Goal: Task Accomplishment & Management: Manage account settings

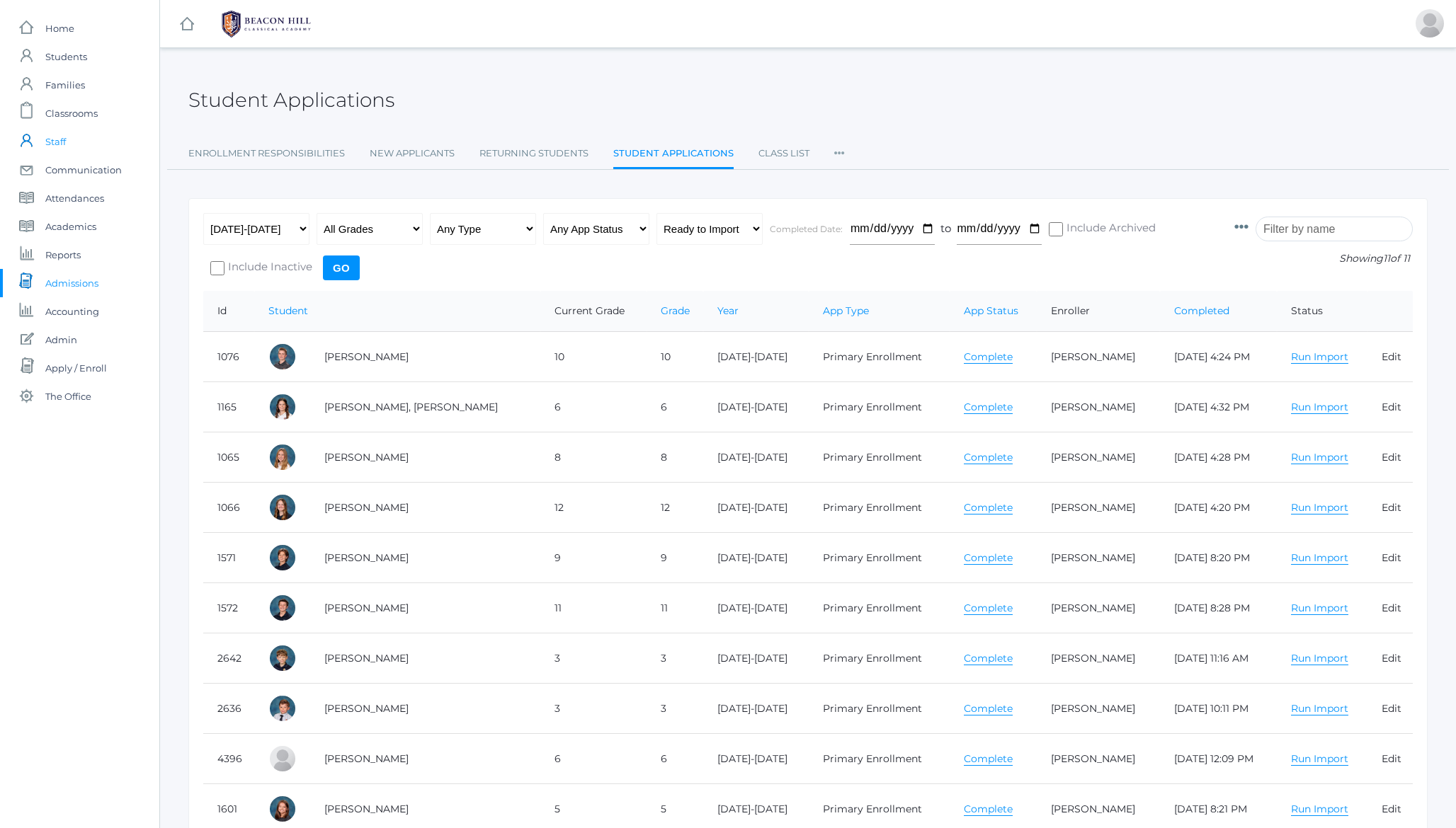
click at [55, 140] on span "Staff" at bounding box center [55, 142] width 21 height 28
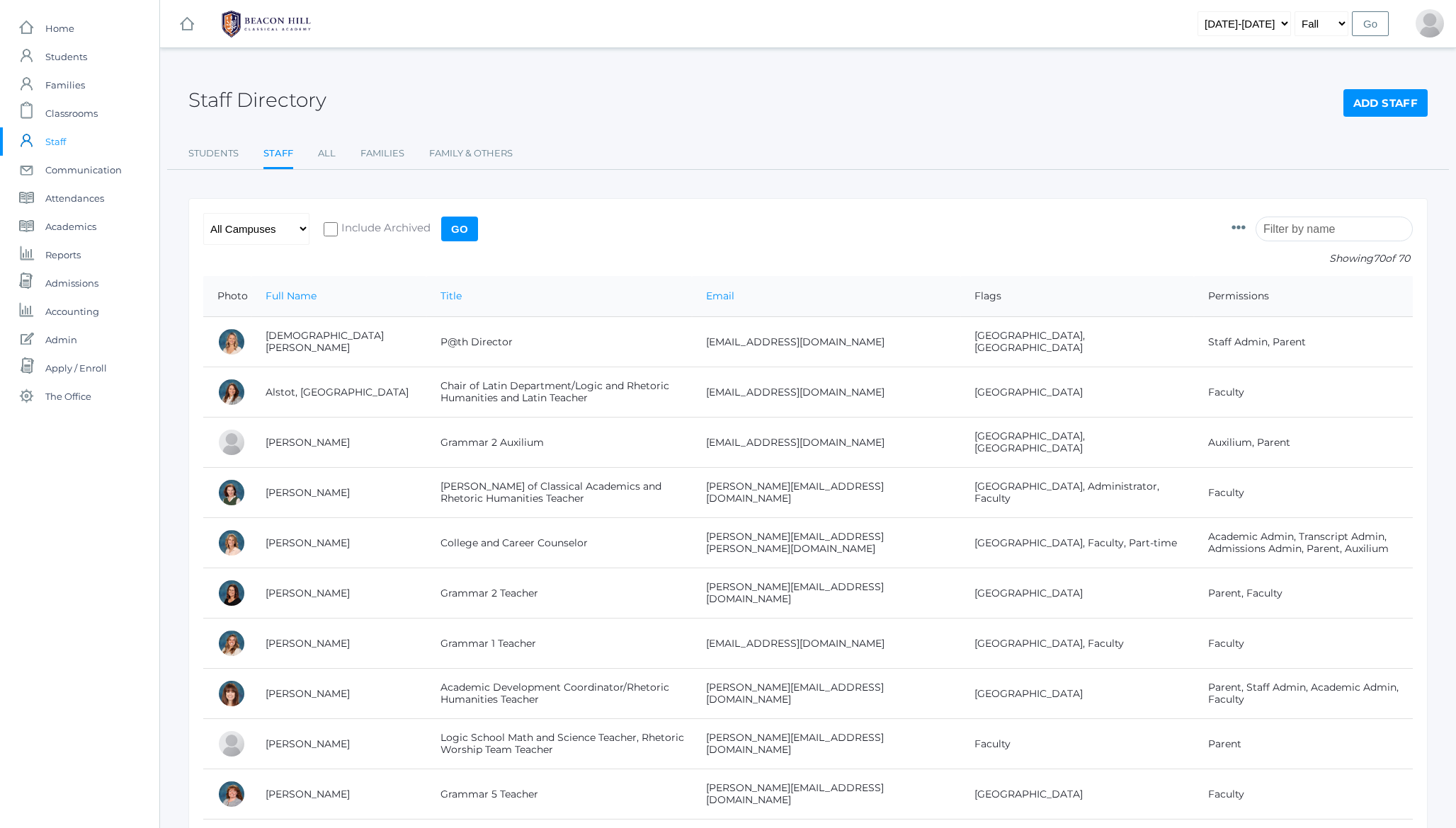
click at [1308, 224] on input "search" at bounding box center [1334, 228] width 158 height 25
click at [329, 155] on link "All" at bounding box center [327, 154] width 18 height 28
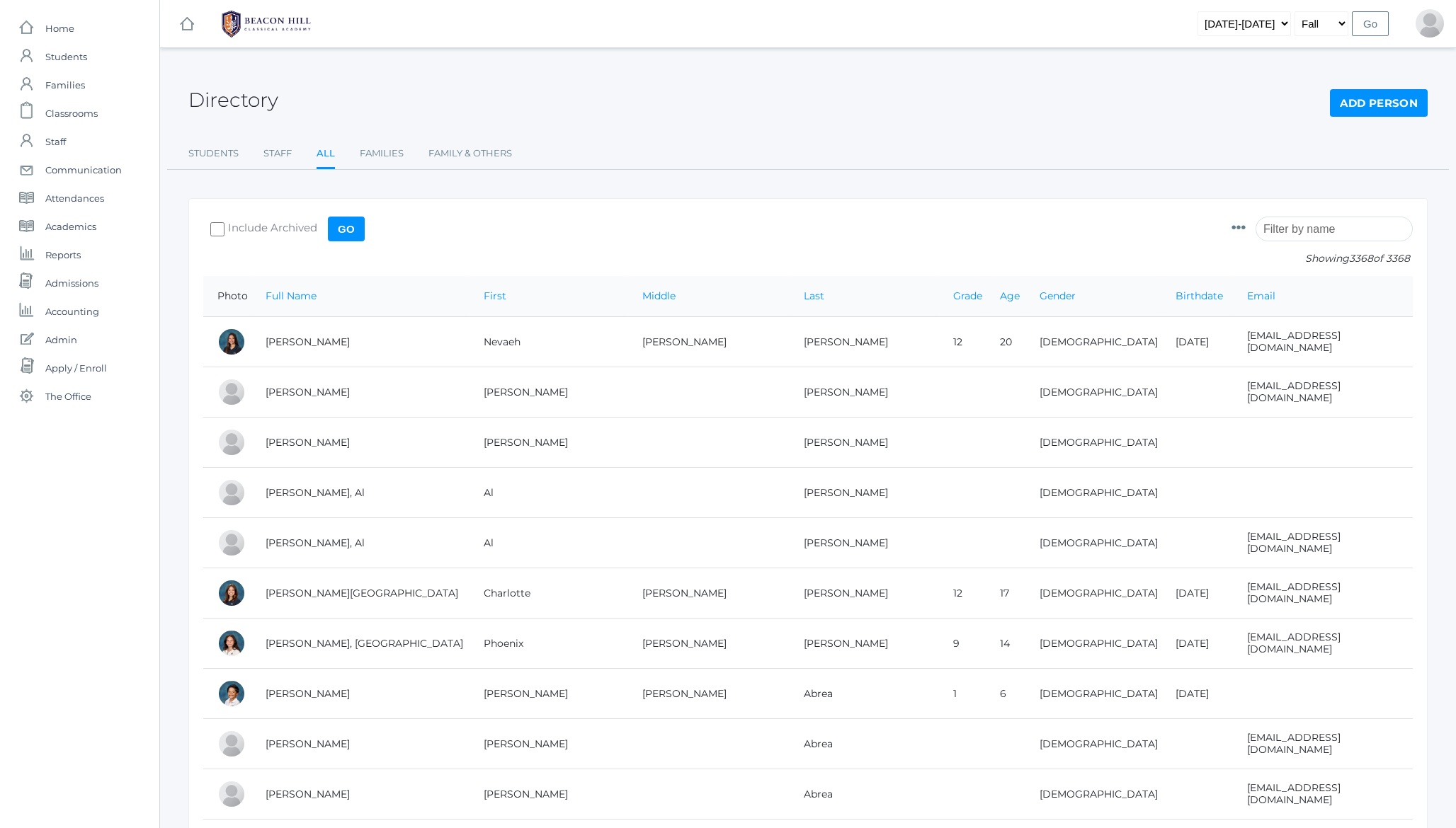
click at [1315, 221] on input "search" at bounding box center [1334, 228] width 158 height 25
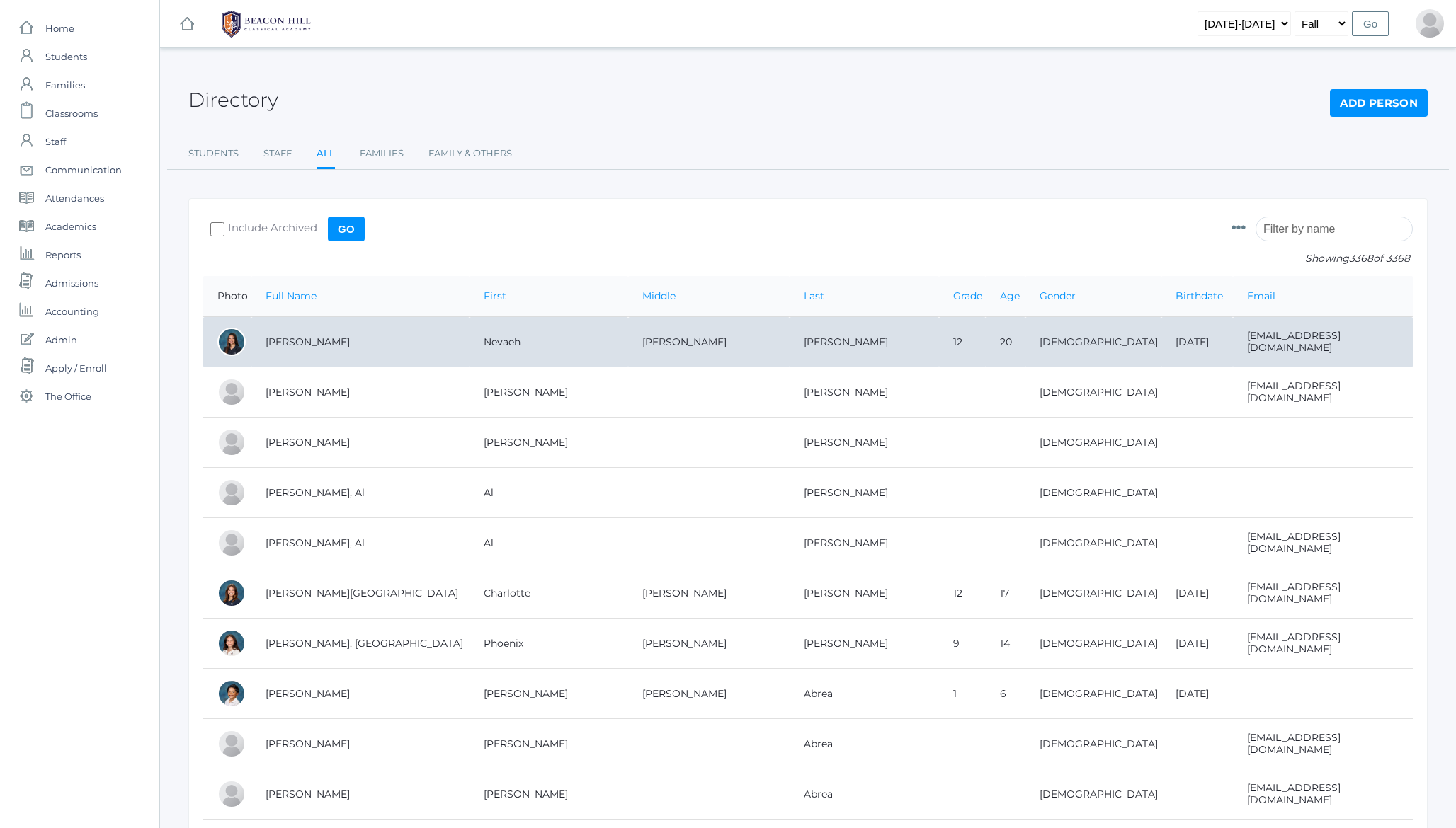
click at [296, 346] on td "Abdulla, Nevaeh" at bounding box center [360, 342] width 219 height 50
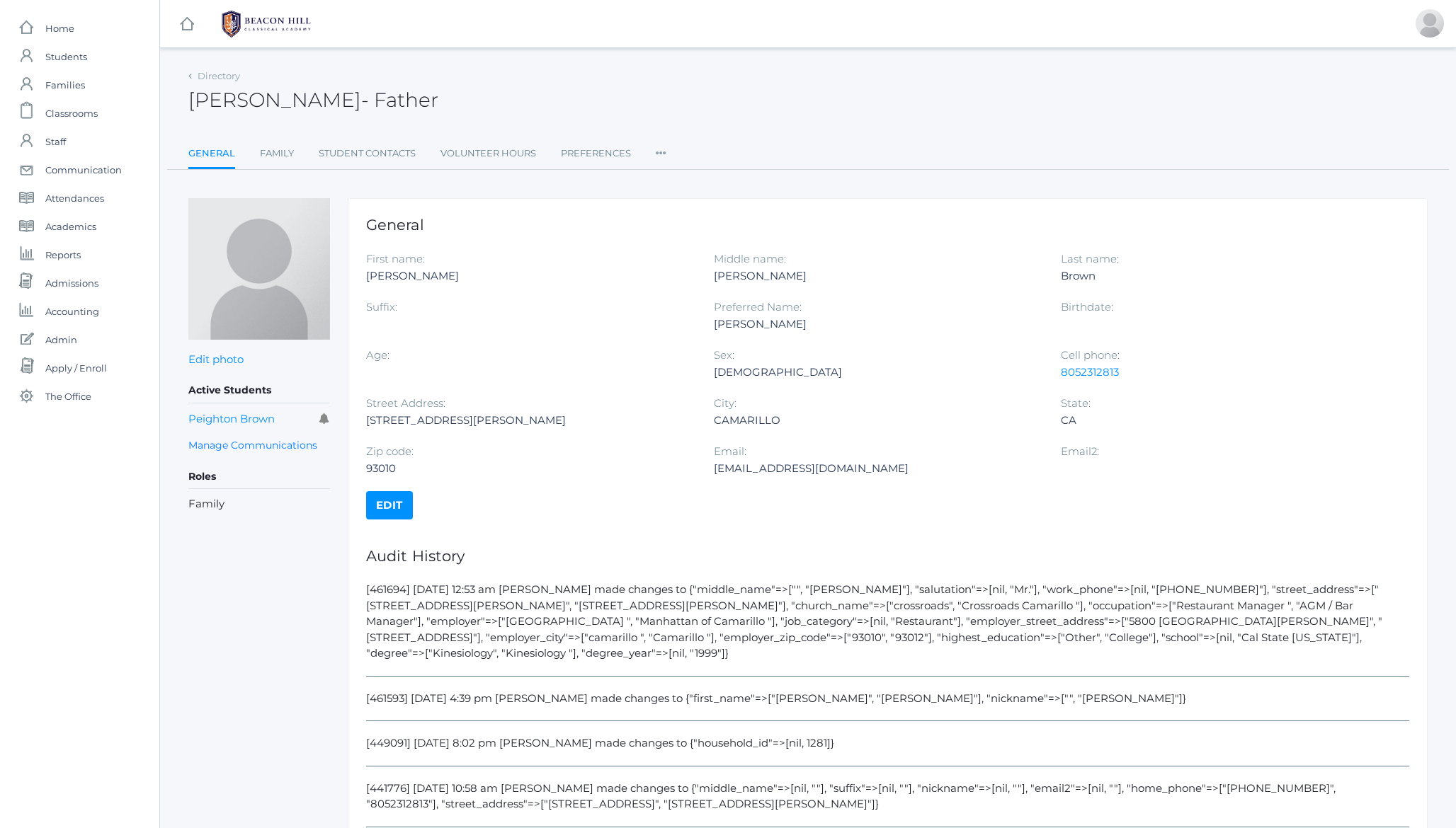
click at [660, 152] on icon at bounding box center [661, 149] width 11 height 19
click at [711, 237] on link "Permissions" at bounding box center [712, 238] width 85 height 28
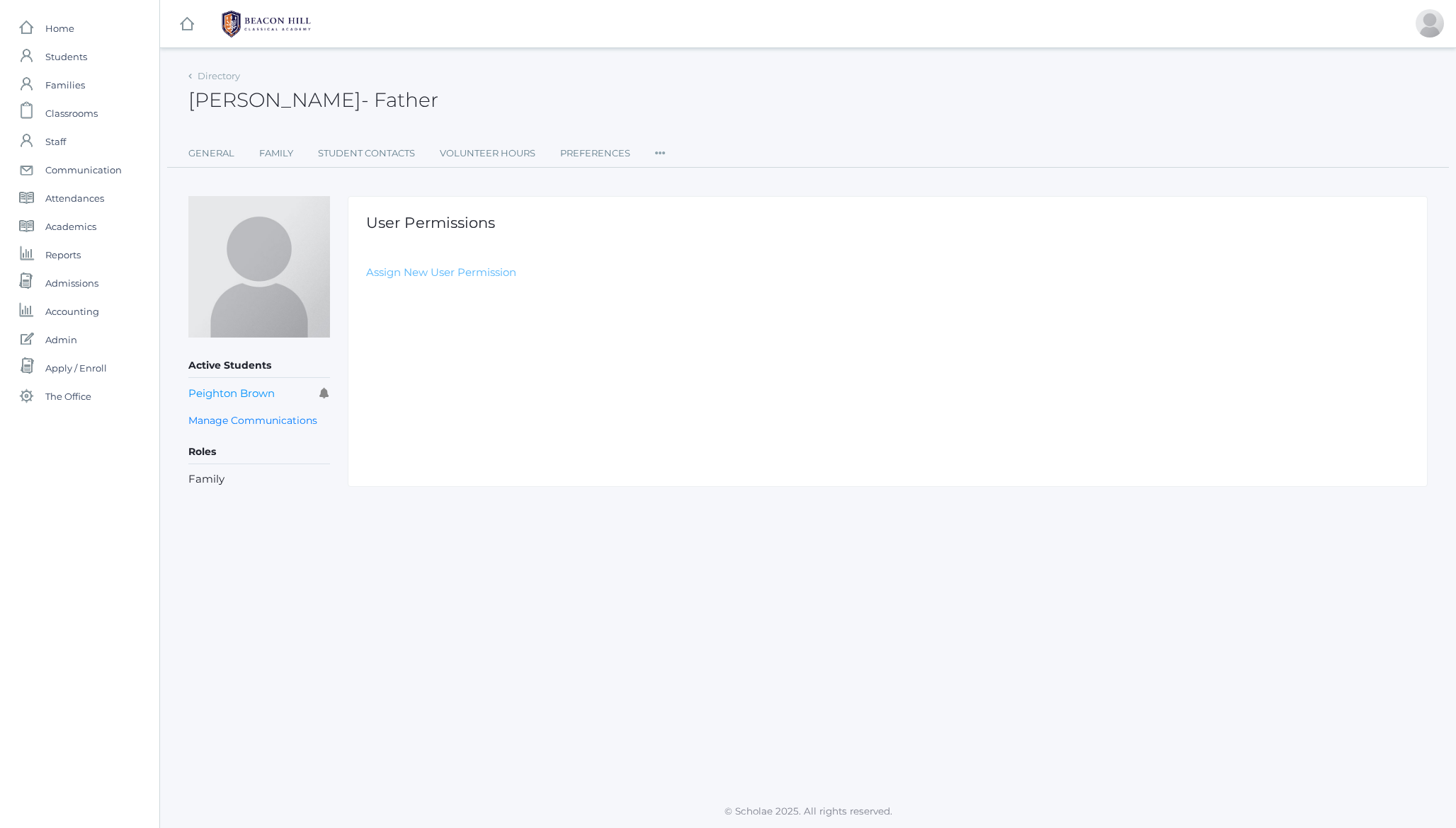
click at [454, 272] on link "Assign New User Permission" at bounding box center [441, 271] width 150 height 13
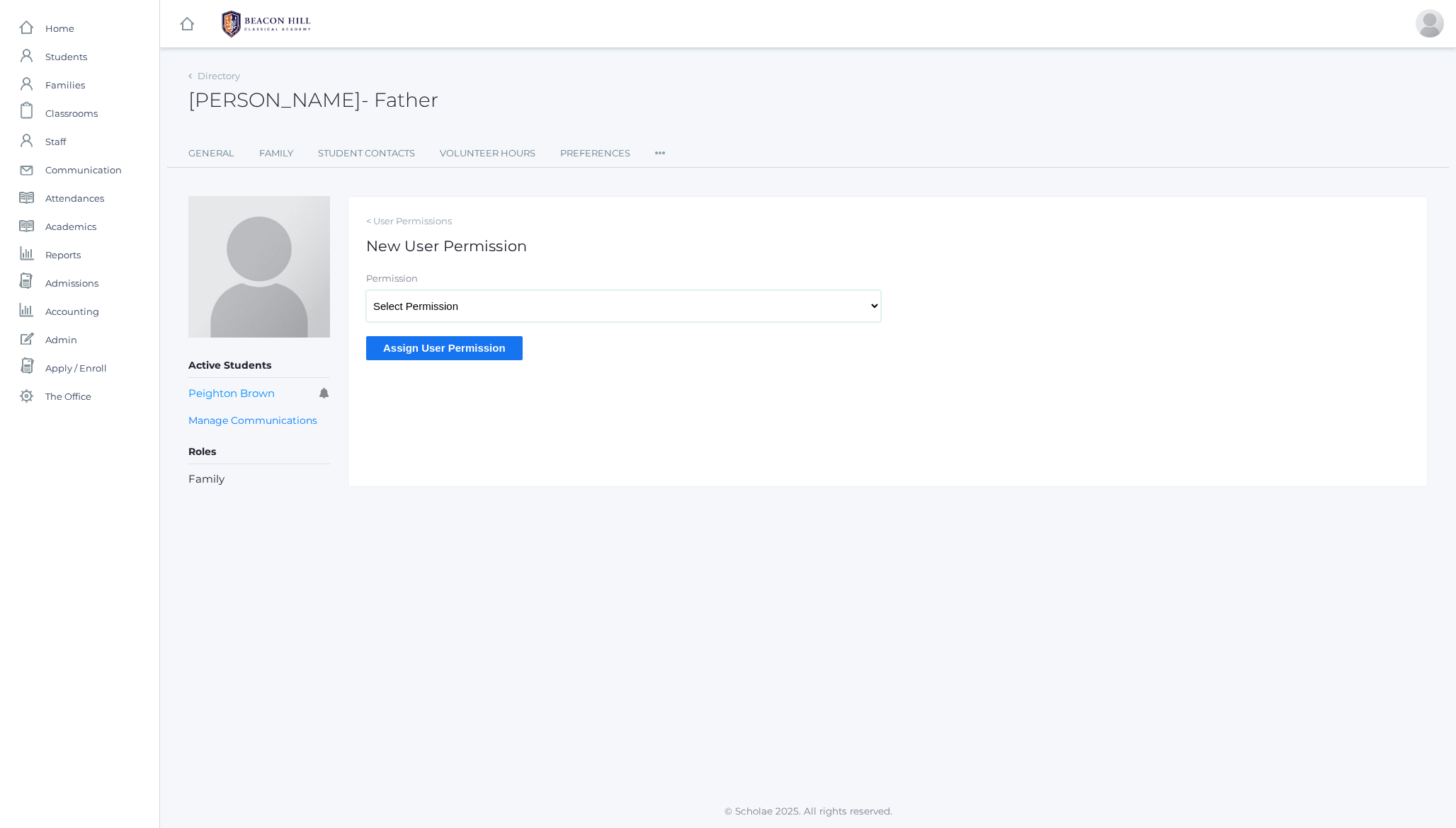
click at [411, 308] on select "Select Permission Scholae Scholae Admin Principal Accounting Admin Academic Adm…" at bounding box center [624, 306] width 515 height 32
select select "9"
click at [439, 348] on input "Assign User Permission" at bounding box center [444, 347] width 157 height 23
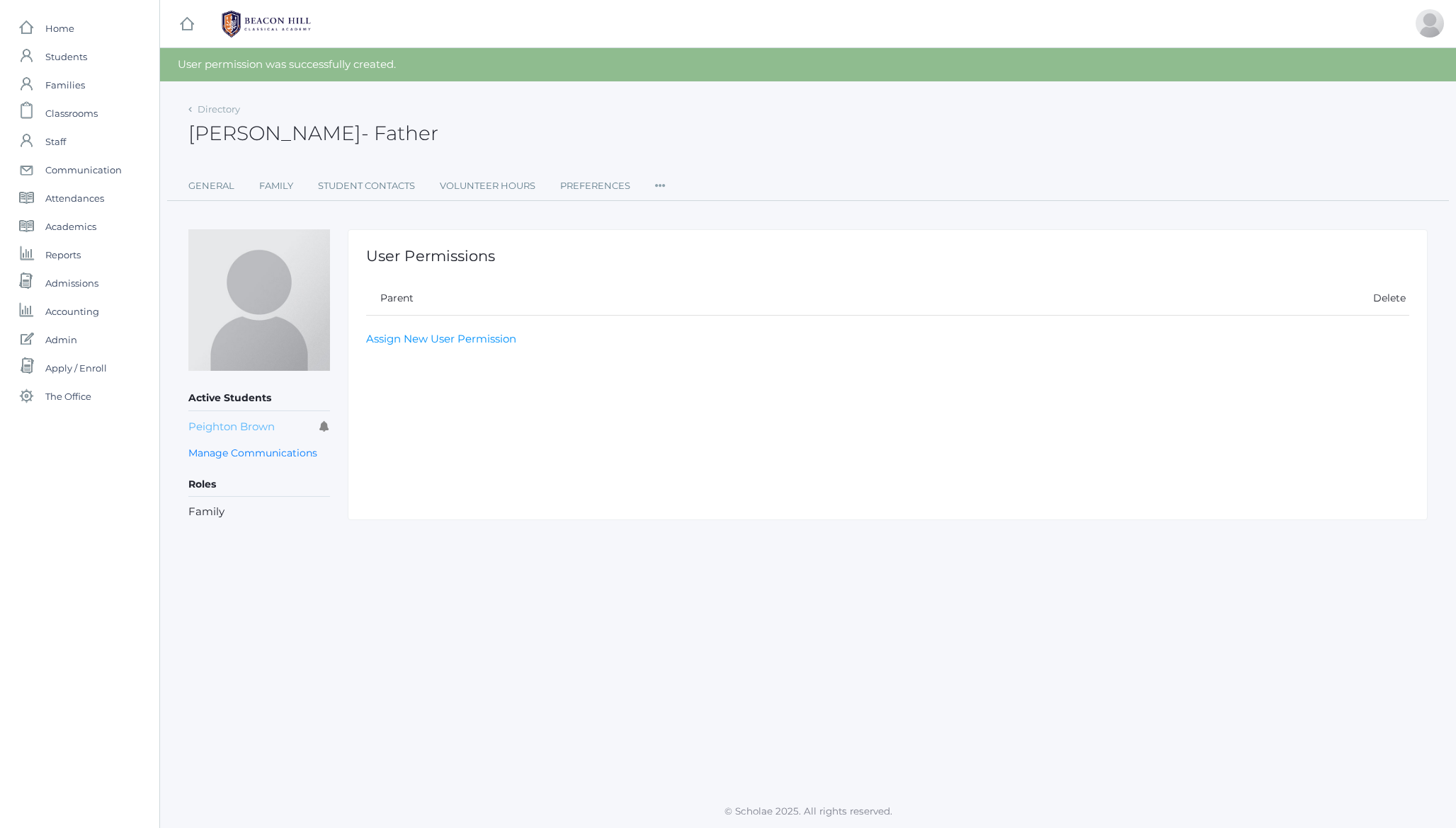
click at [222, 423] on link "Peighton Brown" at bounding box center [232, 426] width 87 height 13
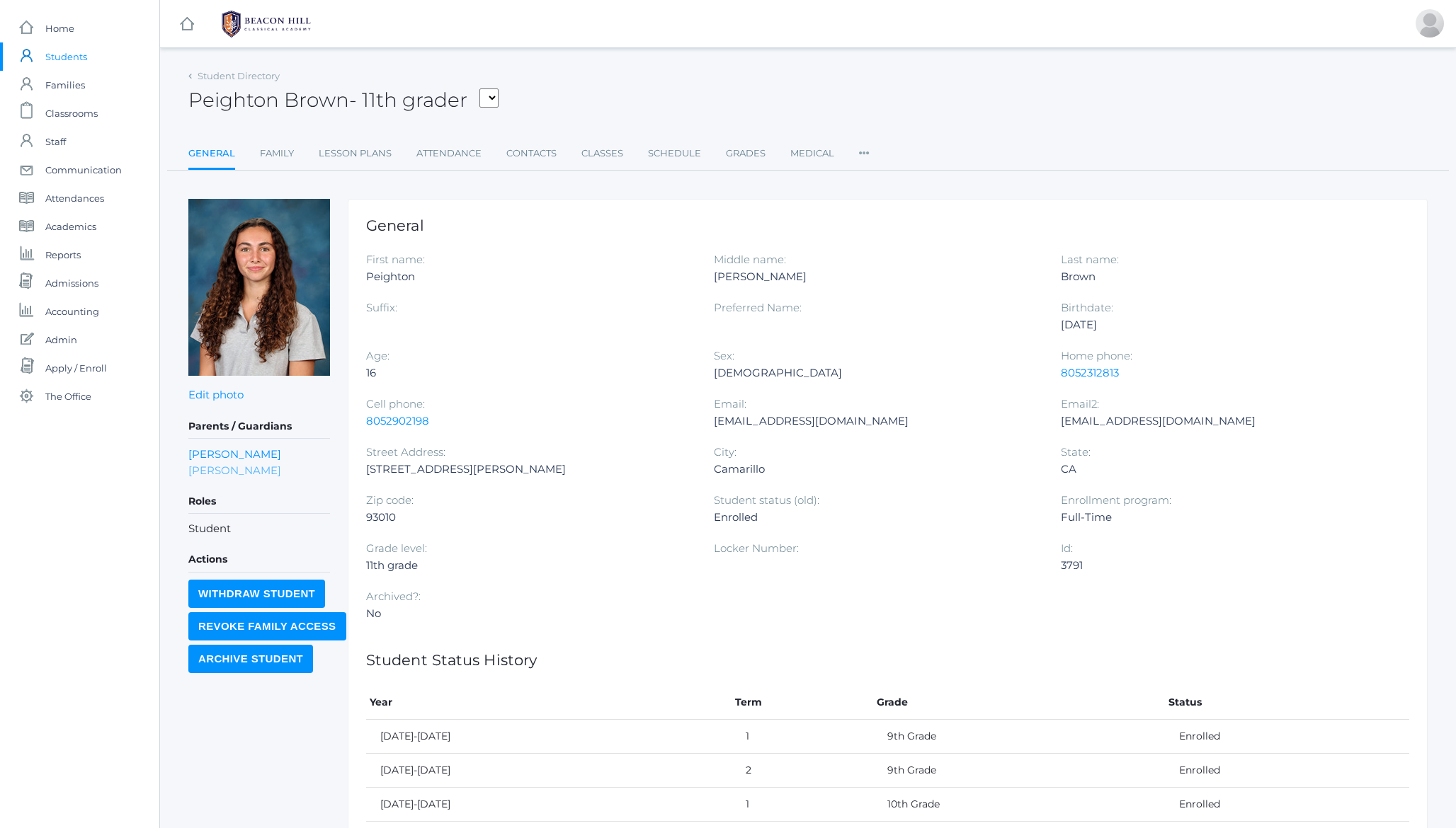
click at [206, 475] on link "Casey Angle" at bounding box center [235, 470] width 93 height 16
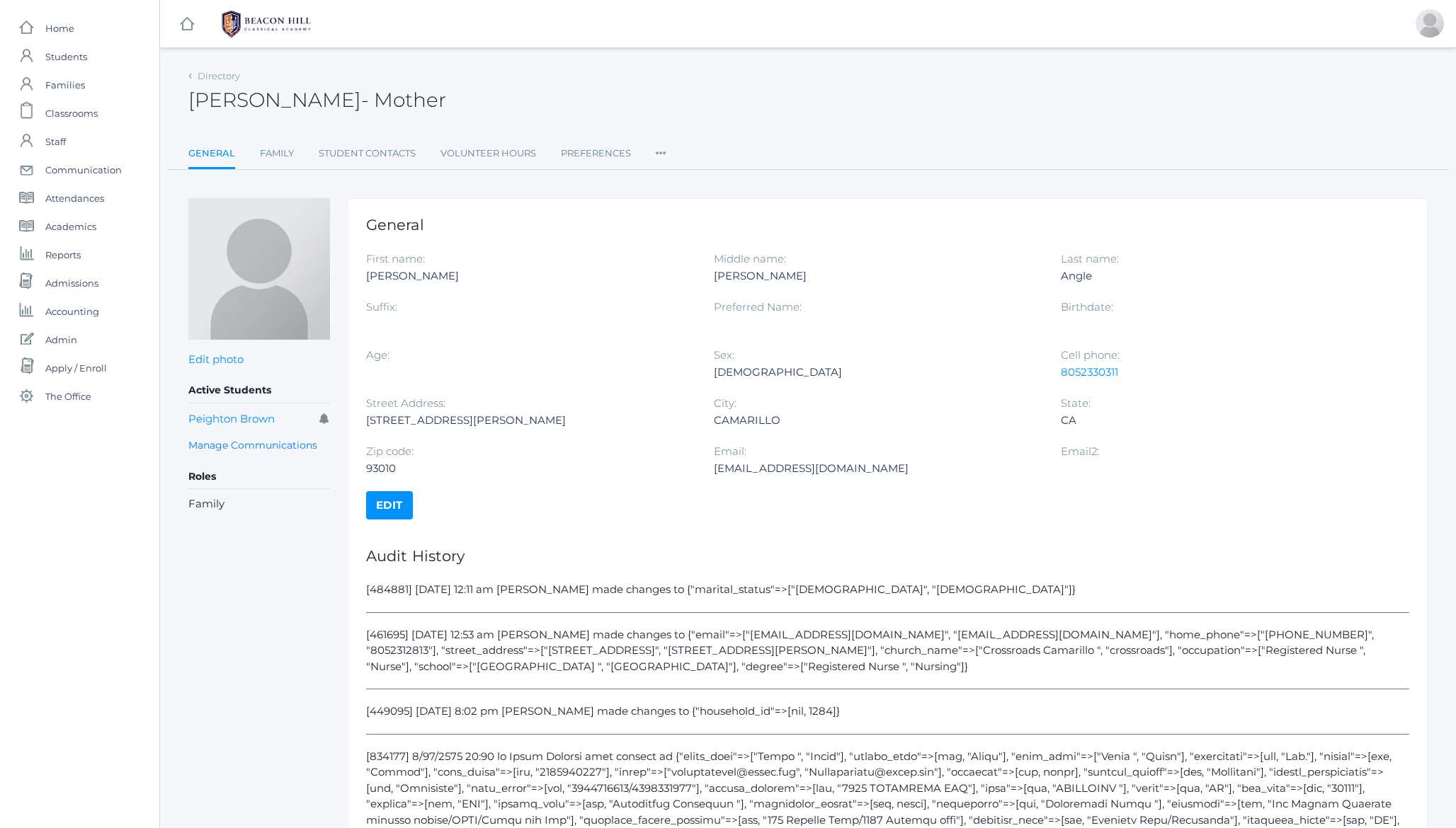
click at [663, 151] on icon at bounding box center [661, 149] width 11 height 19
click at [681, 207] on link "User Access" at bounding box center [712, 207] width 85 height 28
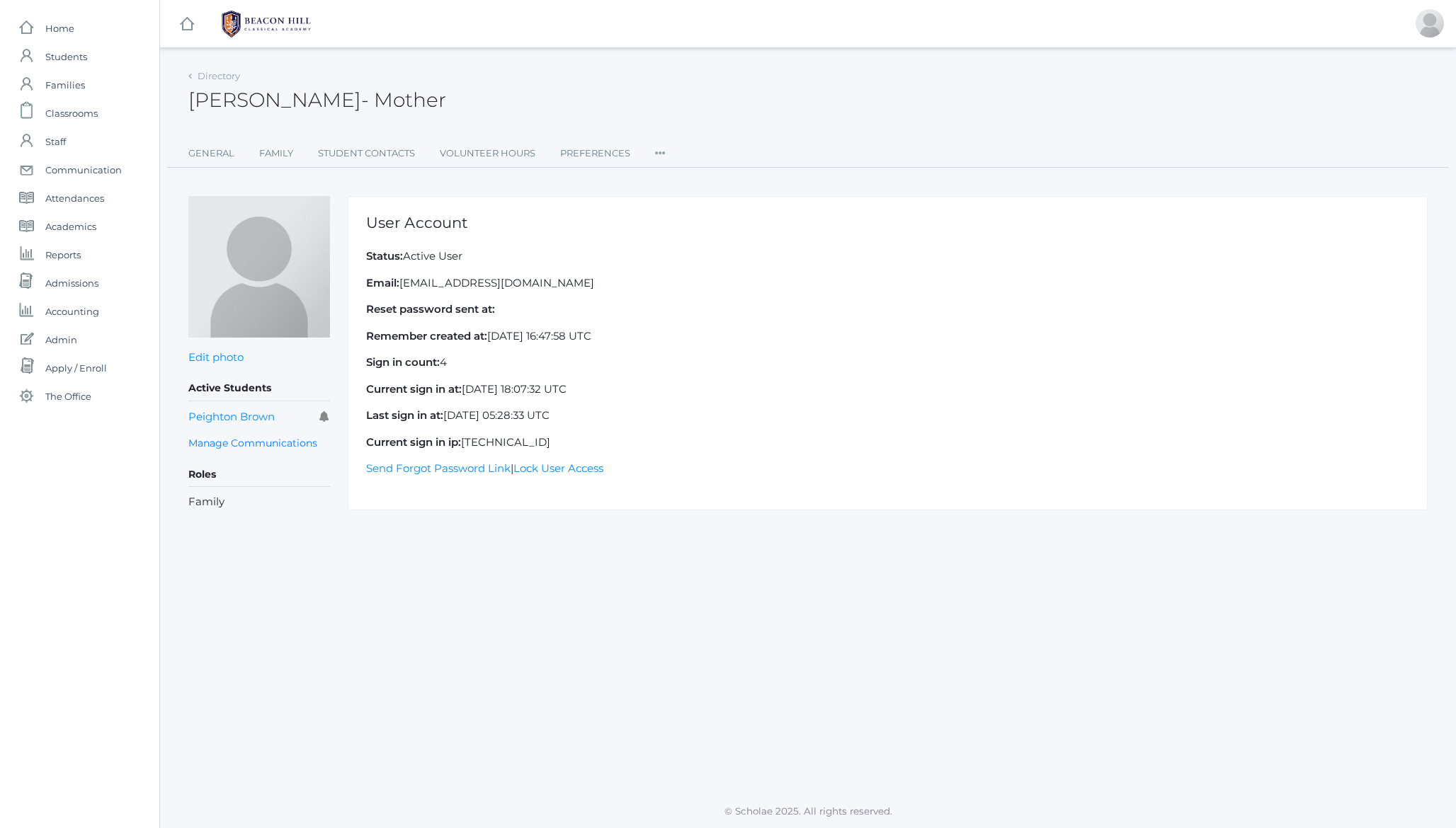
click at [663, 149] on icon at bounding box center [660, 149] width 11 height 19
click at [709, 235] on link "Permissions" at bounding box center [712, 240] width 85 height 28
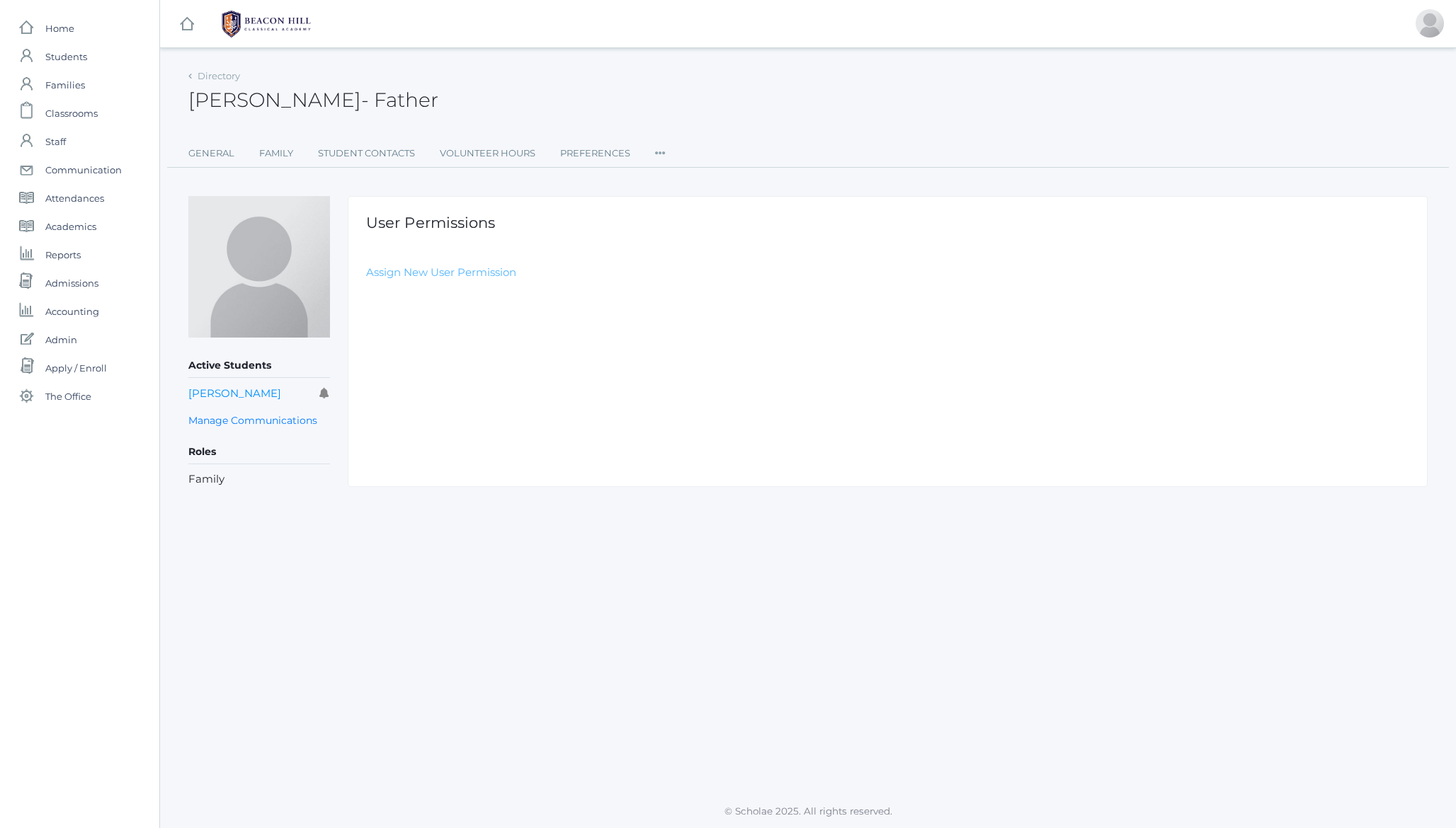
click at [463, 272] on link "Assign New User Permission" at bounding box center [441, 271] width 150 height 13
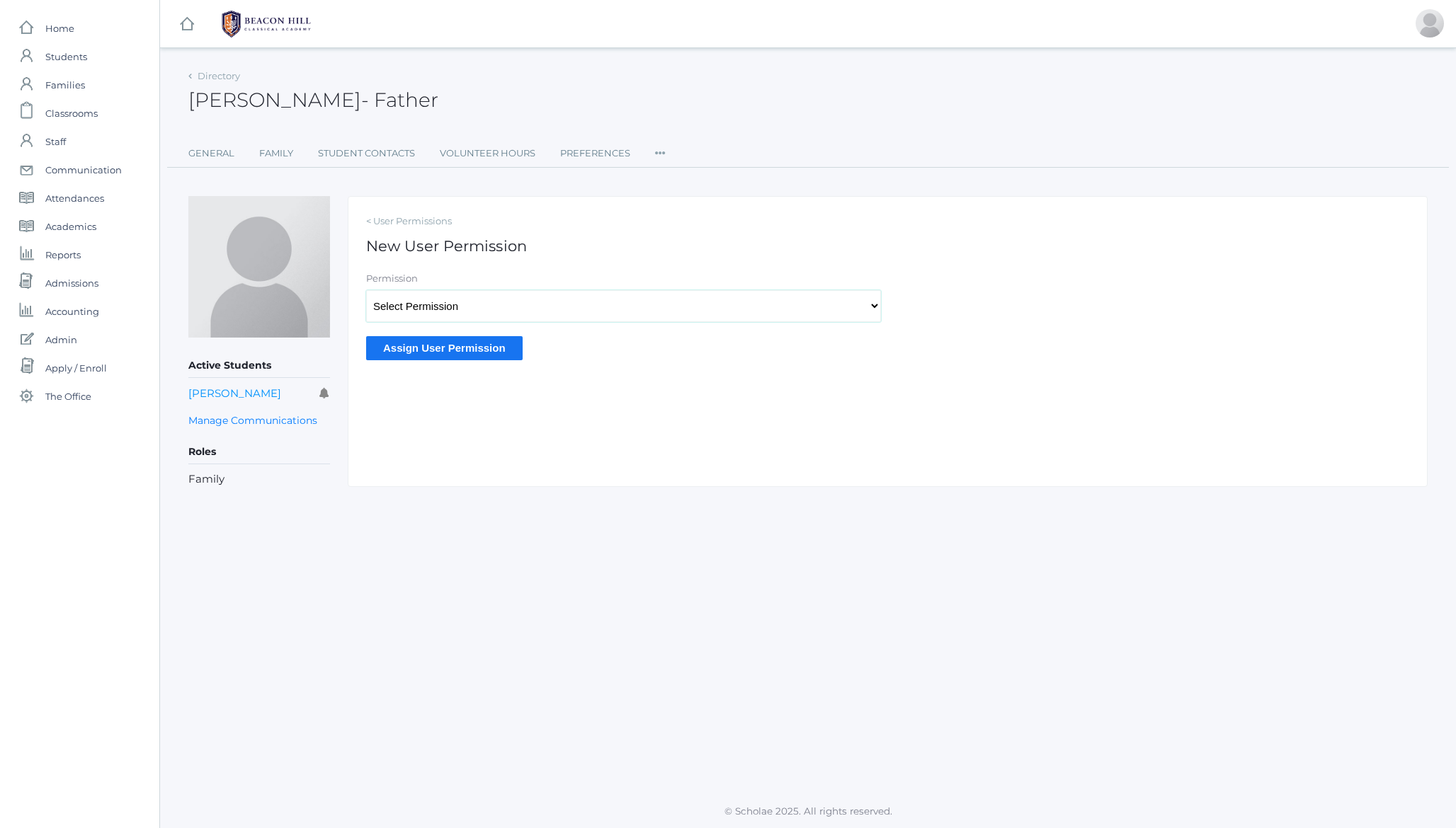
click at [431, 302] on select "Select Permission Scholae Scholae Admin Principal Accounting Admin Academic Adm…" at bounding box center [624, 306] width 515 height 32
select select "9"
click at [441, 347] on input "Assign User Permission" at bounding box center [444, 347] width 157 height 23
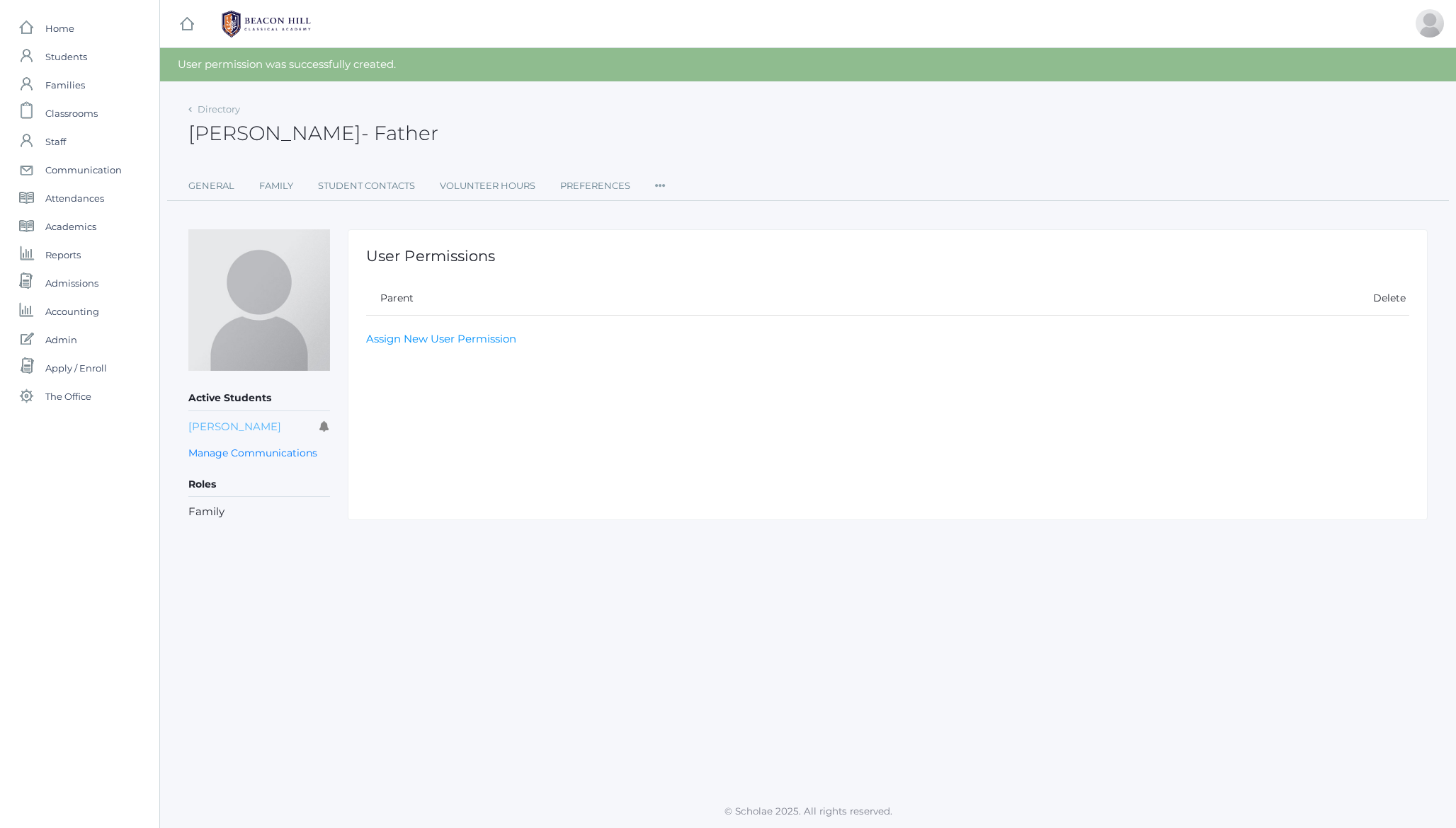
click at [230, 423] on link "[PERSON_NAME]" at bounding box center [235, 426] width 93 height 13
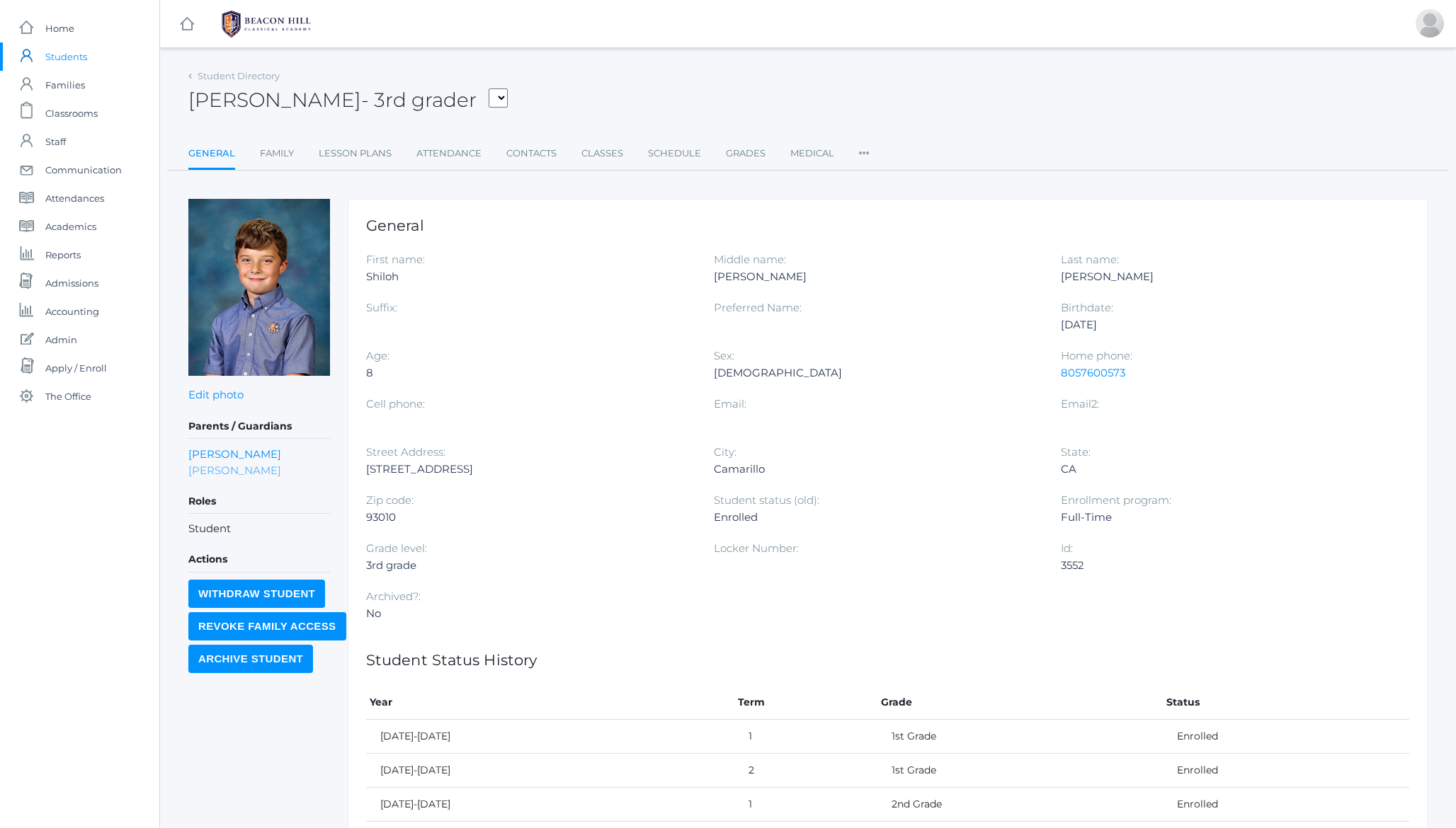
click at [214, 469] on link "[PERSON_NAME]" at bounding box center [235, 470] width 93 height 16
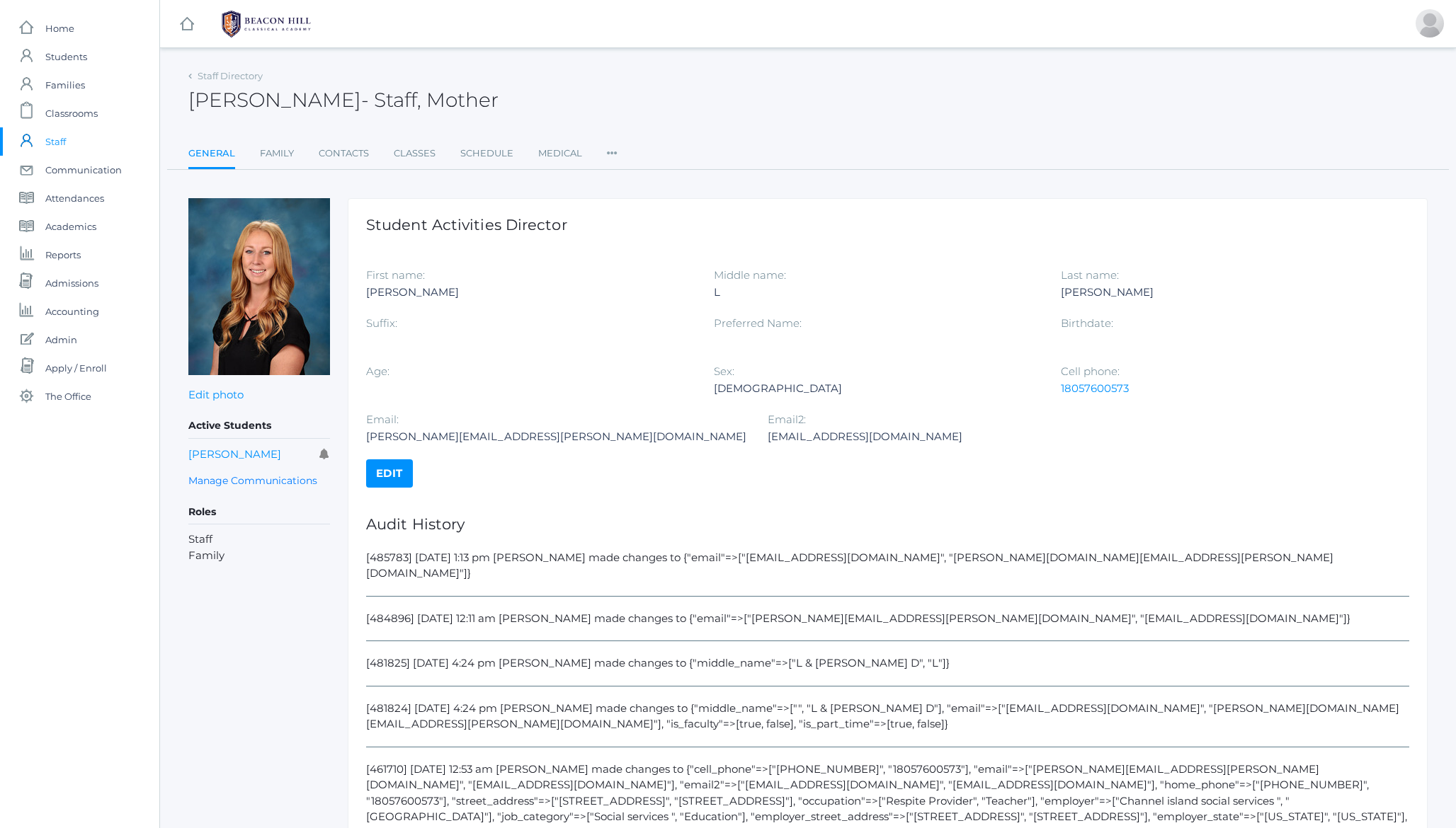
click at [614, 158] on icon at bounding box center [612, 149] width 11 height 19
click at [652, 240] on link "Permissions" at bounding box center [663, 238] width 85 height 28
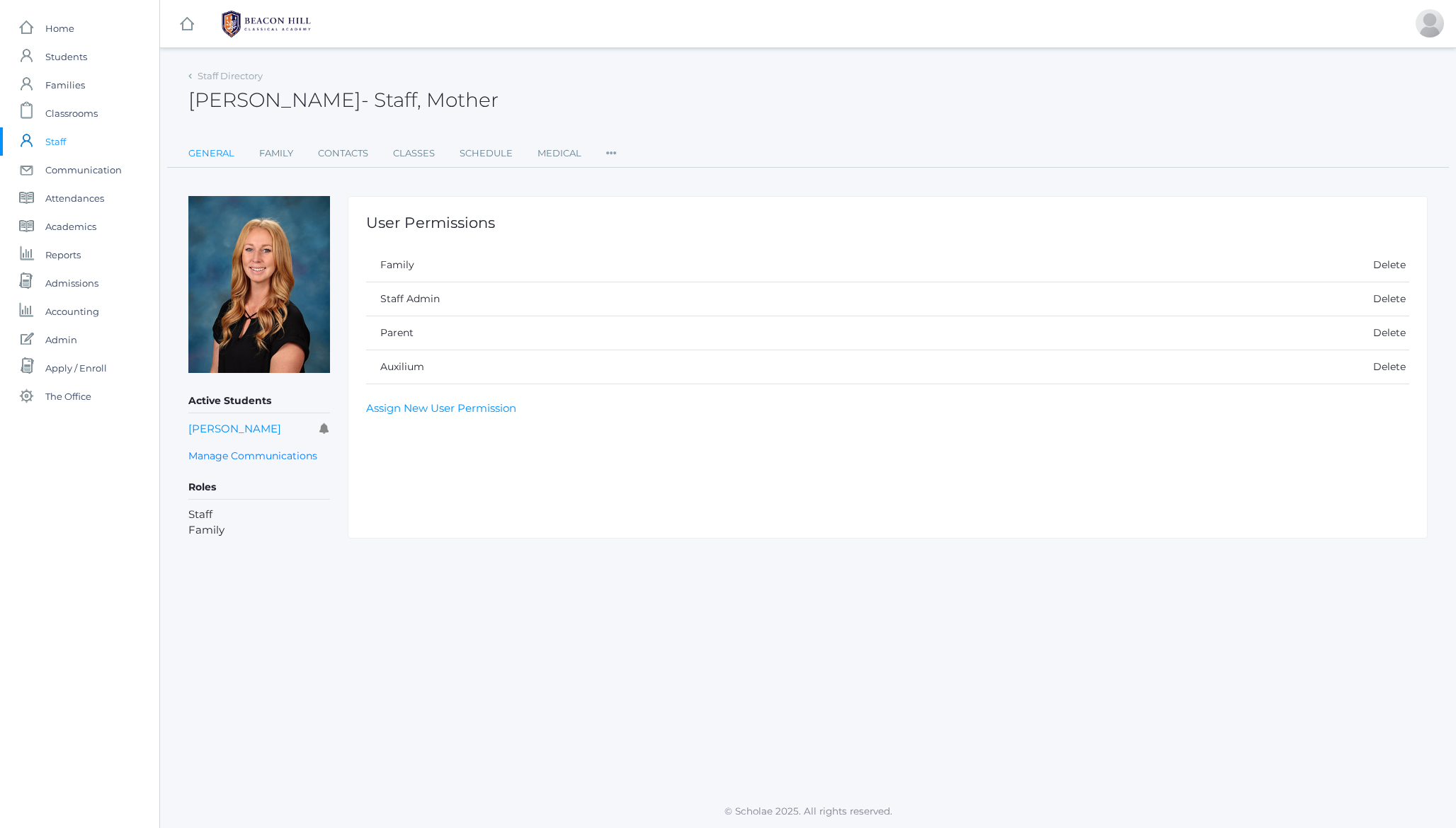
click at [207, 154] on link "General" at bounding box center [212, 154] width 46 height 28
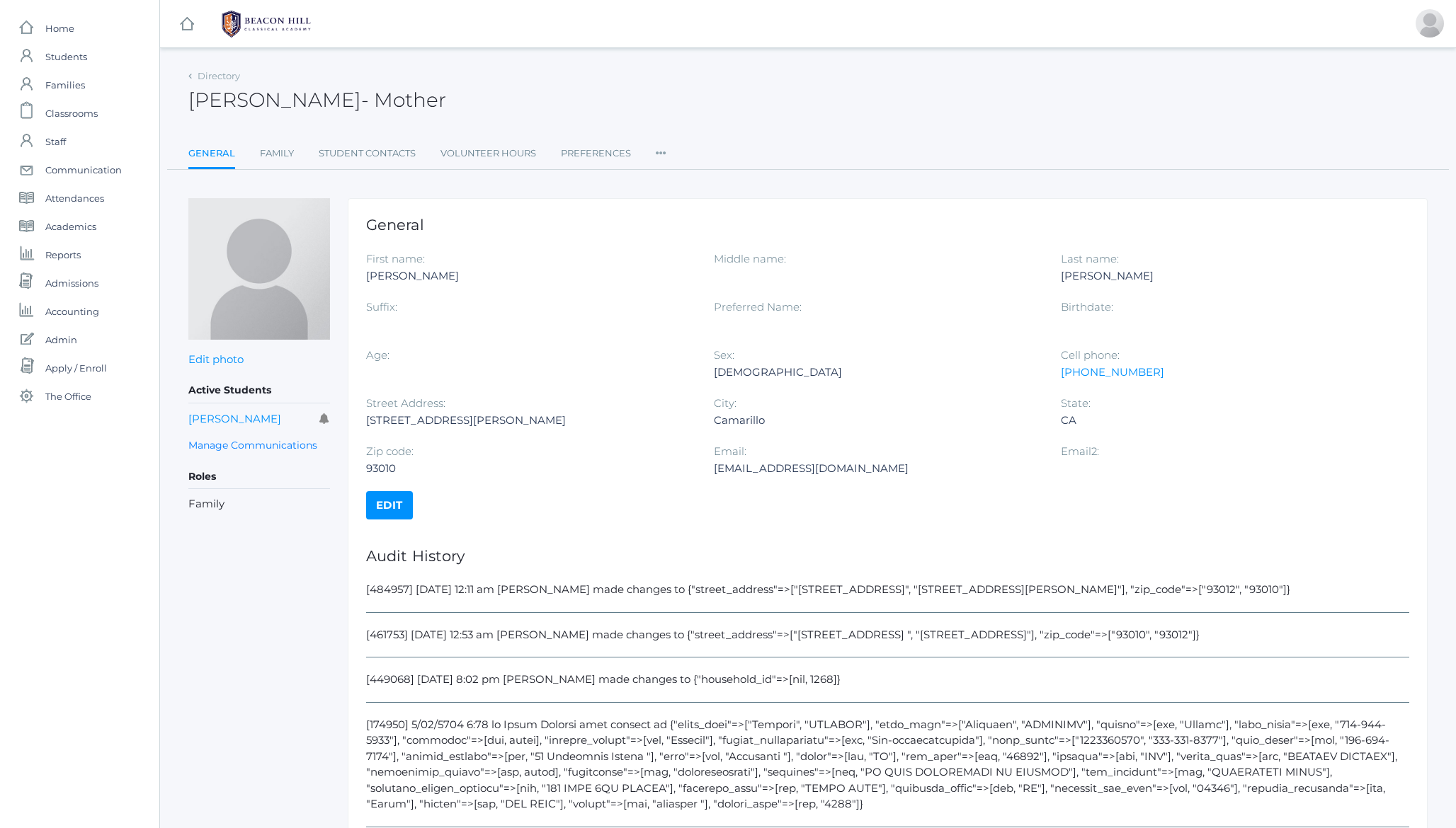
click at [391, 499] on link "Edit" at bounding box center [389, 505] width 47 height 28
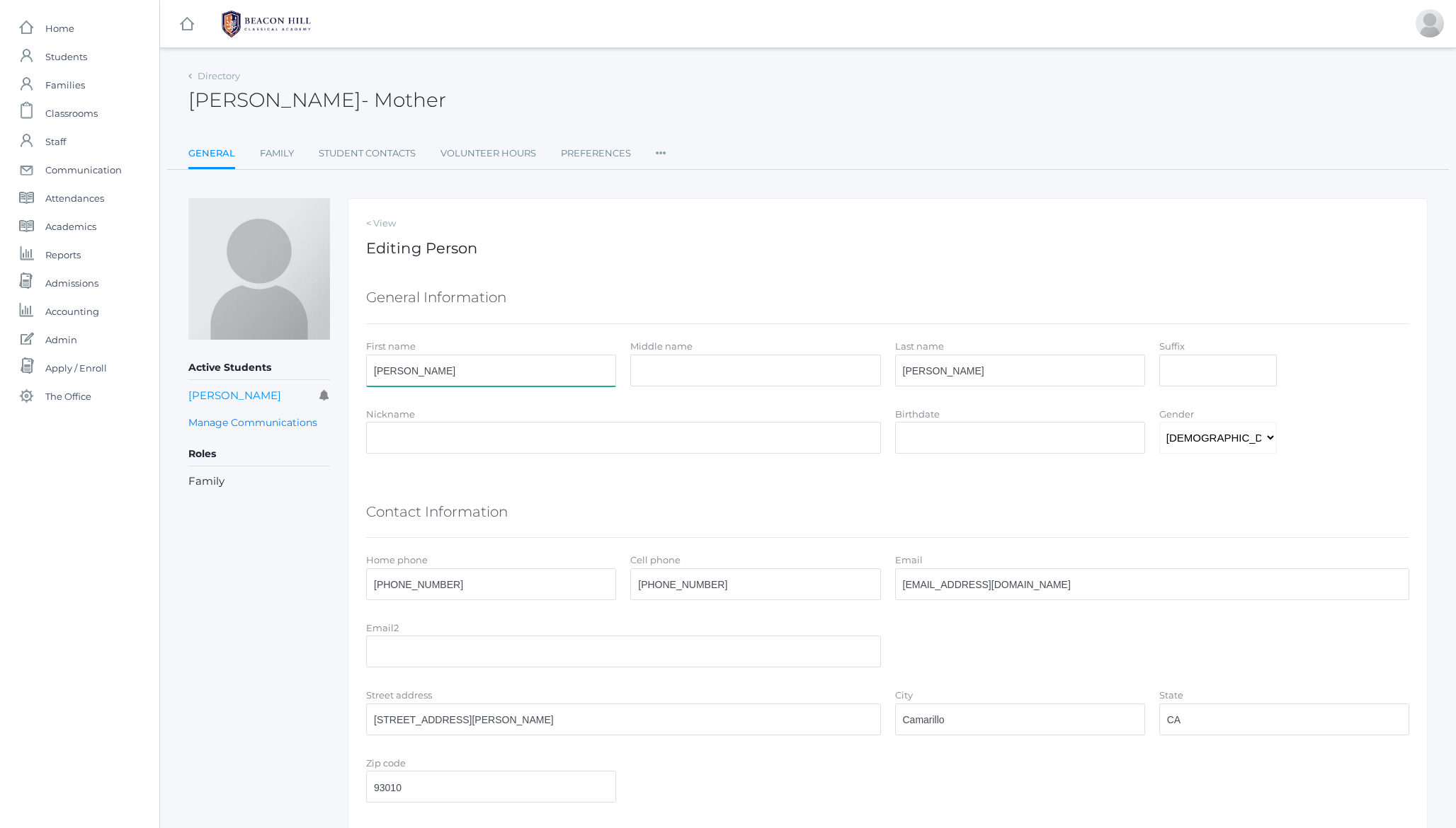
click at [408, 363] on input "JACKLYN" at bounding box center [491, 371] width 249 height 32
click at [389, 371] on input "JACKLYN" at bounding box center [491, 371] width 249 height 32
drag, startPoint x: 381, startPoint y: 373, endPoint x: 484, endPoint y: 366, distance: 103.2
click at [484, 366] on input "JACKLYN" at bounding box center [491, 371] width 249 height 32
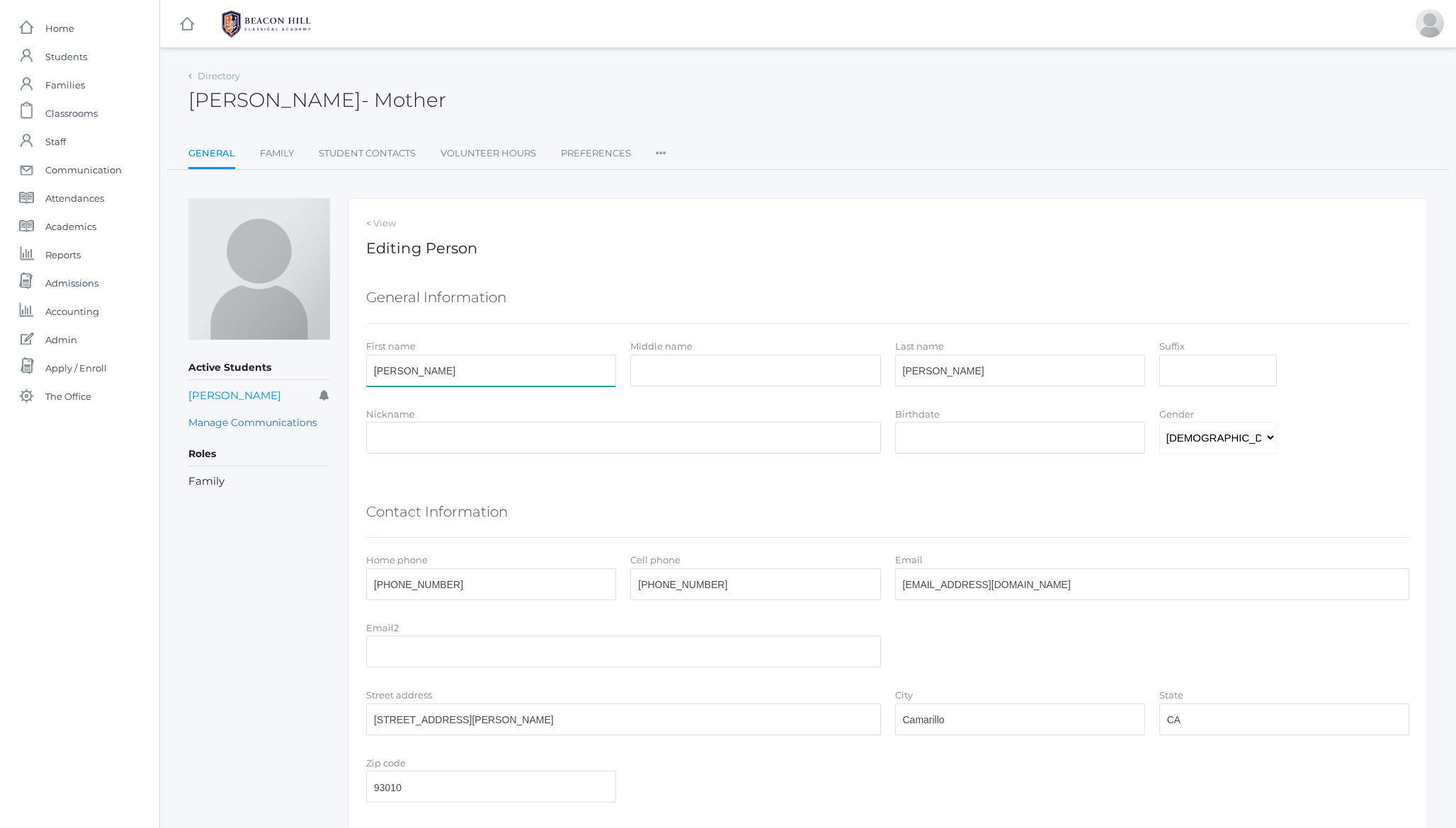
type input "[PERSON_NAME]"
click at [913, 369] on input "FINFROCK" at bounding box center [1020, 371] width 249 height 32
drag, startPoint x: 910, startPoint y: 372, endPoint x: 1010, endPoint y: 367, distance: 100.1
click at [1010, 367] on input "FINFROCK" at bounding box center [1020, 371] width 249 height 32
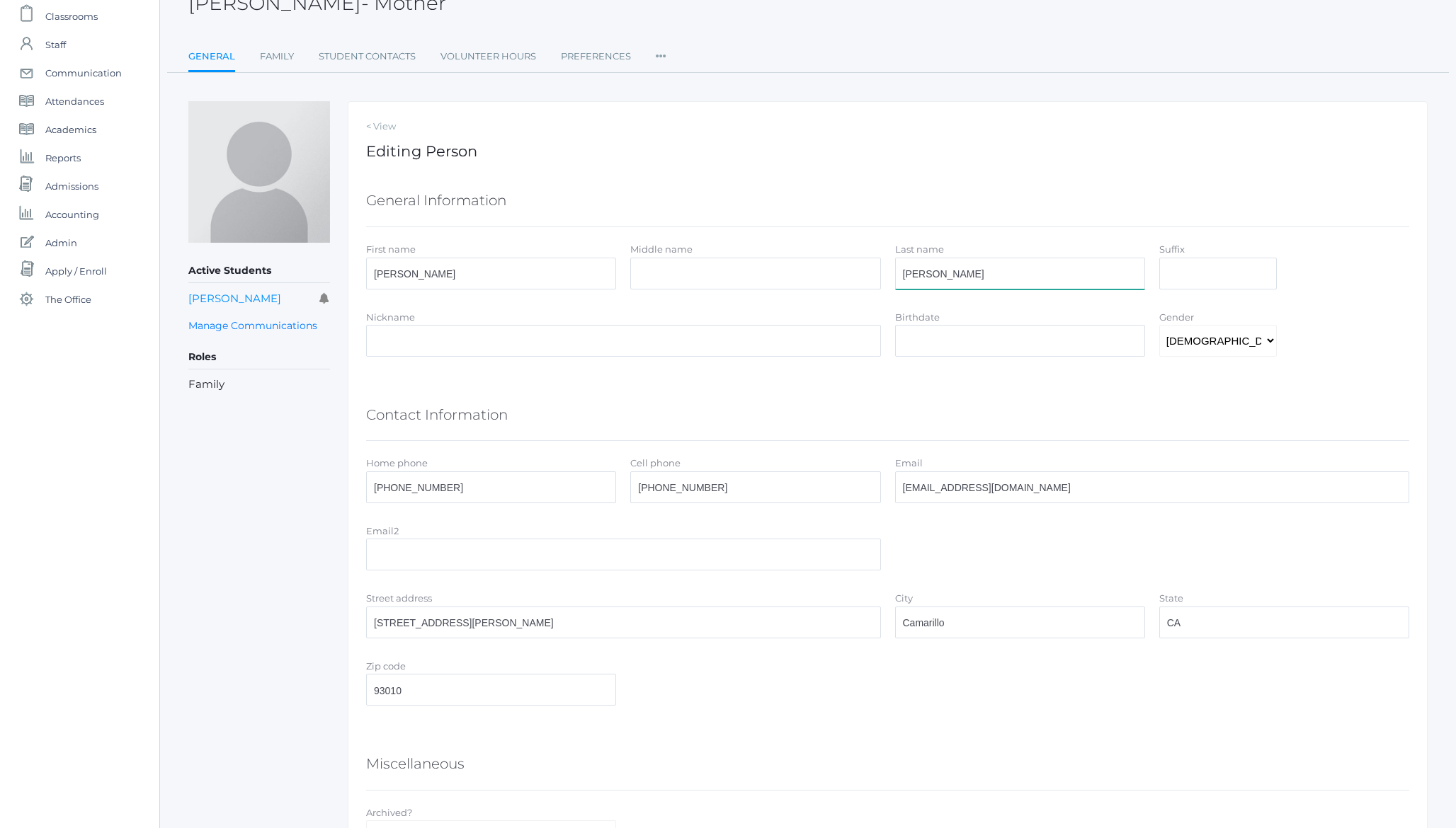
scroll to position [227, 0]
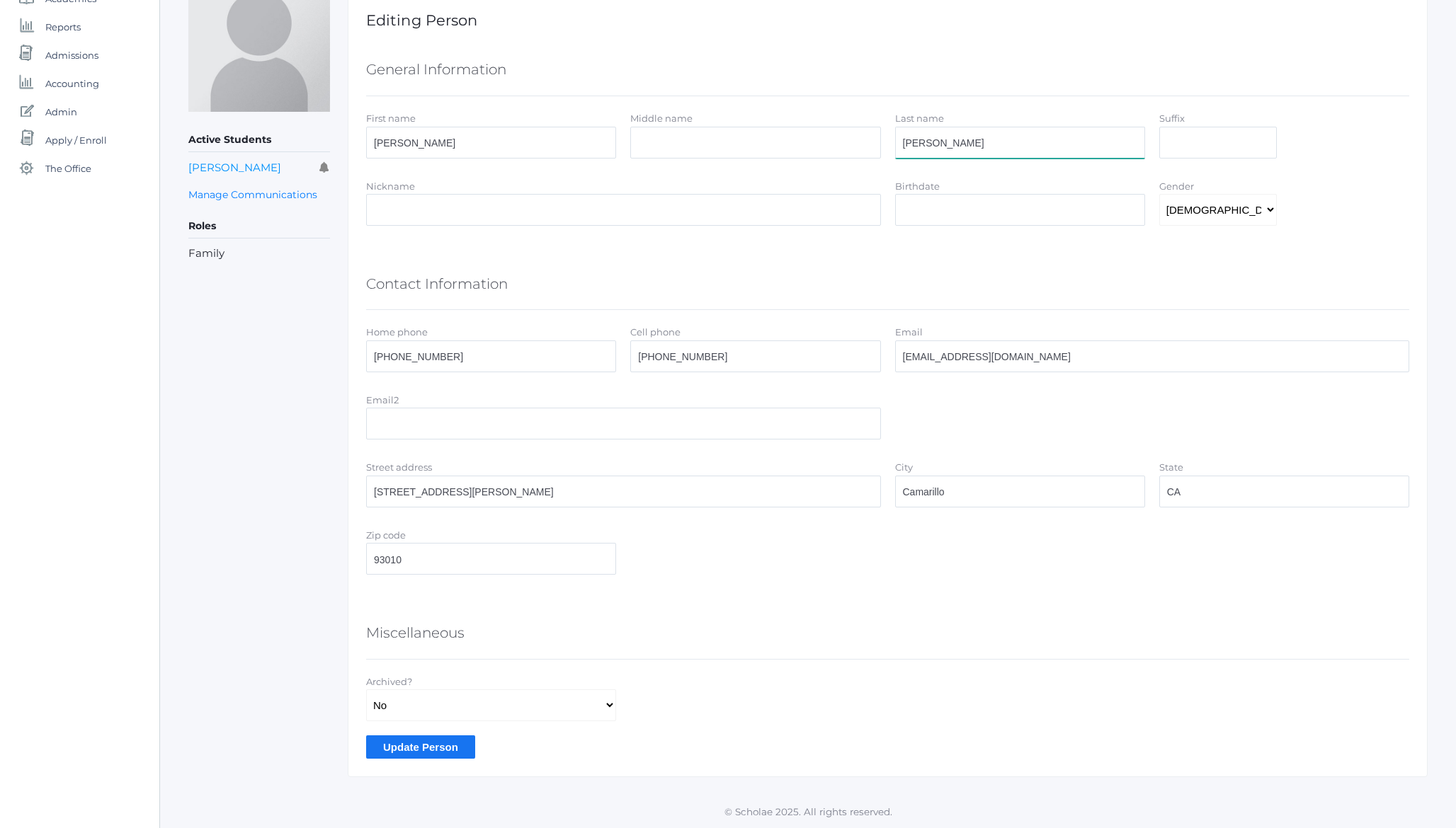
type input "Finfrock"
click at [403, 745] on input "Update Person" at bounding box center [420, 746] width 109 height 23
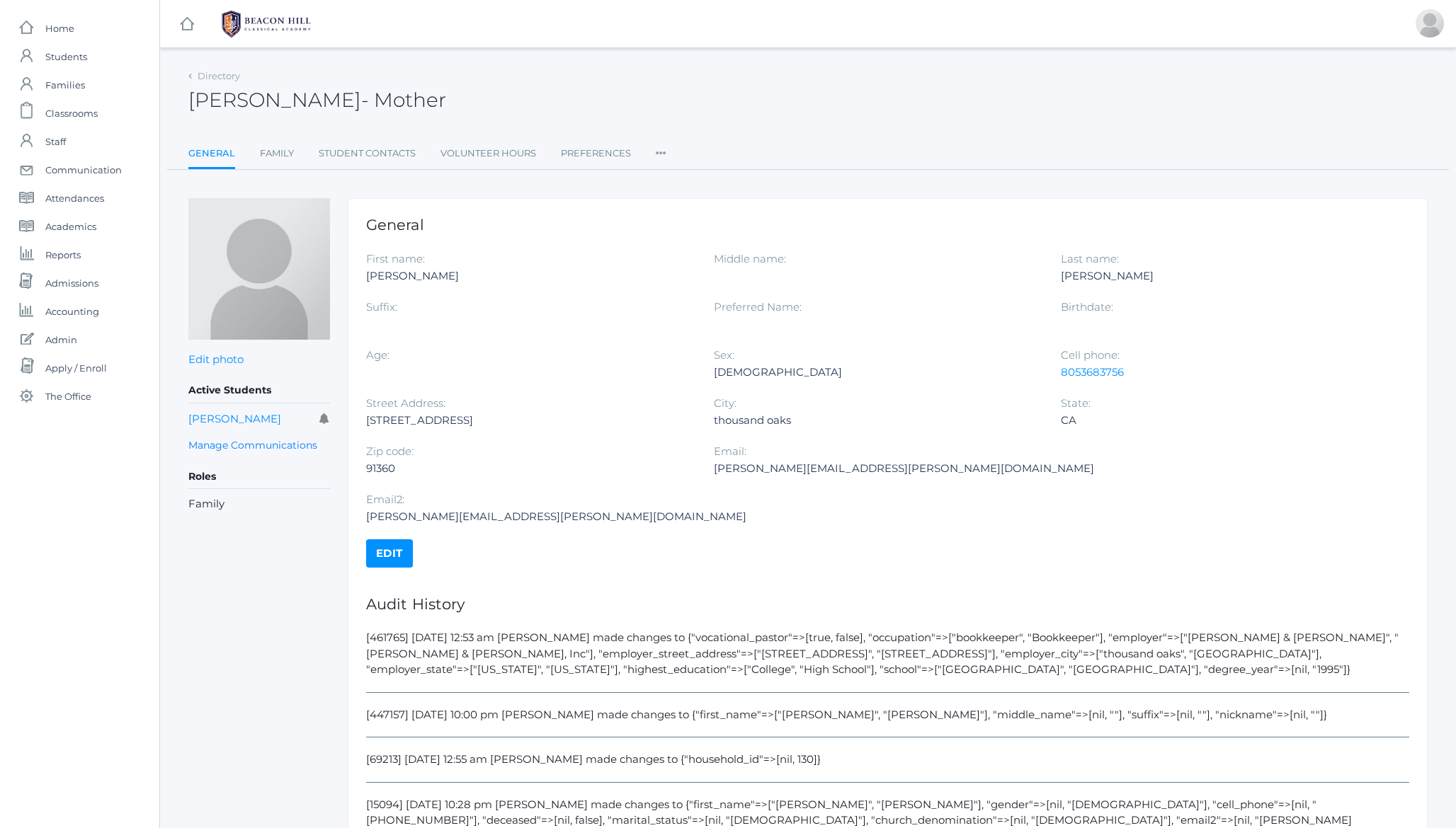
click at [662, 152] on icon at bounding box center [661, 149] width 11 height 19
click at [712, 235] on link "Permissions" at bounding box center [712, 238] width 85 height 28
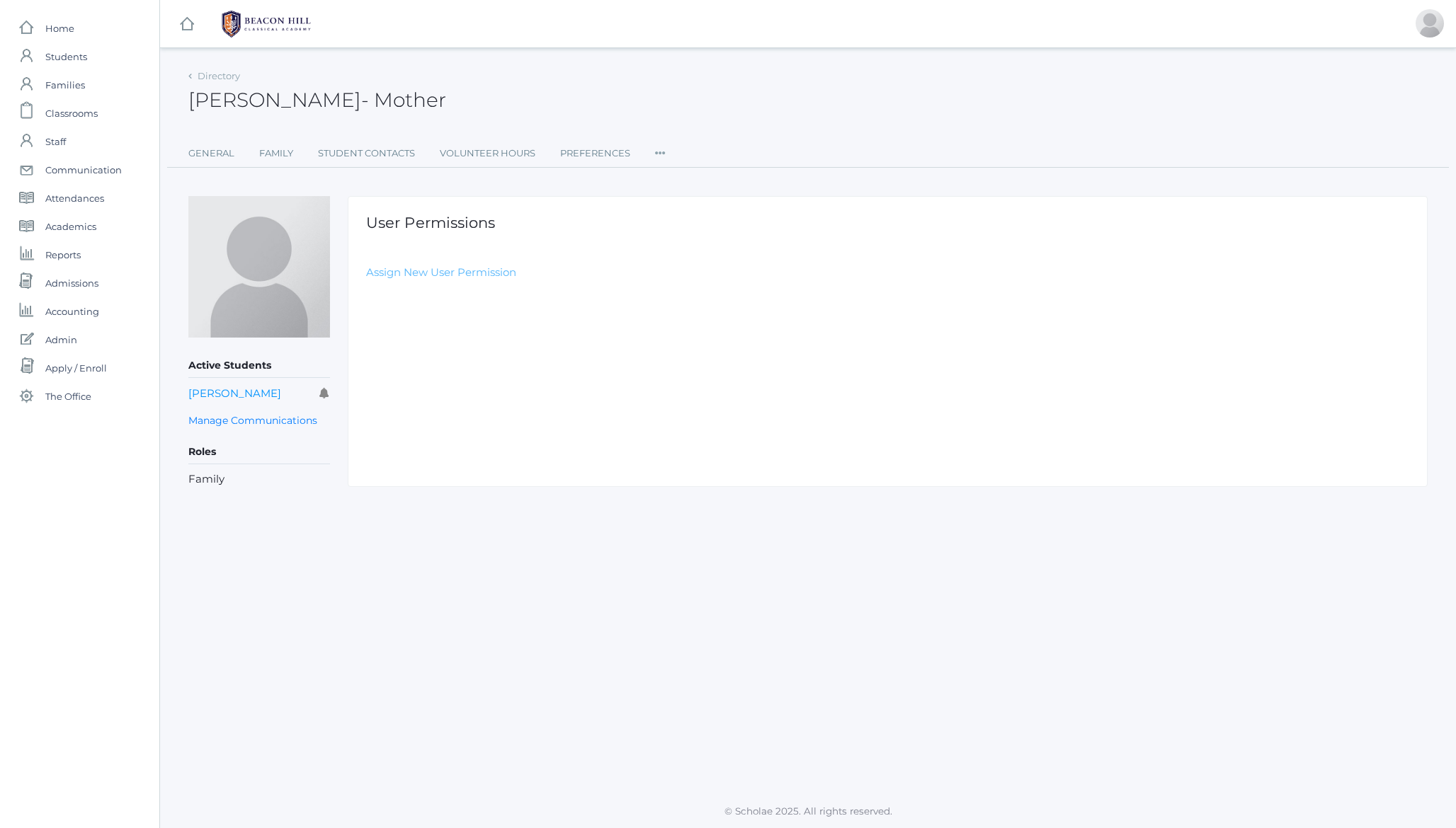
click at [455, 274] on link "Assign New User Permission" at bounding box center [441, 271] width 150 height 13
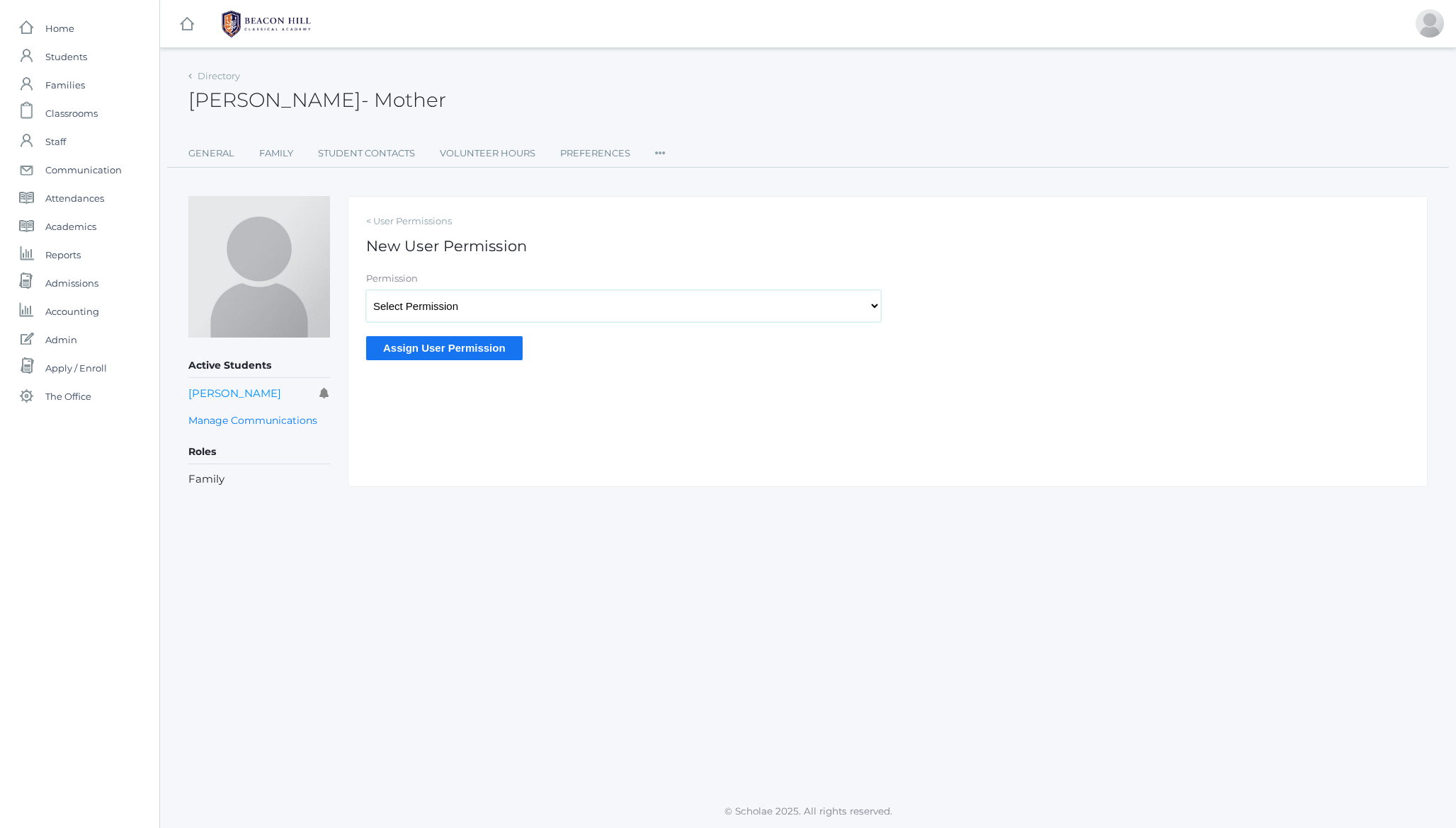
click at [437, 303] on select "Select Permission Scholae Scholae Admin Principal Accounting Admin Academic Adm…" at bounding box center [624, 306] width 515 height 32
select select "9"
click at [458, 352] on input "Assign User Permission" at bounding box center [444, 347] width 157 height 23
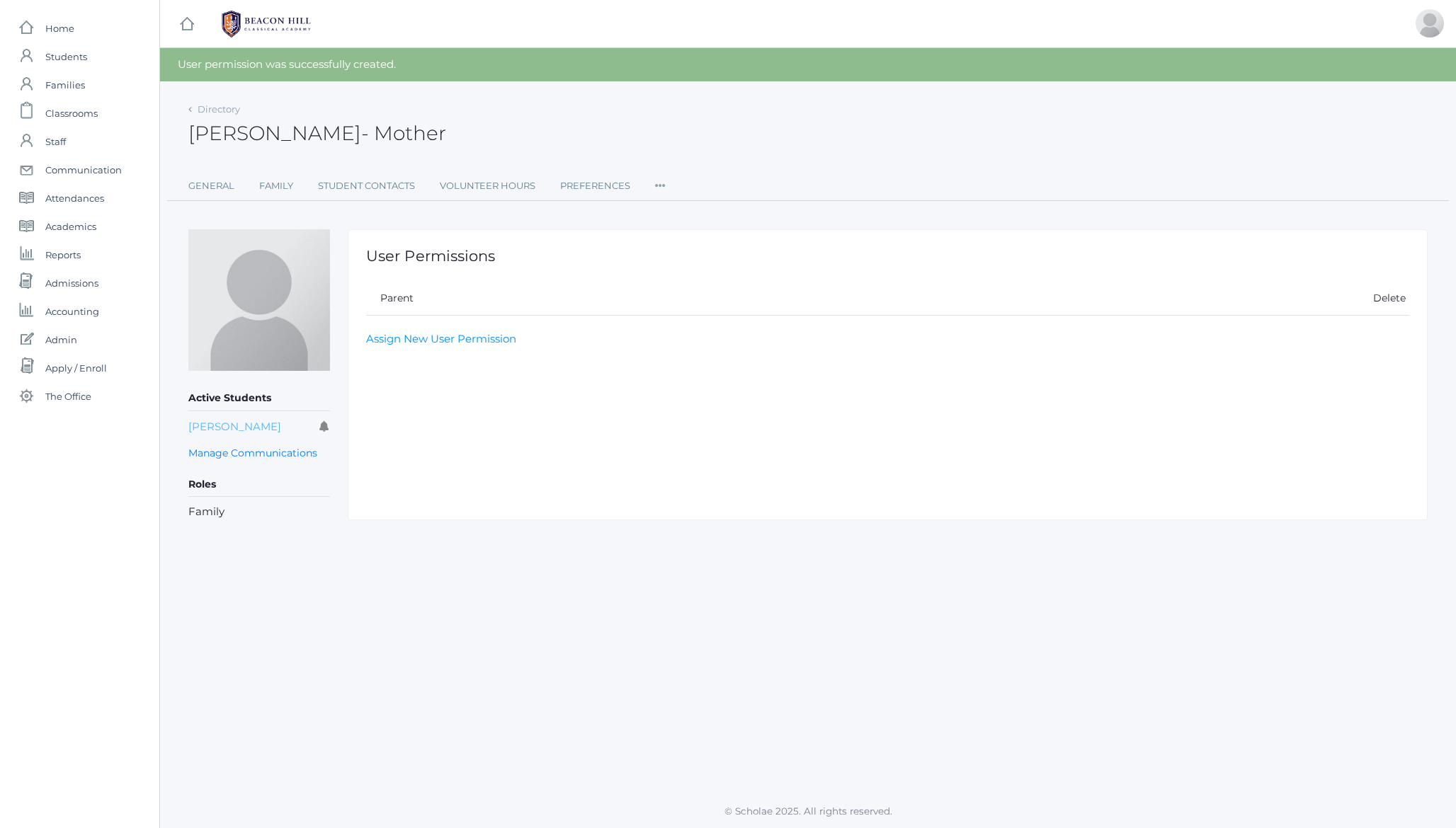
click at [234, 423] on link "Roger Hagans" at bounding box center [235, 426] width 93 height 13
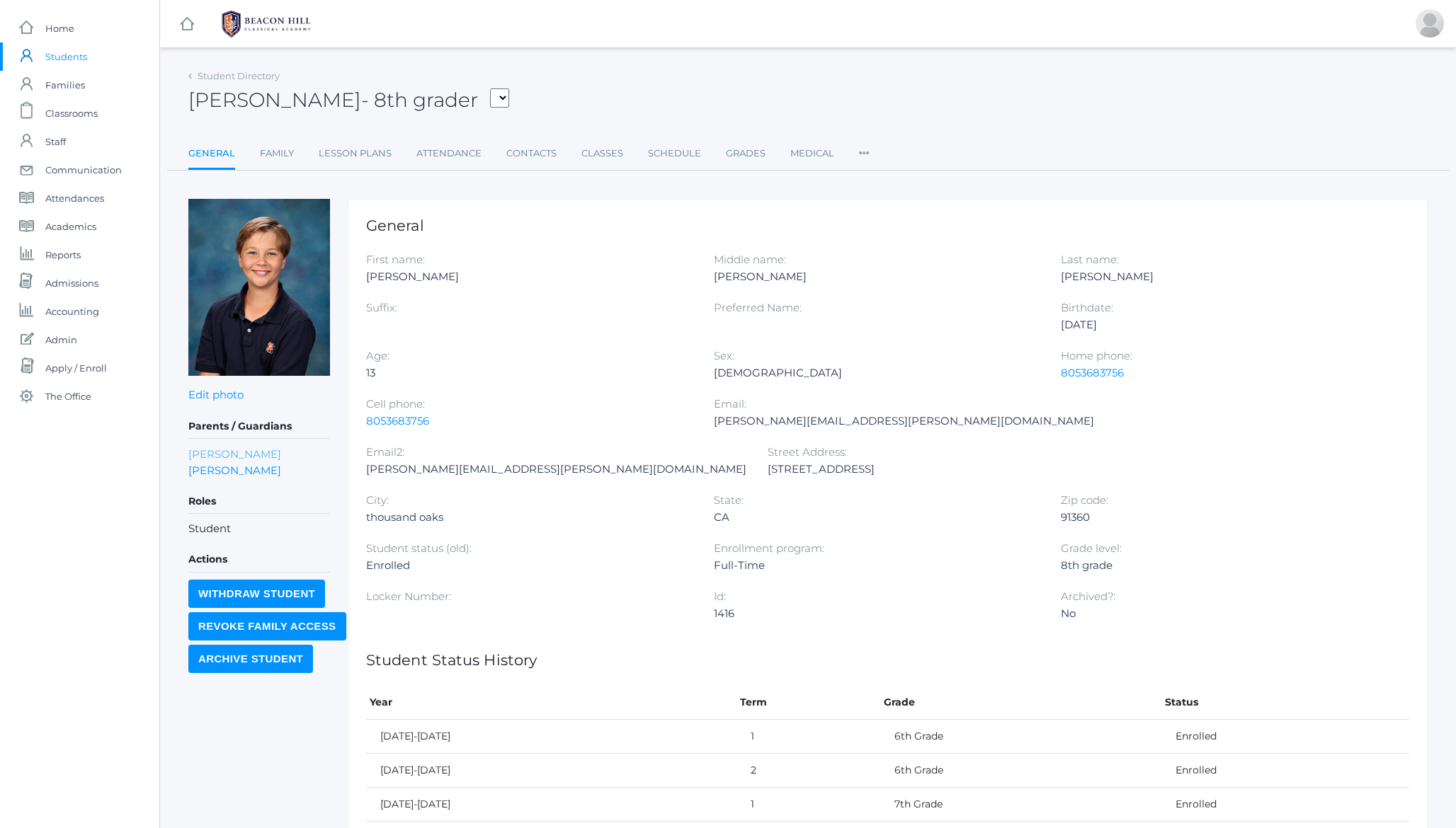
click at [238, 455] on link "Roger Hagans" at bounding box center [235, 454] width 93 height 16
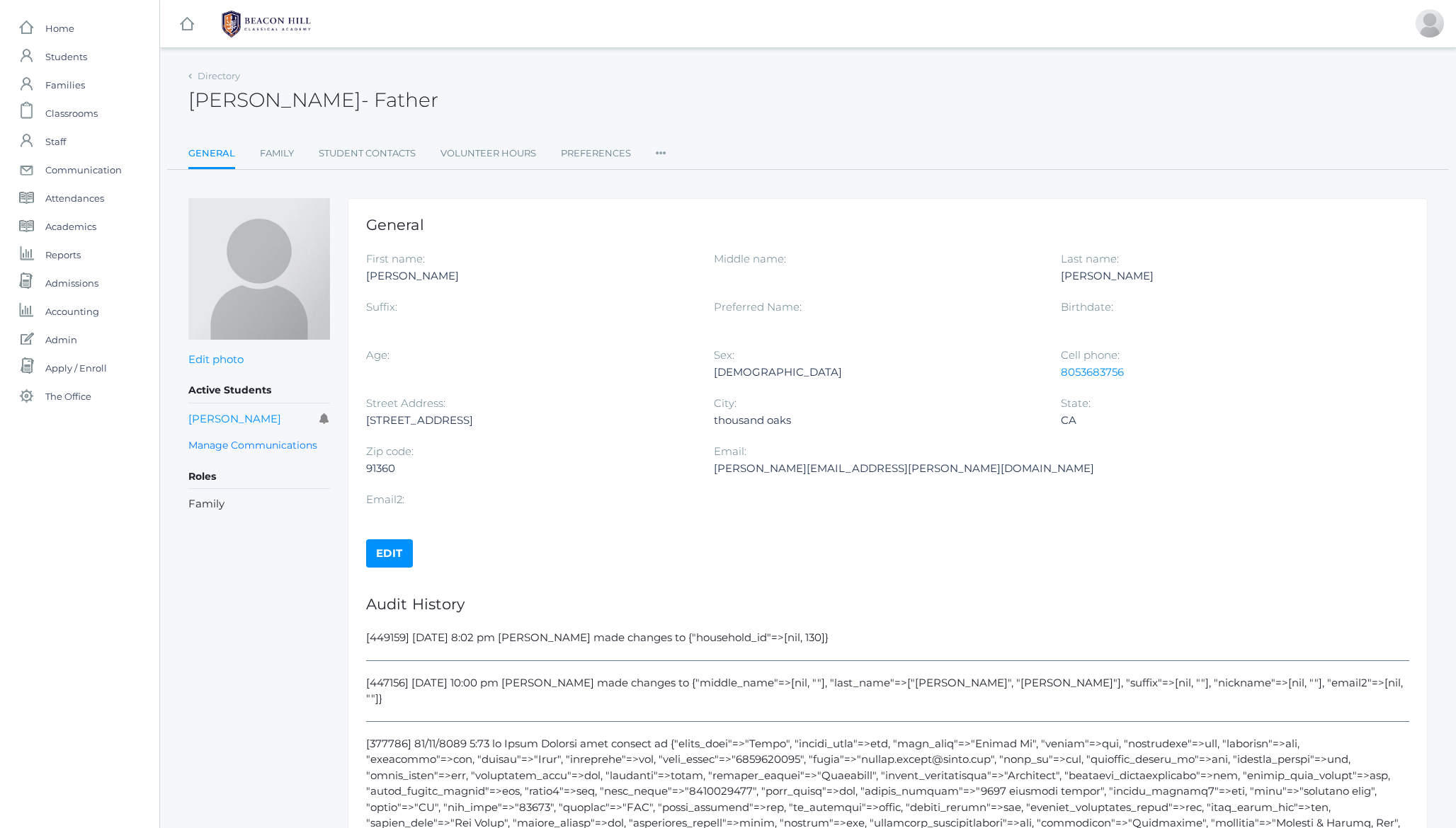
click at [665, 150] on icon at bounding box center [661, 149] width 11 height 19
click at [589, 111] on div "Roger Hagans - Father Roger Hagans Father" at bounding box center [808, 92] width 1239 height 53
click at [381, 100] on span "- Father" at bounding box center [399, 100] width 77 height 24
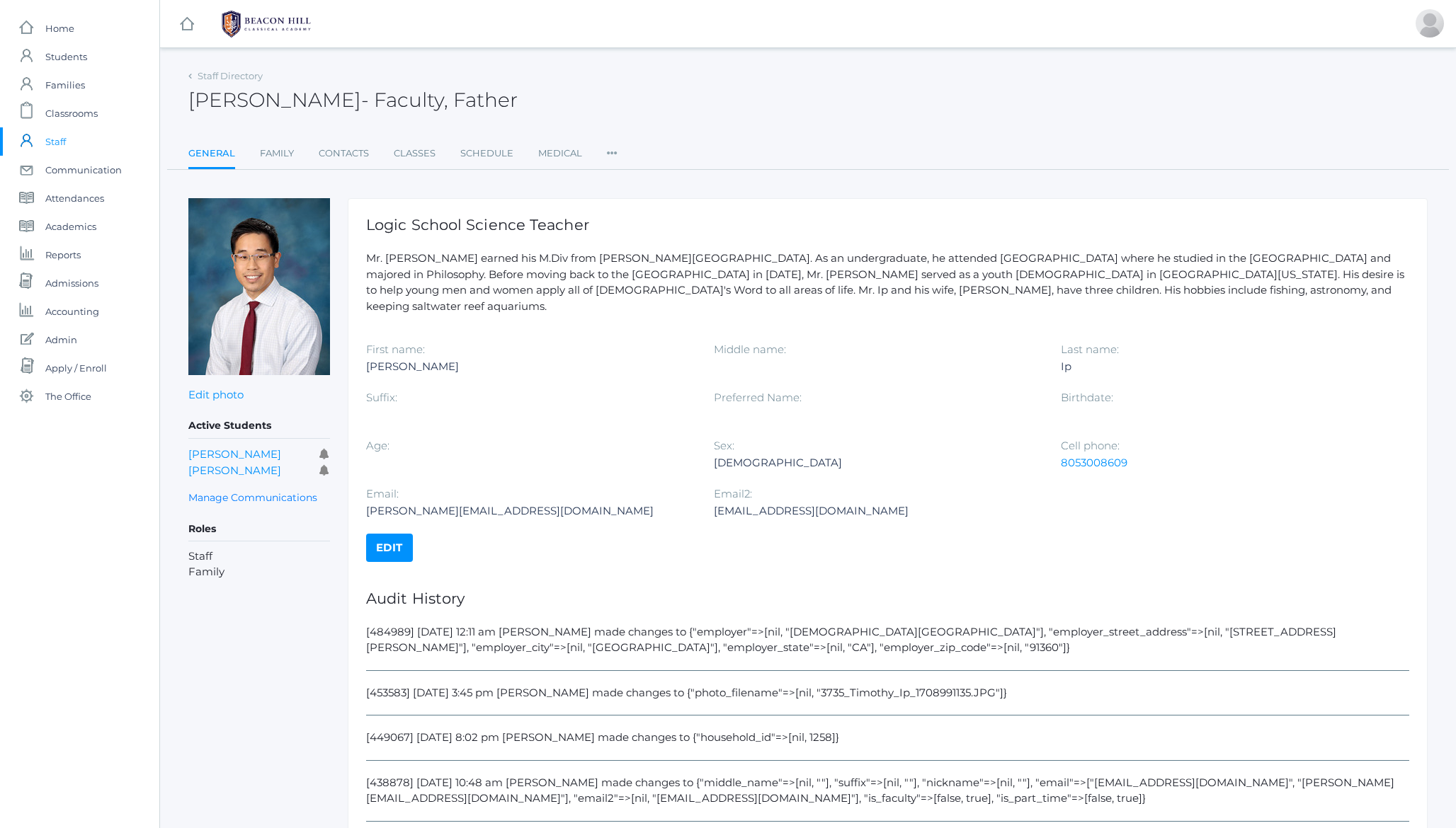
click at [611, 153] on icon at bounding box center [612, 149] width 11 height 19
click at [648, 207] on link "User Access" at bounding box center [663, 210] width 85 height 28
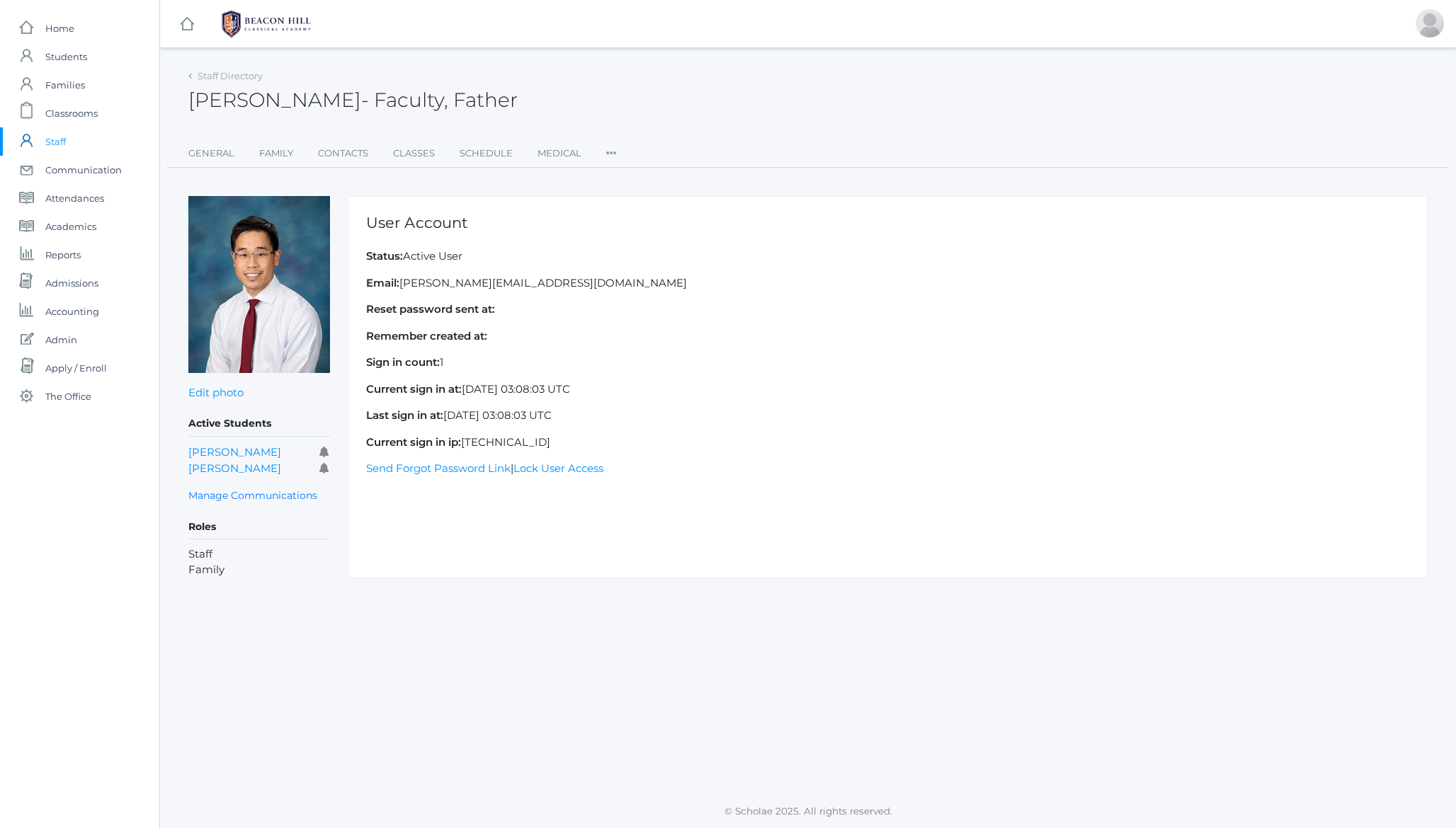
click at [612, 152] on icon at bounding box center [611, 149] width 11 height 19
click at [657, 243] on link "Permissions" at bounding box center [663, 240] width 85 height 28
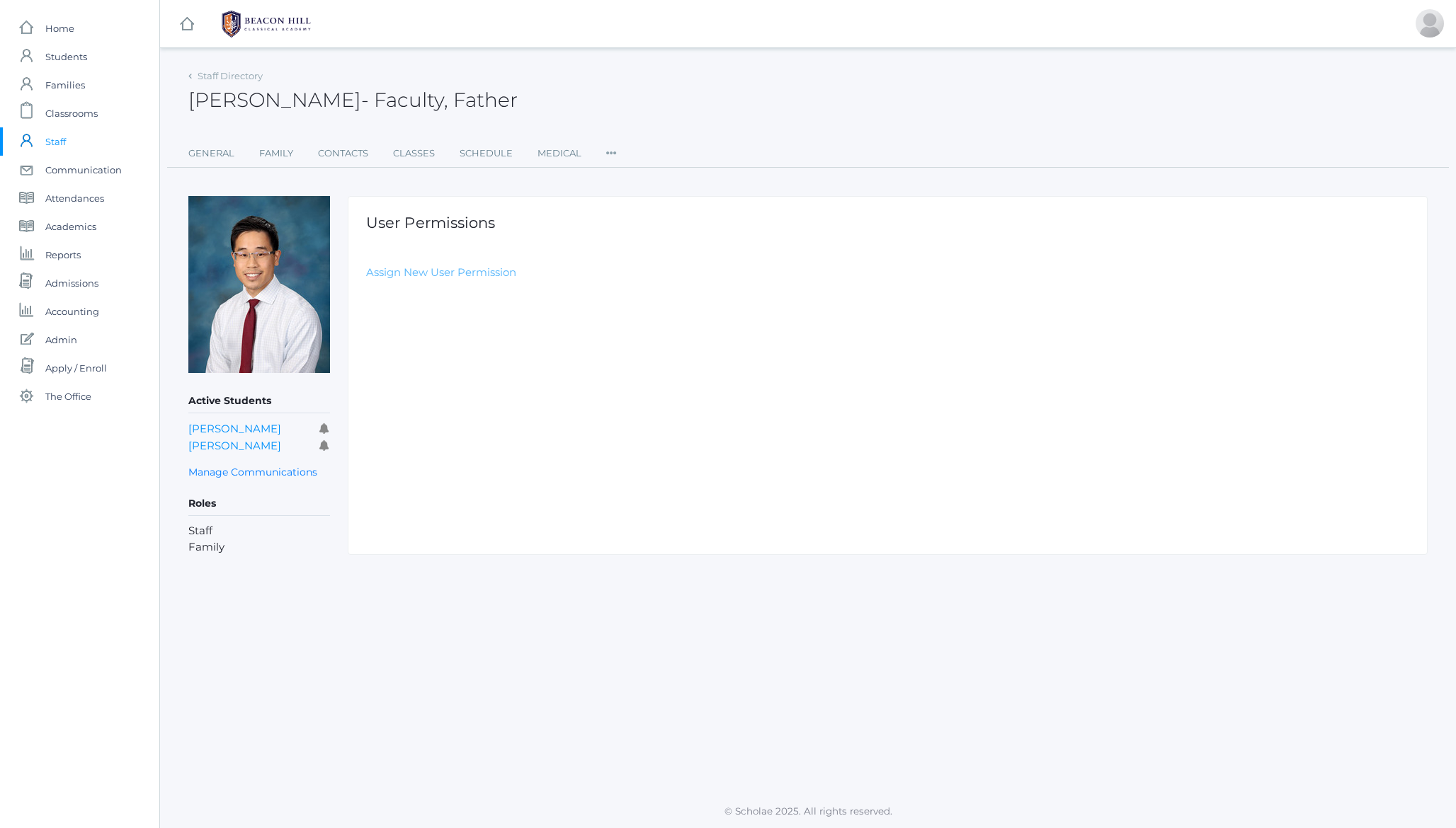
click at [479, 275] on link "Assign New User Permission" at bounding box center [441, 271] width 150 height 13
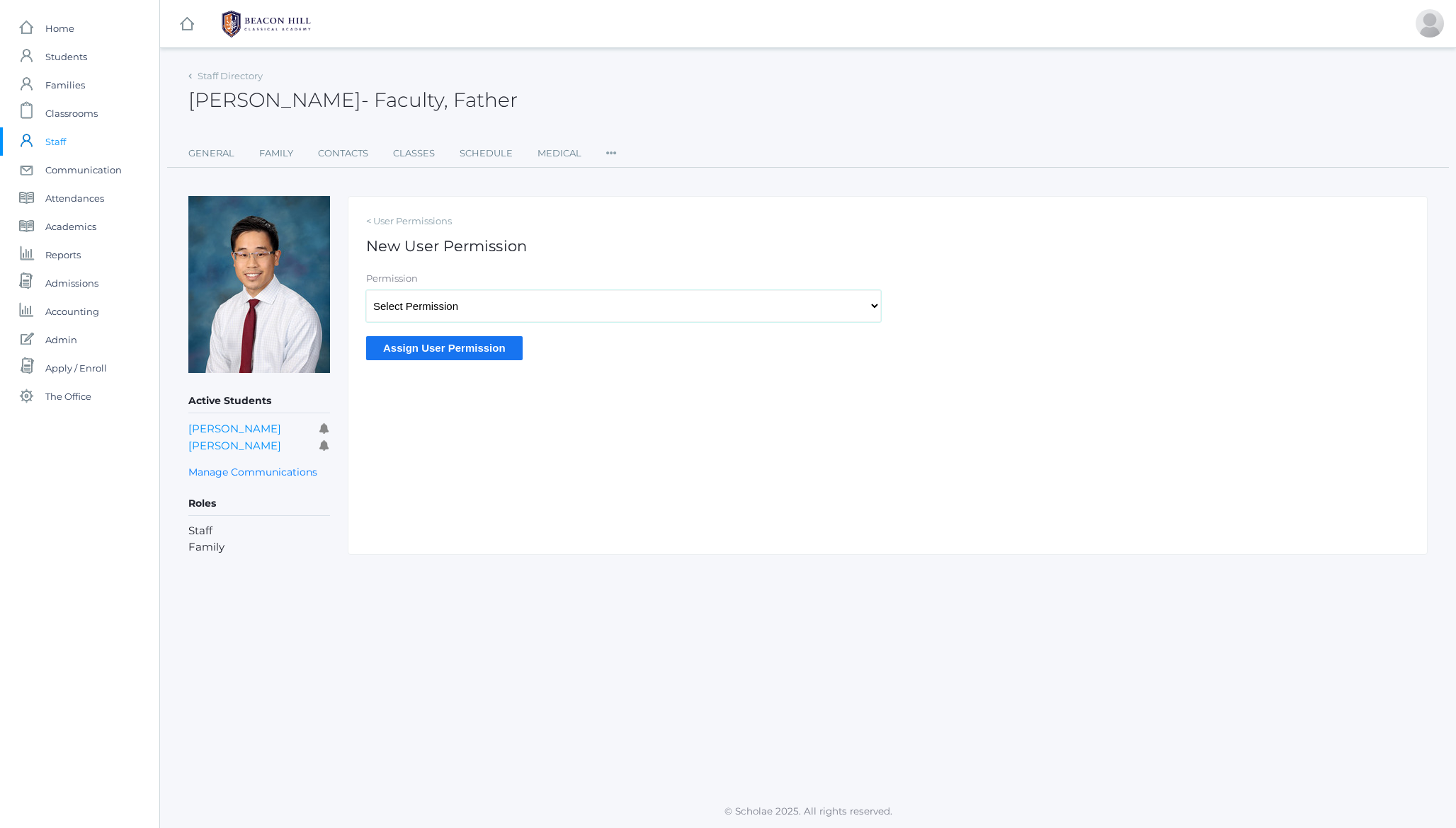
click at [413, 305] on select "Select Permission Scholae Scholae Admin Principal Accounting Admin Academic Adm…" at bounding box center [624, 306] width 515 height 32
select select "2"
click at [452, 350] on input "Assign User Permission" at bounding box center [444, 347] width 157 height 23
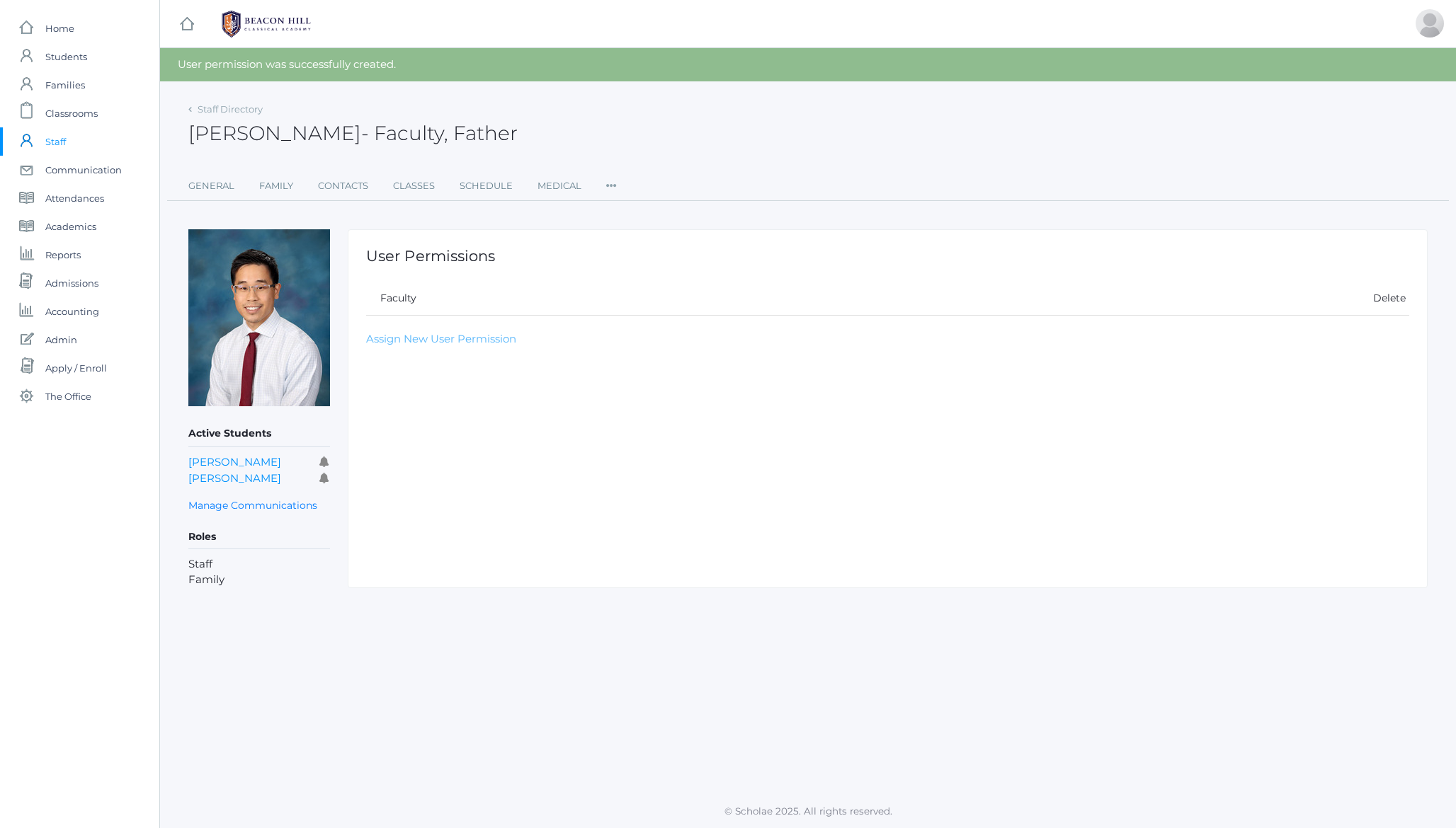
click at [436, 340] on link "Assign New User Permission" at bounding box center [441, 338] width 150 height 13
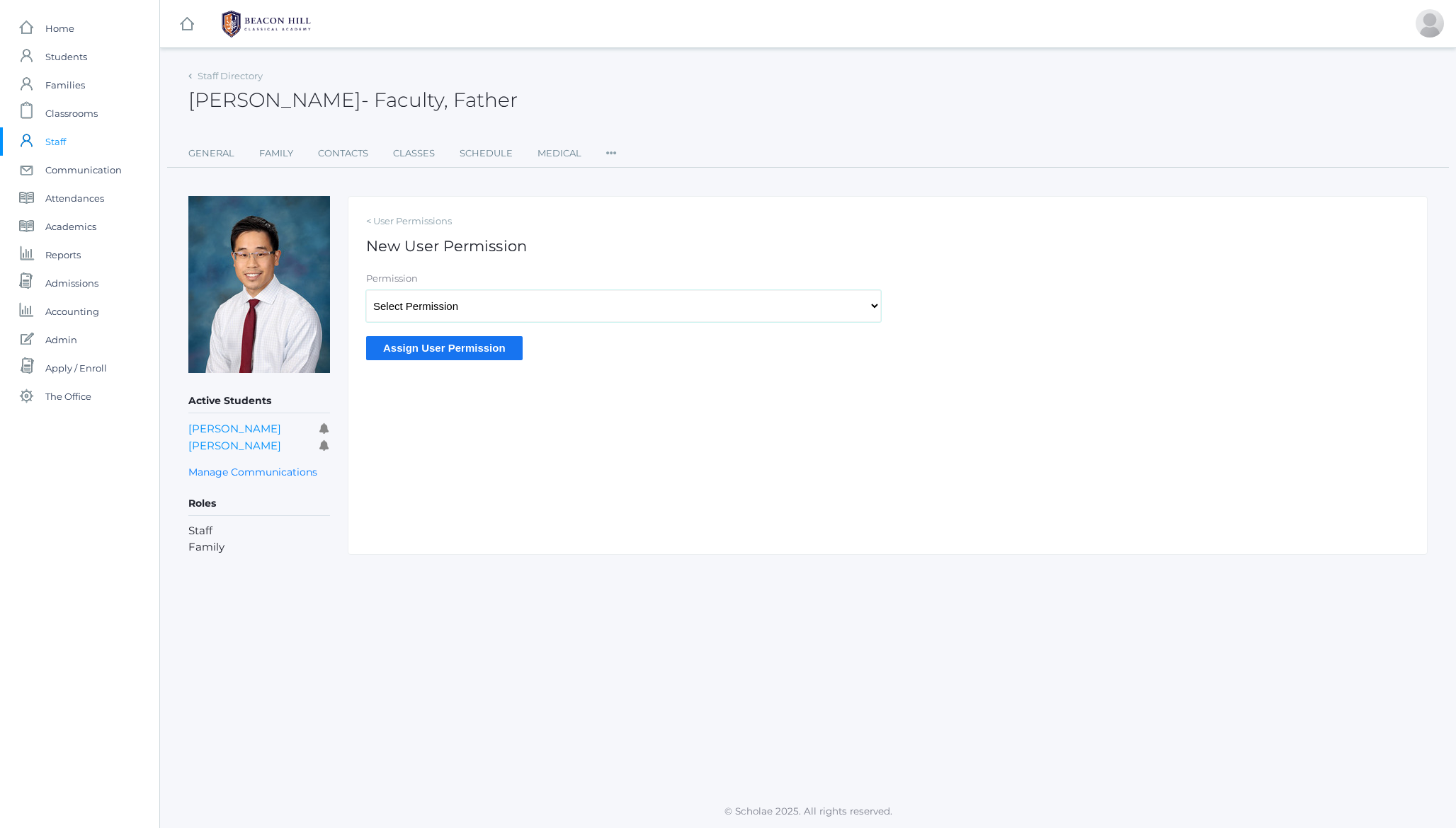
click at [415, 303] on select "Select Permission Scholae Scholae Admin Principal Accounting Admin Academic Adm…" at bounding box center [624, 306] width 515 height 32
select select "9"
click at [433, 353] on input "Assign User Permission" at bounding box center [444, 347] width 157 height 23
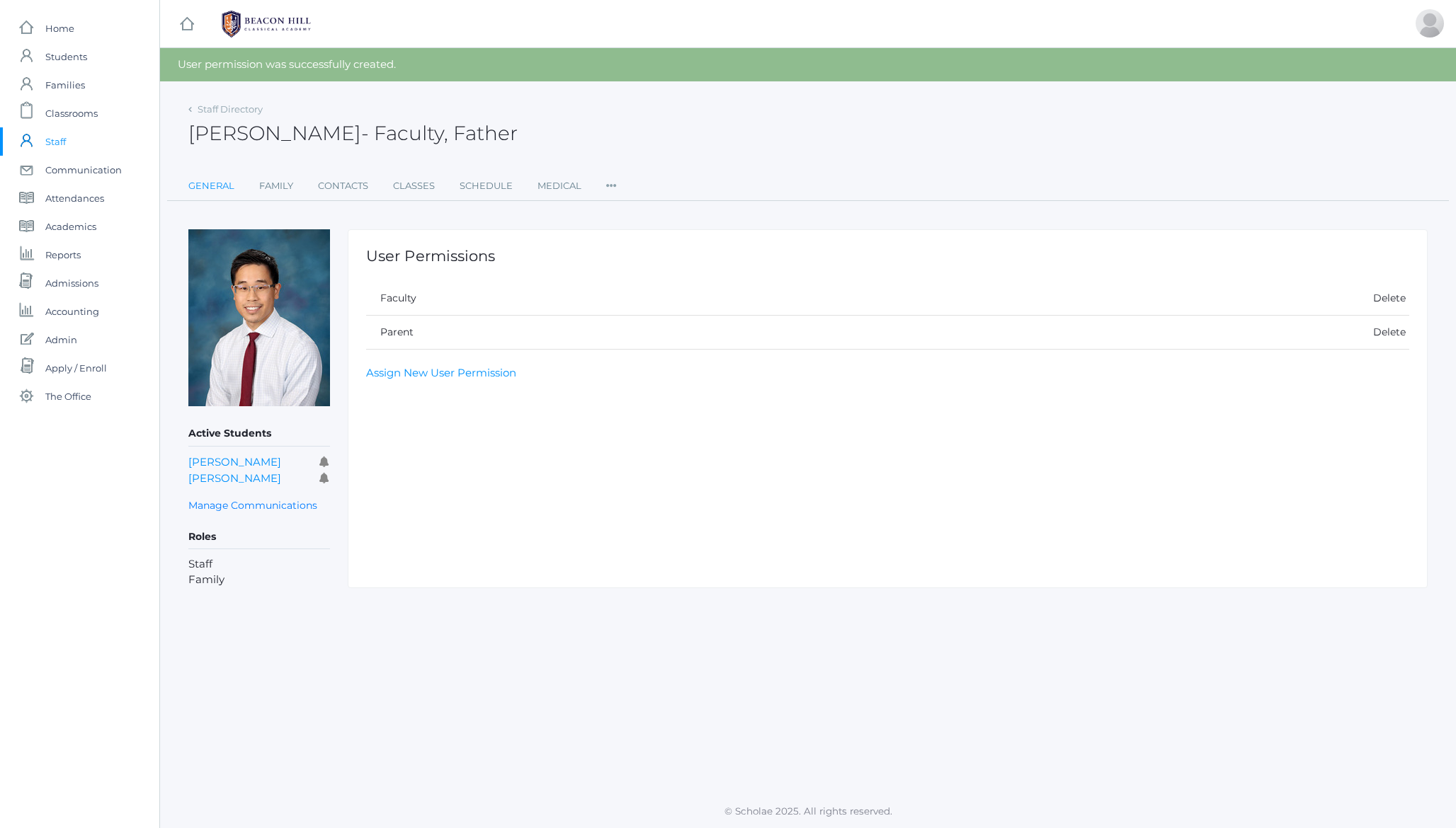
click at [207, 180] on link "General" at bounding box center [212, 186] width 46 height 28
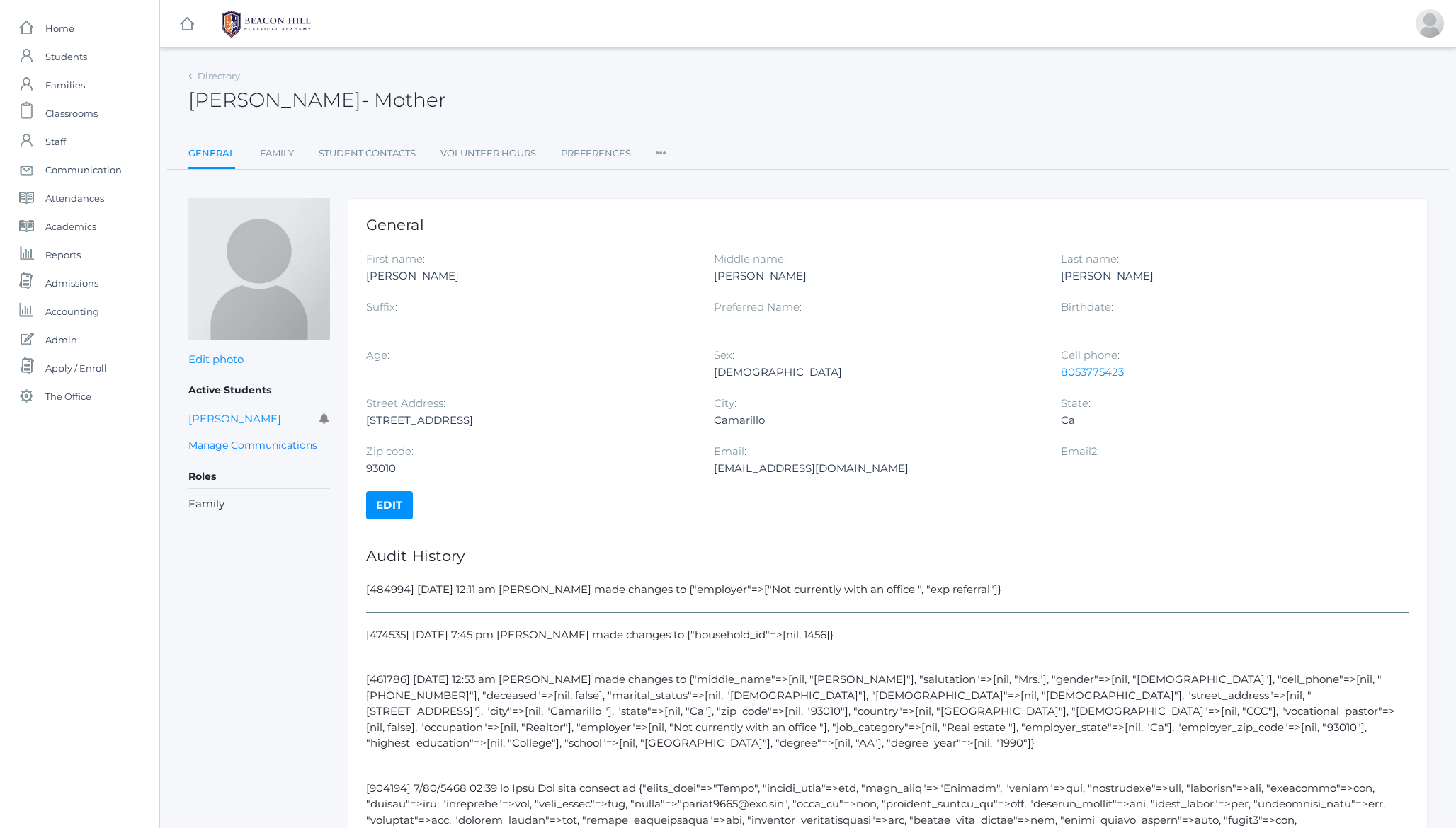
click at [654, 155] on ul "General Family Student Contacts Volunteer Hours Preferences Roles User Access P…" at bounding box center [808, 155] width 1239 height 31
click at [662, 153] on icon at bounding box center [661, 149] width 11 height 19
click at [719, 236] on link "Permissions" at bounding box center [712, 238] width 85 height 28
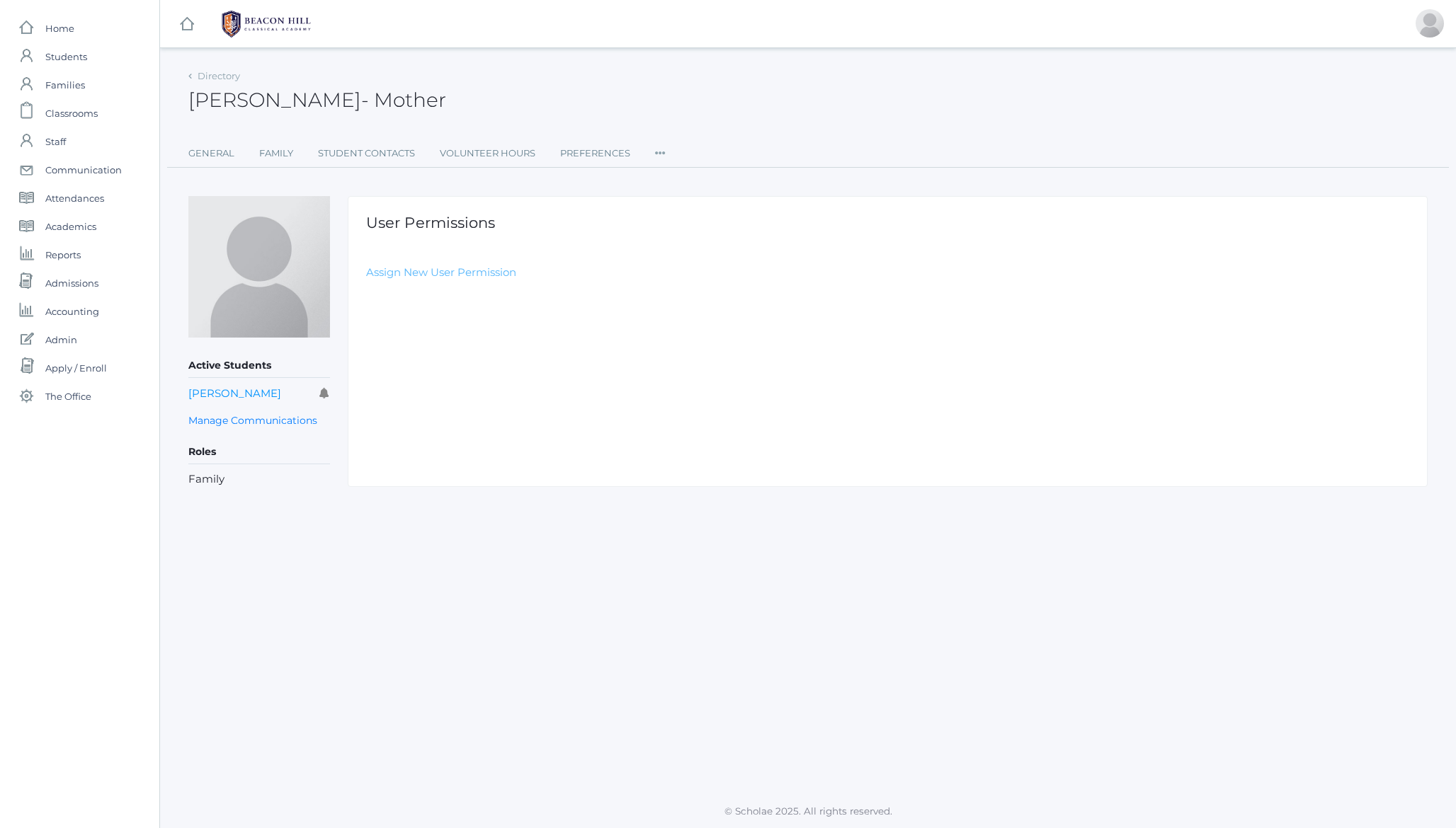
click at [454, 275] on link "Assign New User Permission" at bounding box center [441, 271] width 150 height 13
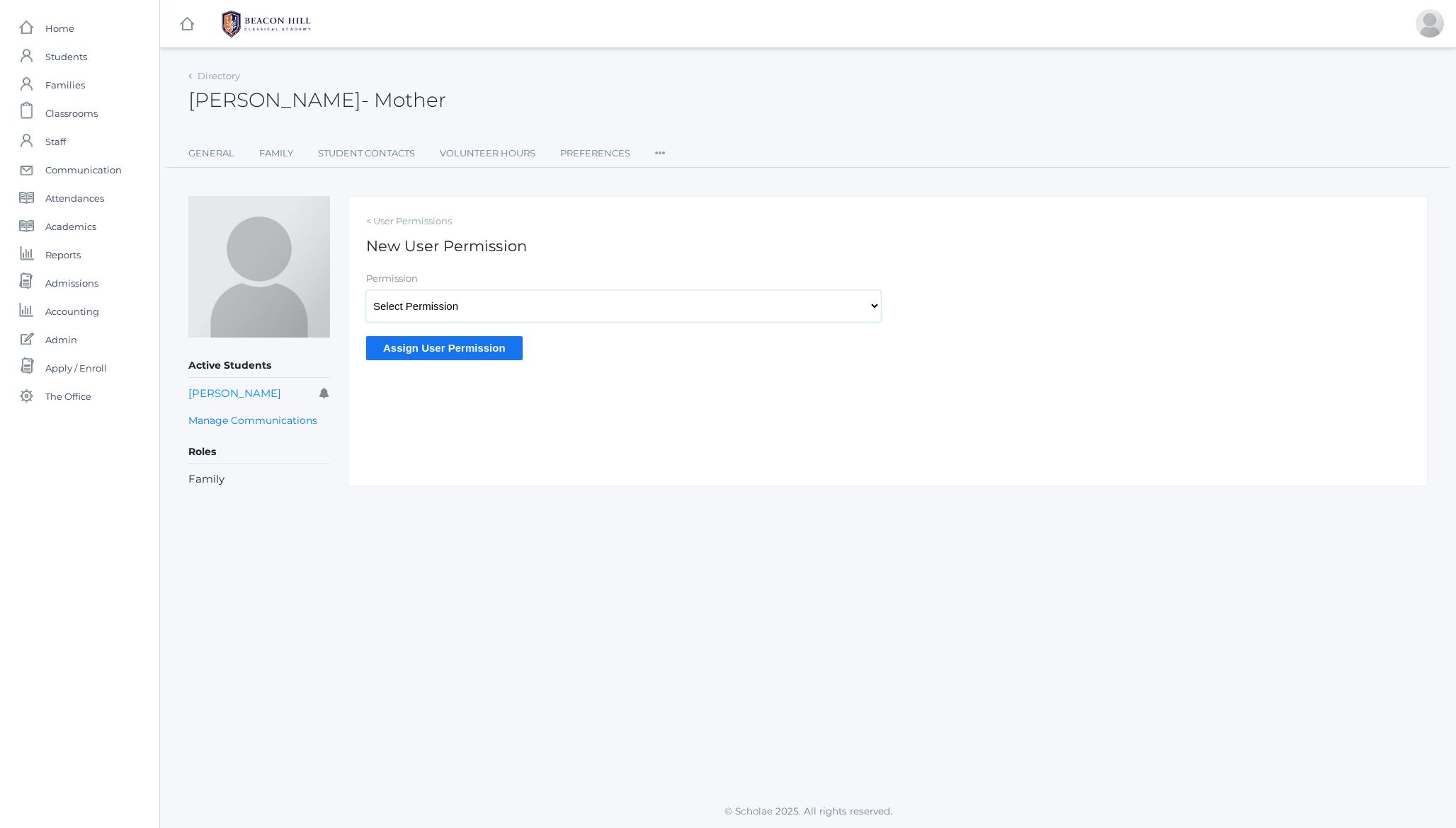
click at [445, 303] on select "Select Permission Scholae Scholae Admin Principal Accounting Admin Academic Adm…" at bounding box center [624, 306] width 515 height 32
select select "9"
click at [438, 338] on input "Assign User Permission" at bounding box center [444, 347] width 157 height 23
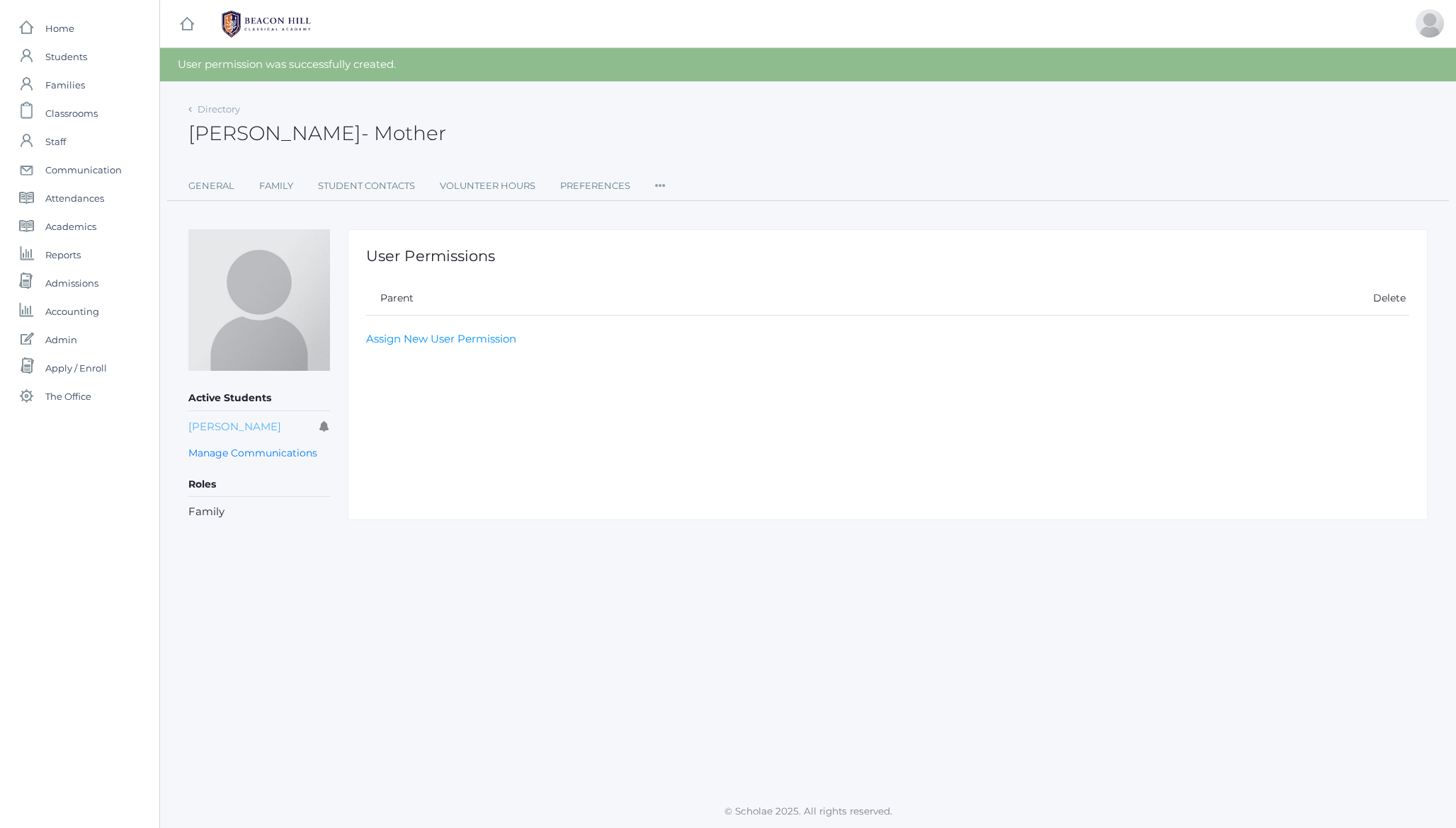
click at [228, 426] on link "Dylan Kaufman" at bounding box center [235, 426] width 93 height 13
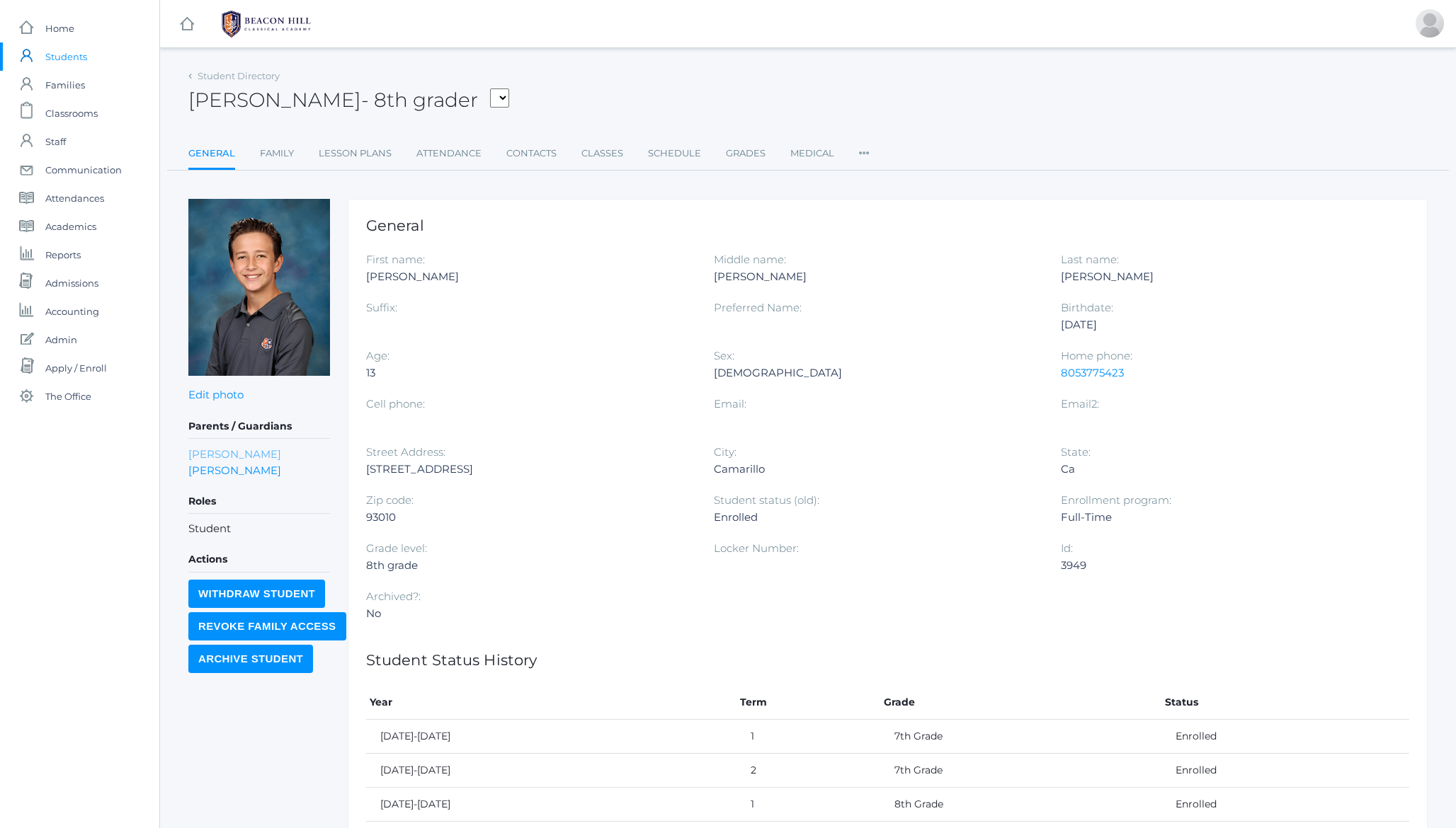
click at [240, 457] on link "Dennis Kaufman" at bounding box center [235, 454] width 93 height 16
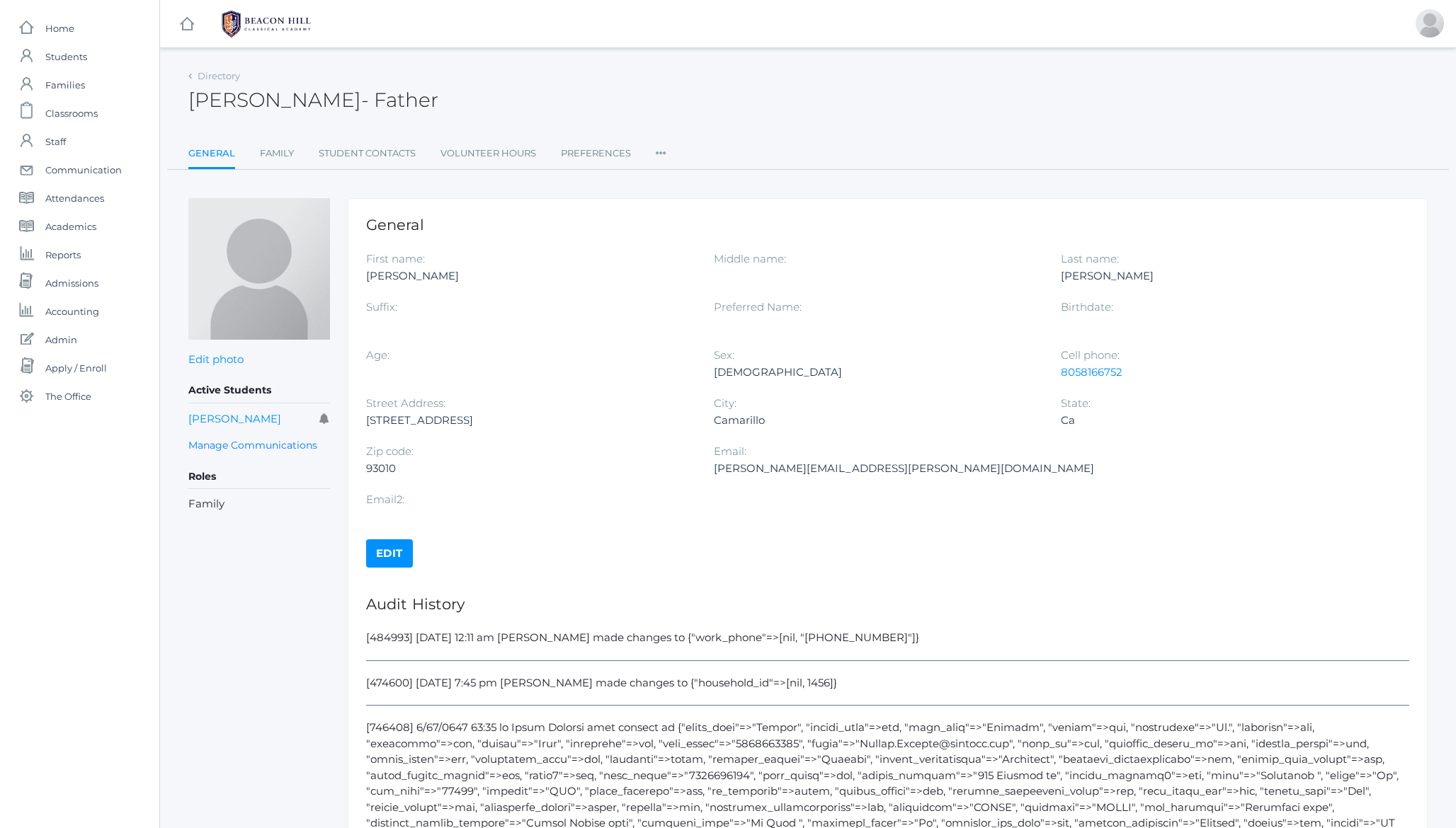
click at [660, 154] on icon at bounding box center [661, 149] width 11 height 19
click at [662, 107] on div "Dennis Kaufman - Father Dennis Kaufman Father" at bounding box center [808, 92] width 1239 height 53
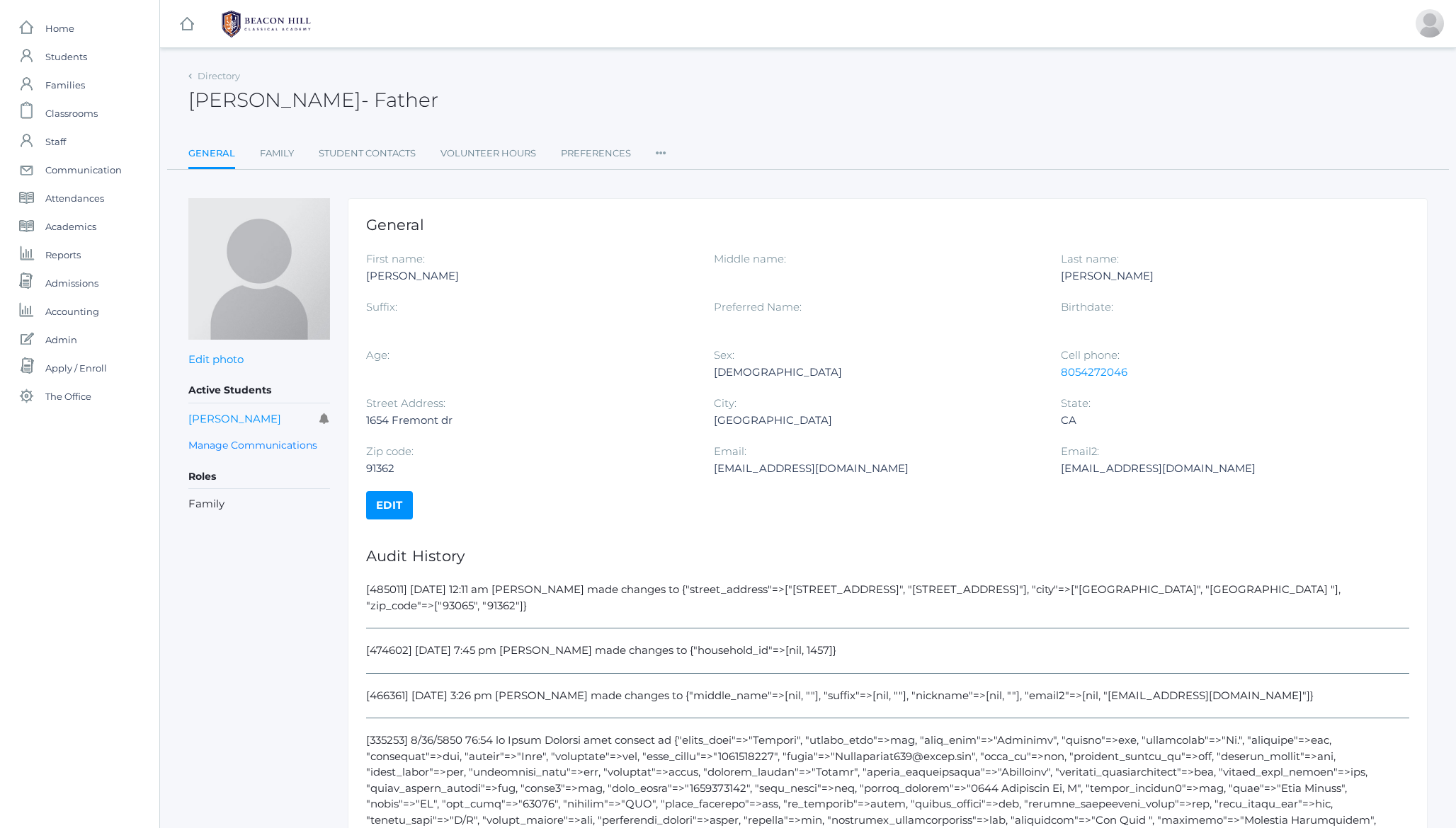
click at [664, 155] on icon at bounding box center [661, 149] width 11 height 19
click at [704, 239] on link "Permissions" at bounding box center [712, 238] width 85 height 28
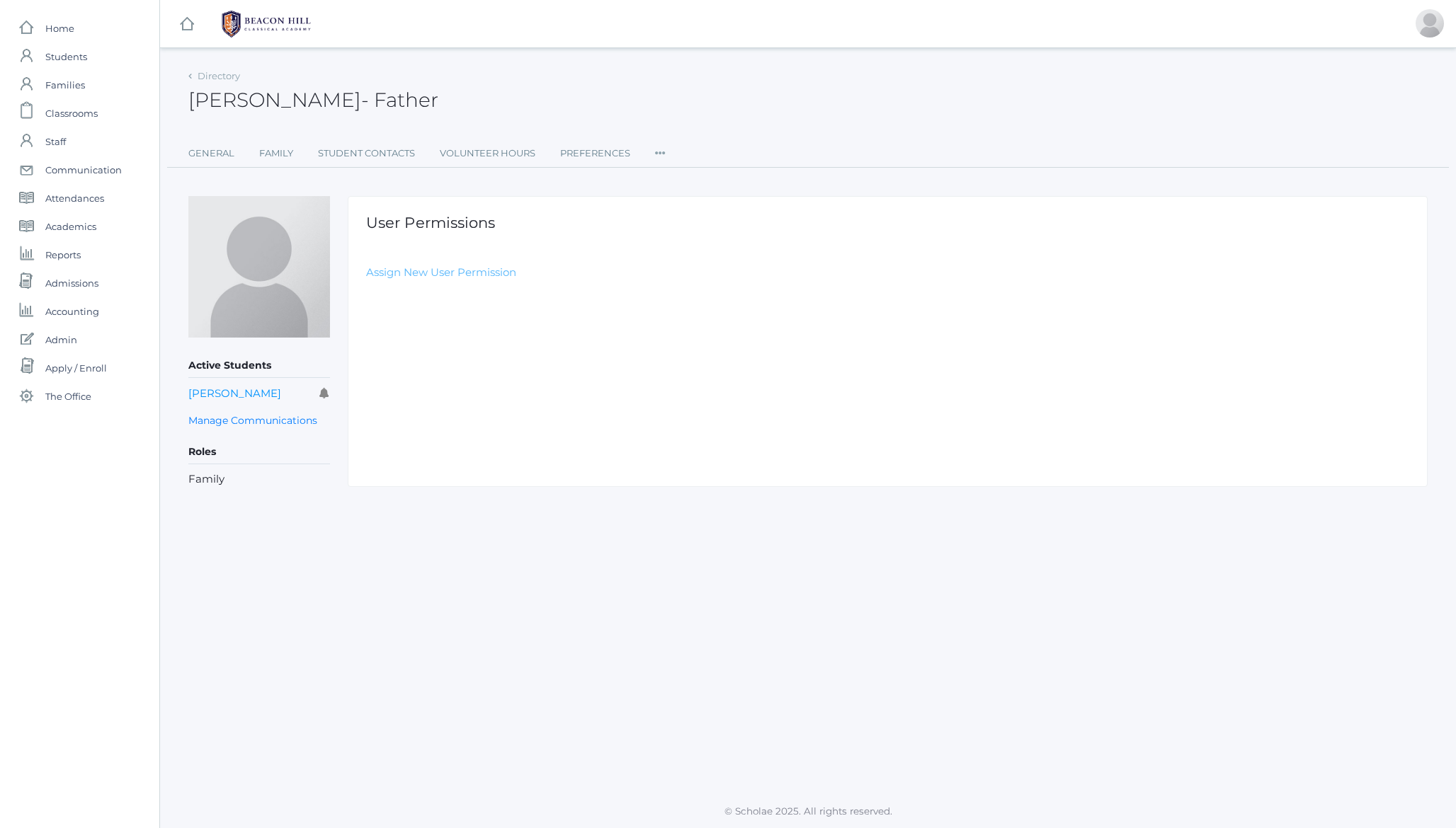
click at [438, 274] on link "Assign New User Permission" at bounding box center [441, 271] width 150 height 13
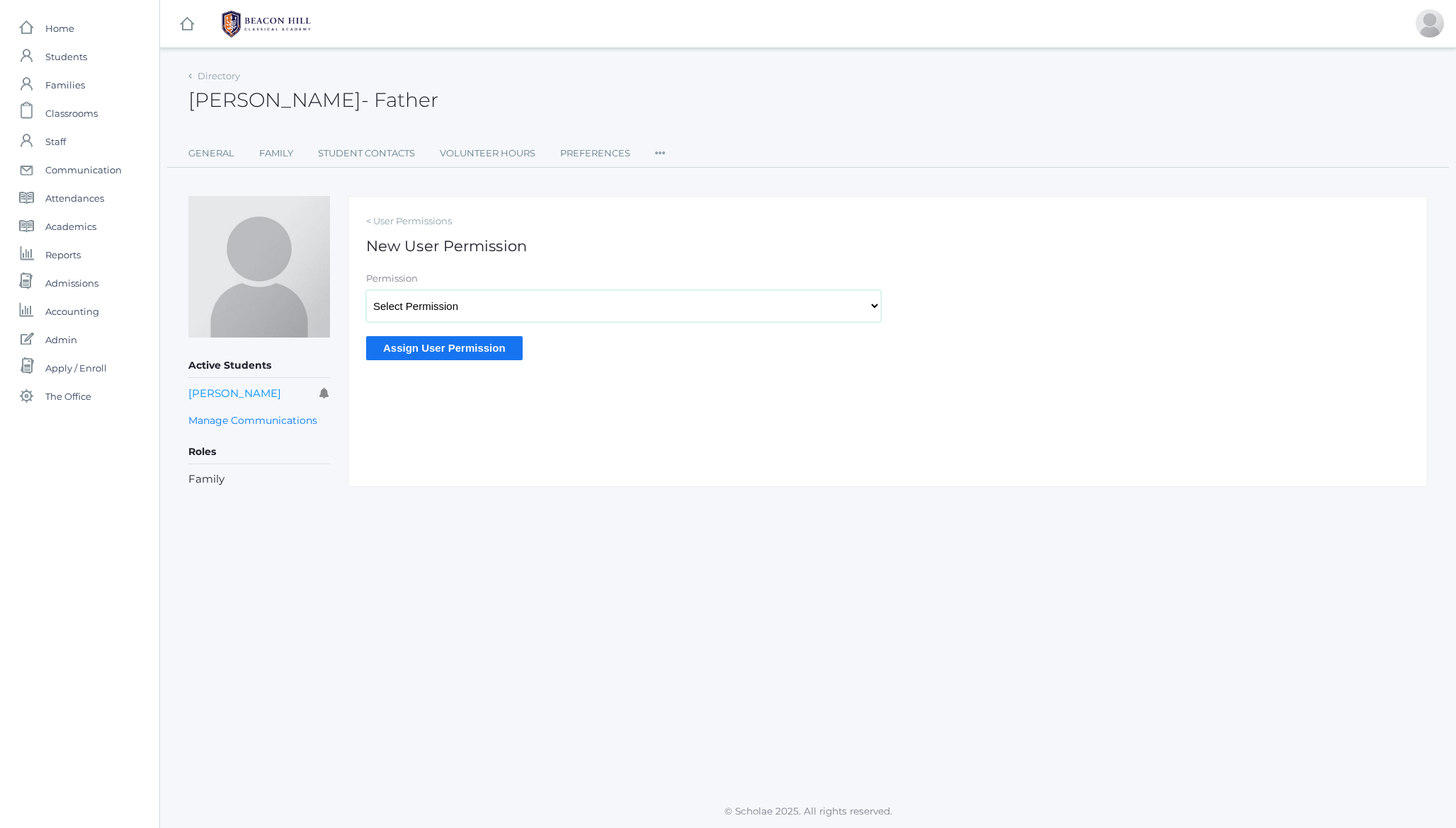
click at [418, 303] on select "Select Permission Scholae Scholae Admin Principal Accounting Admin Academic Adm…" at bounding box center [624, 306] width 515 height 32
select select "9"
click at [437, 346] on input "Assign User Permission" at bounding box center [444, 347] width 157 height 23
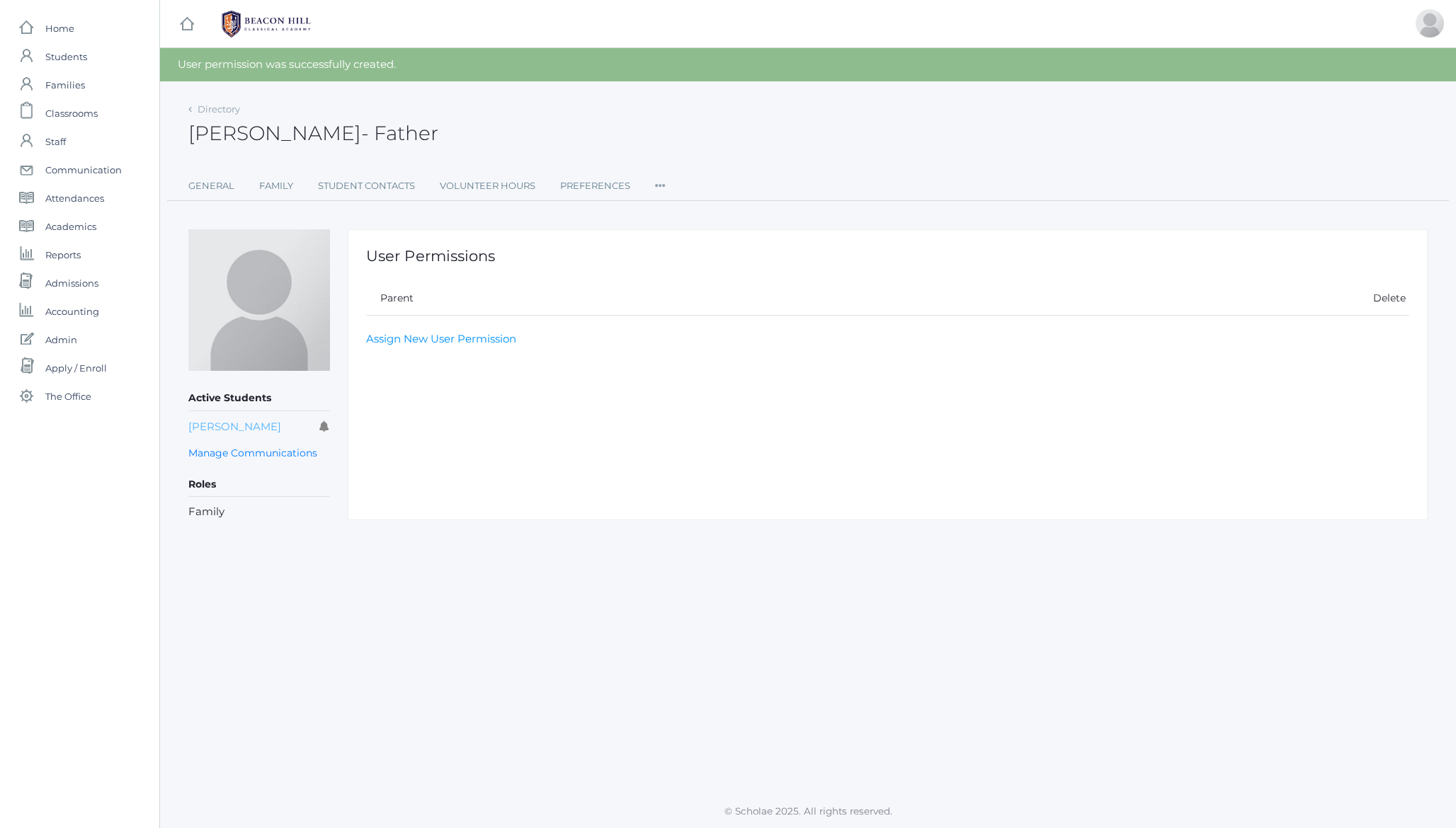
click at [245, 427] on link "Gracelyn Lavallee" at bounding box center [235, 426] width 93 height 13
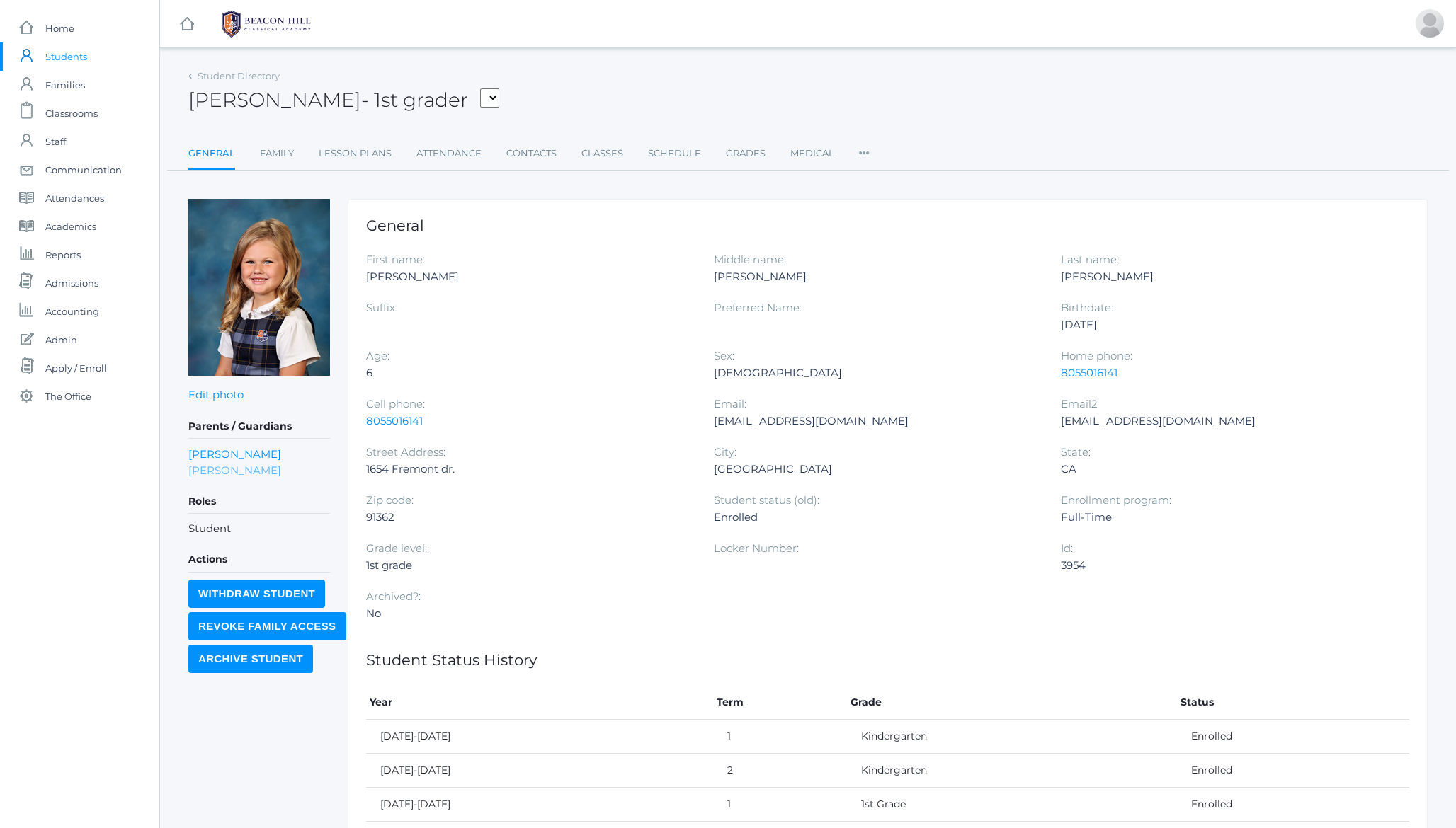
click at [213, 471] on link "Jonnie Mudd" at bounding box center [235, 470] width 93 height 16
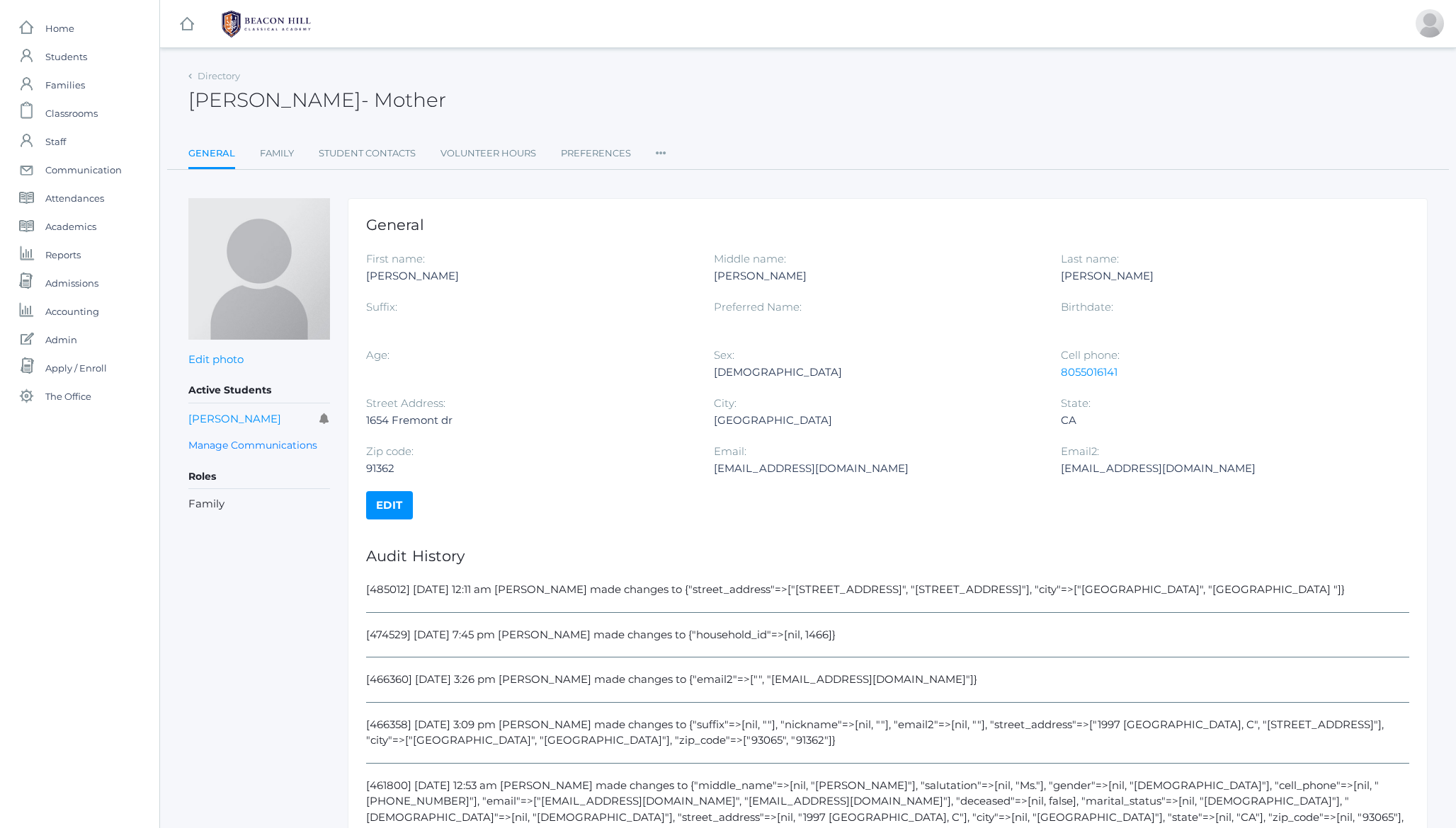
click at [665, 148] on icon at bounding box center [661, 149] width 11 height 19
click at [704, 230] on link "Permissions" at bounding box center [712, 238] width 85 height 28
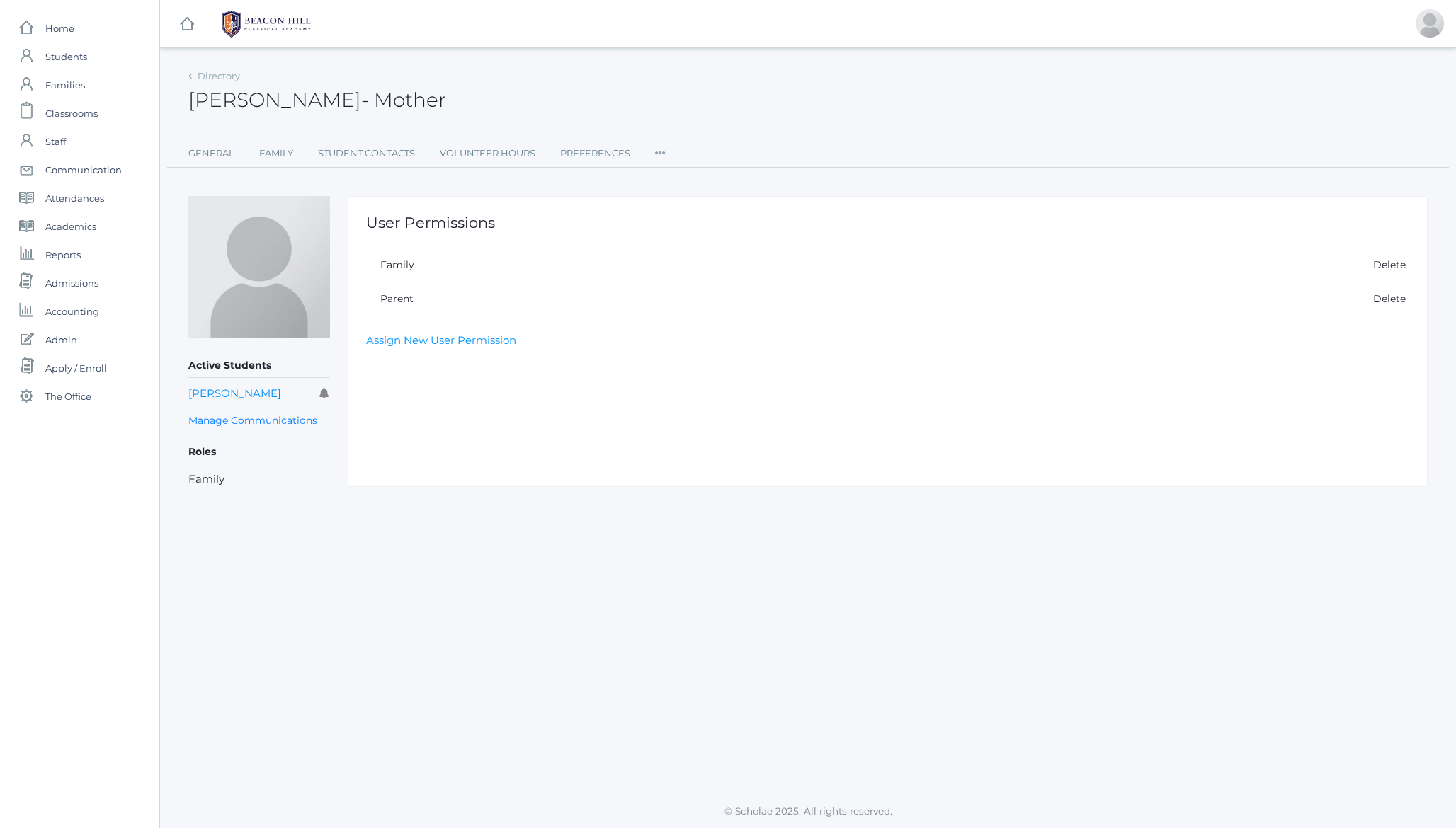
click at [721, 109] on div "Jonnie Mudd - Mother Jonnie Mudd Mother" at bounding box center [808, 92] width 1239 height 53
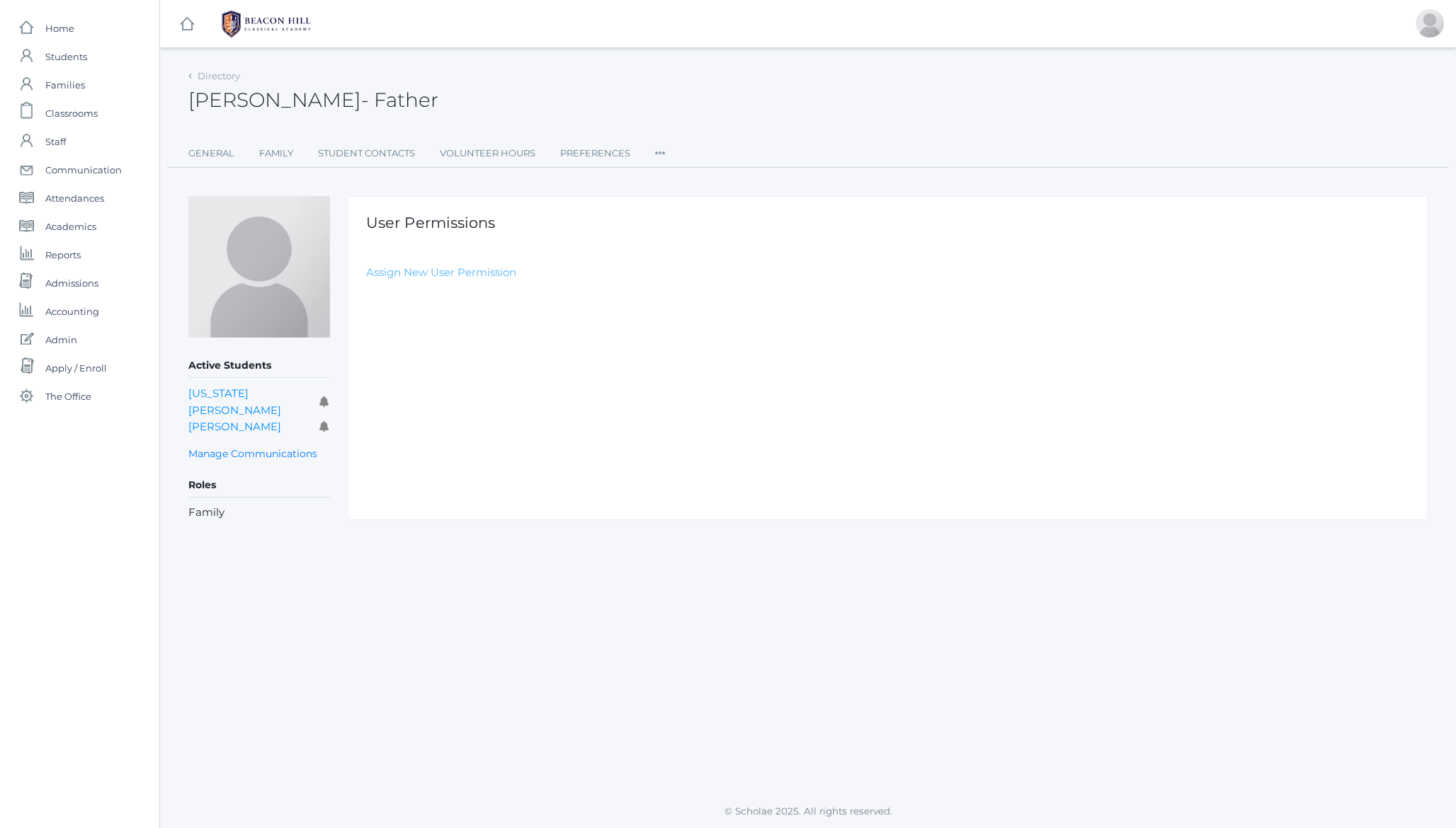
click at [430, 271] on link "Assign New User Permission" at bounding box center [441, 271] width 150 height 13
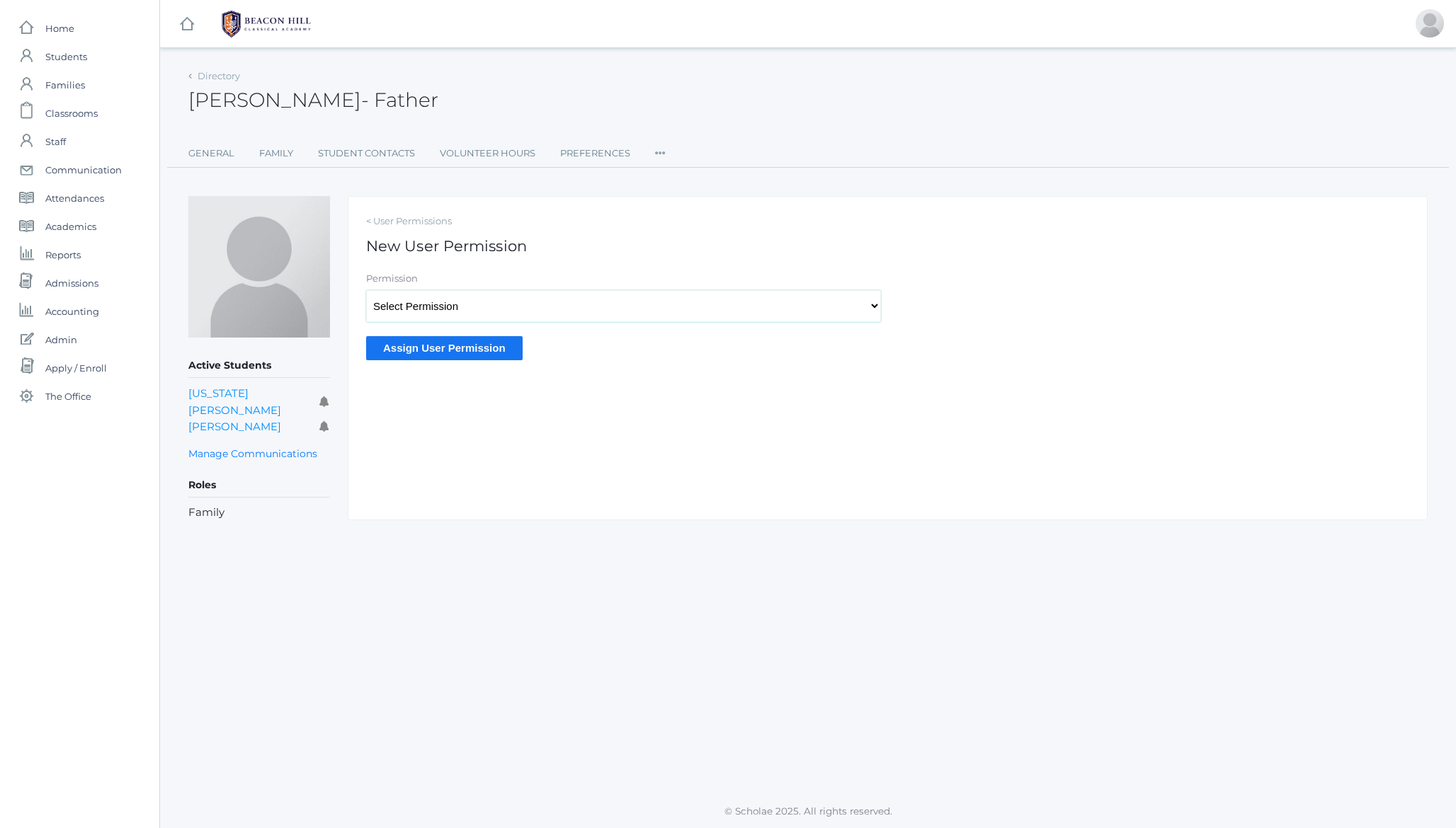
click at [428, 311] on select "Select Permission Scholae Scholae Admin Principal Accounting Admin Academic Adm…" at bounding box center [624, 306] width 515 height 32
select select "9"
click at [455, 358] on input "Assign User Permission" at bounding box center [444, 347] width 157 height 23
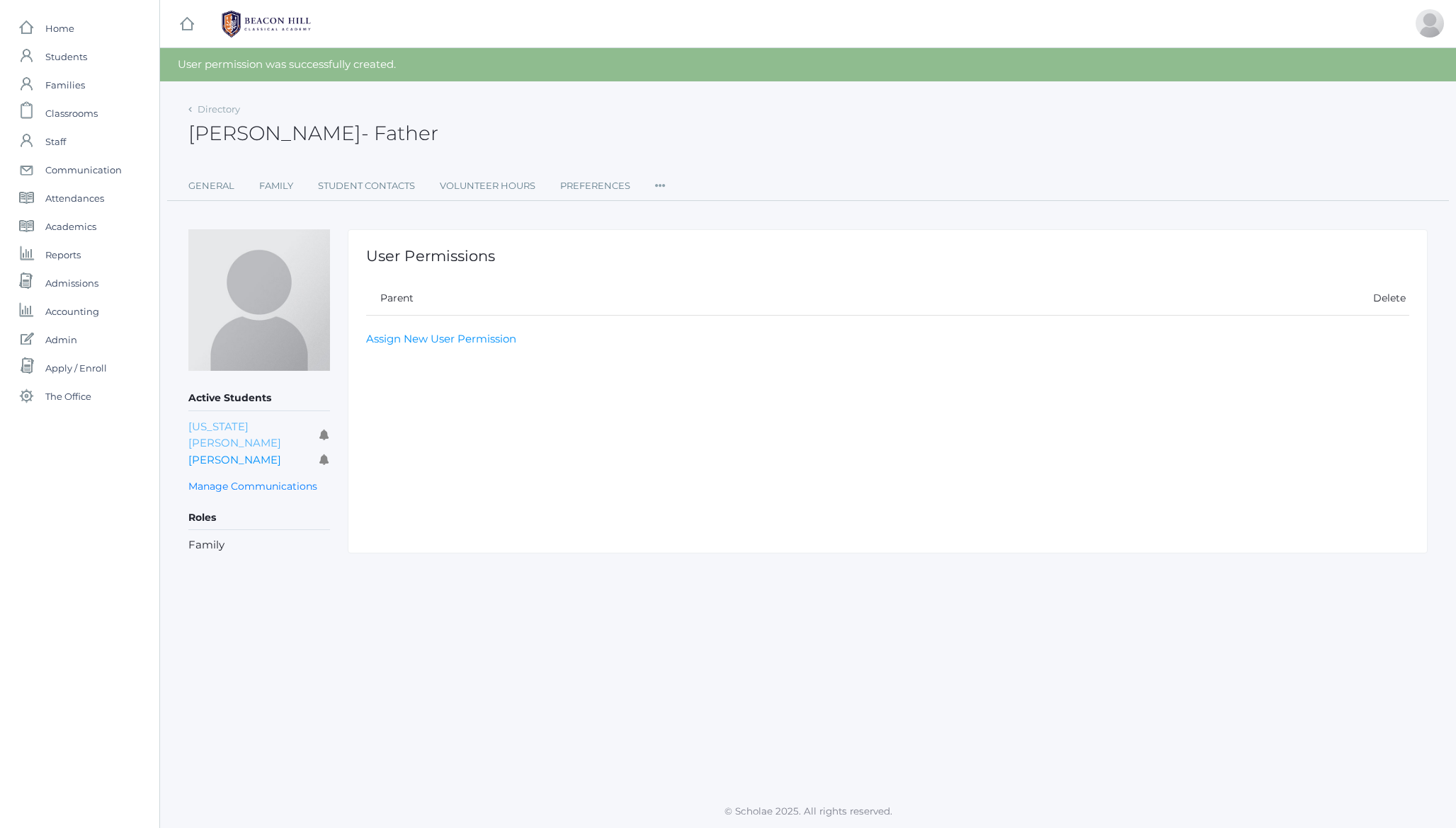
click at [236, 428] on link "[US_STATE][PERSON_NAME]" at bounding box center [235, 435] width 93 height 31
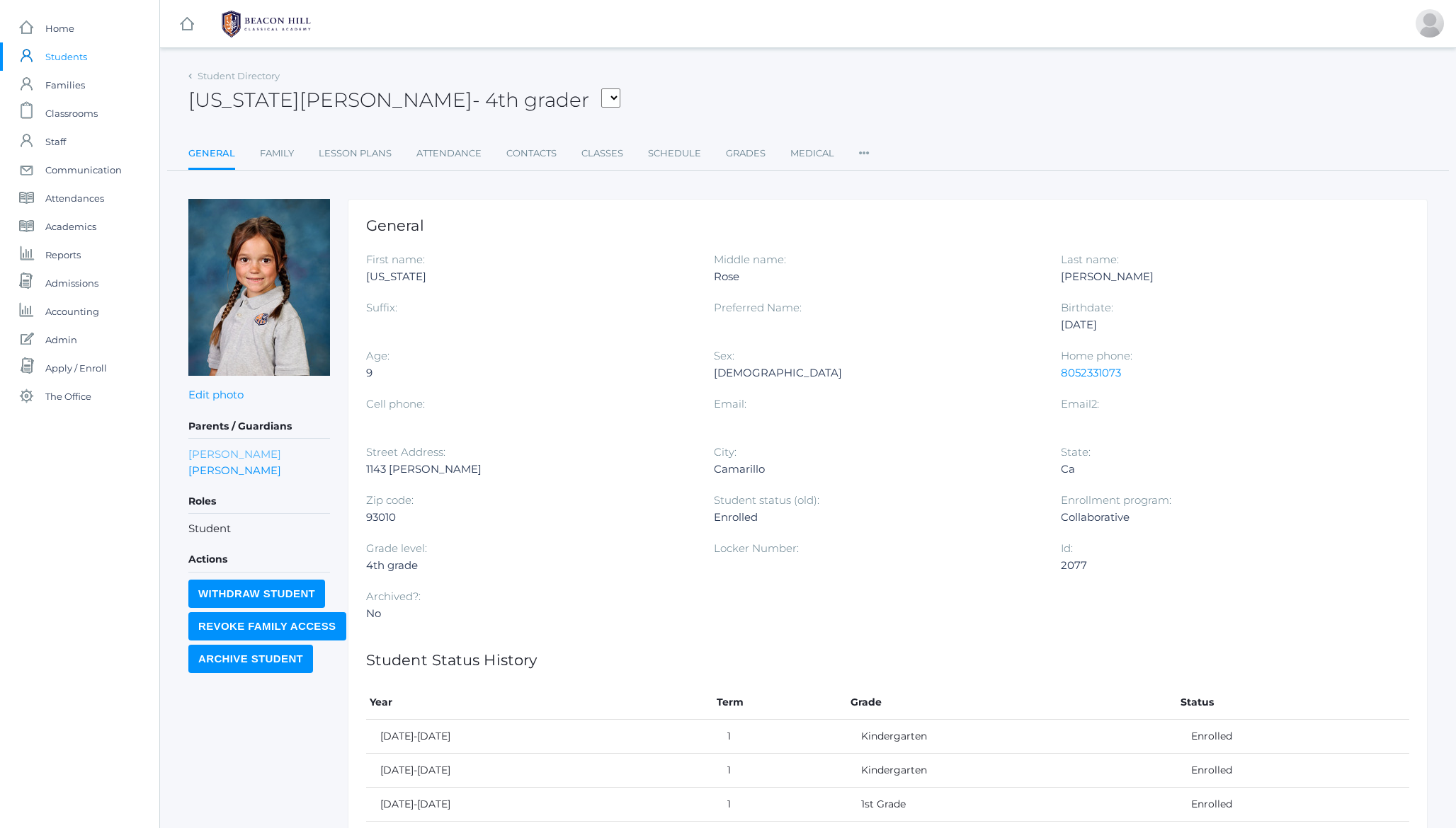
click at [211, 452] on link "[PERSON_NAME]" at bounding box center [235, 454] width 93 height 16
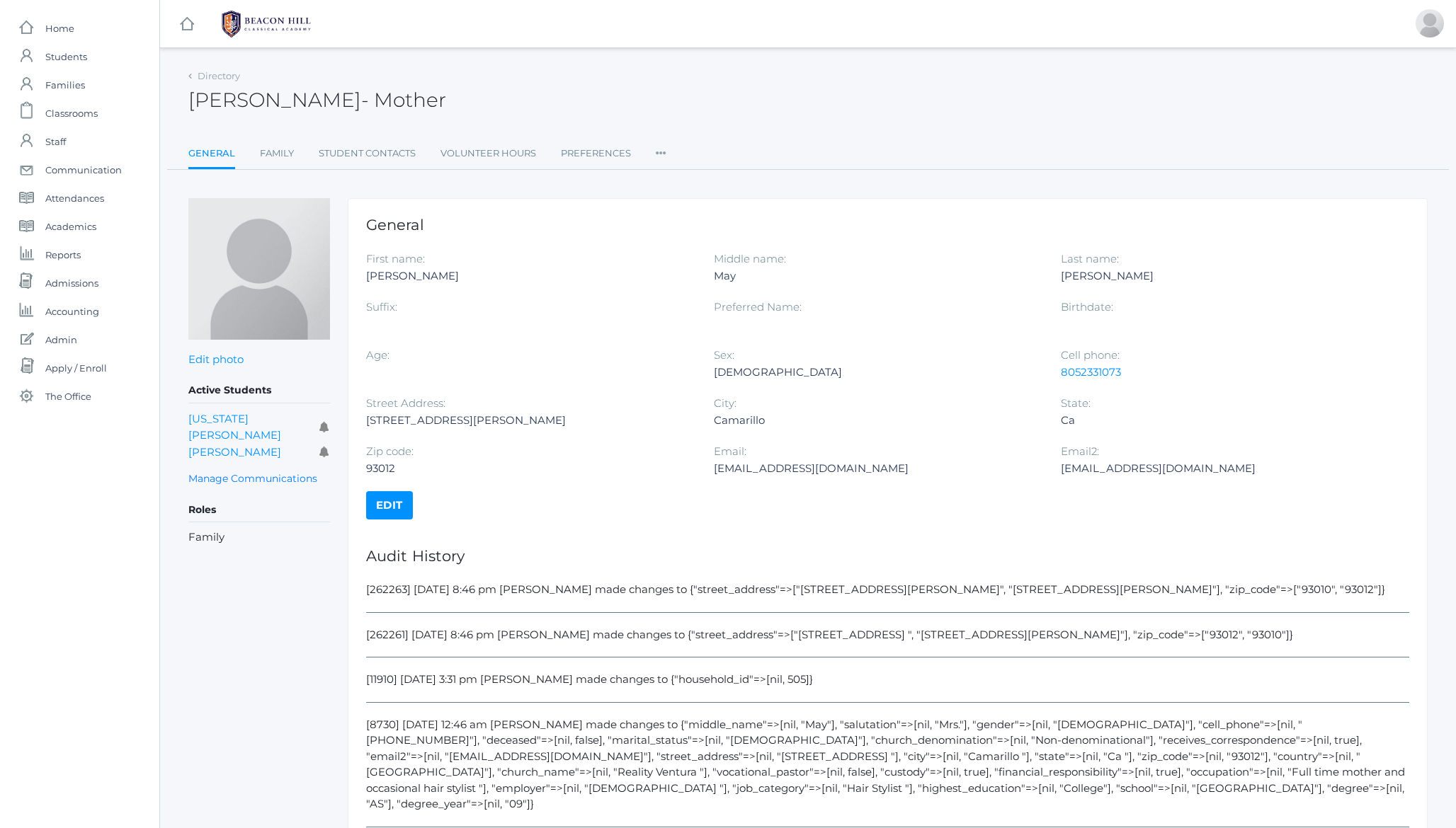
click at [662, 152] on icon at bounding box center [661, 149] width 11 height 19
click at [711, 237] on link "Permissions" at bounding box center [712, 238] width 85 height 28
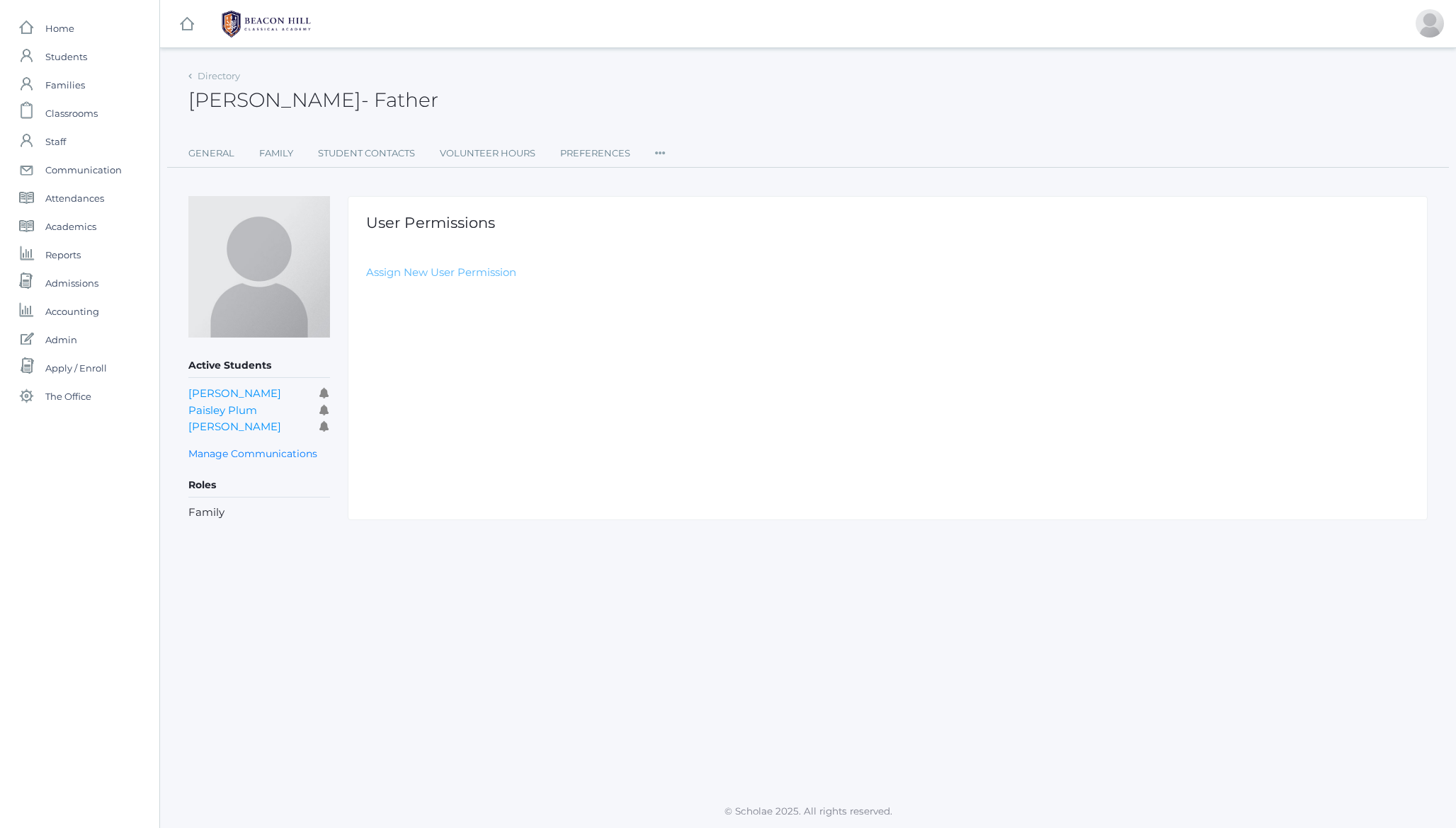
click at [450, 272] on link "Assign New User Permission" at bounding box center [441, 271] width 150 height 13
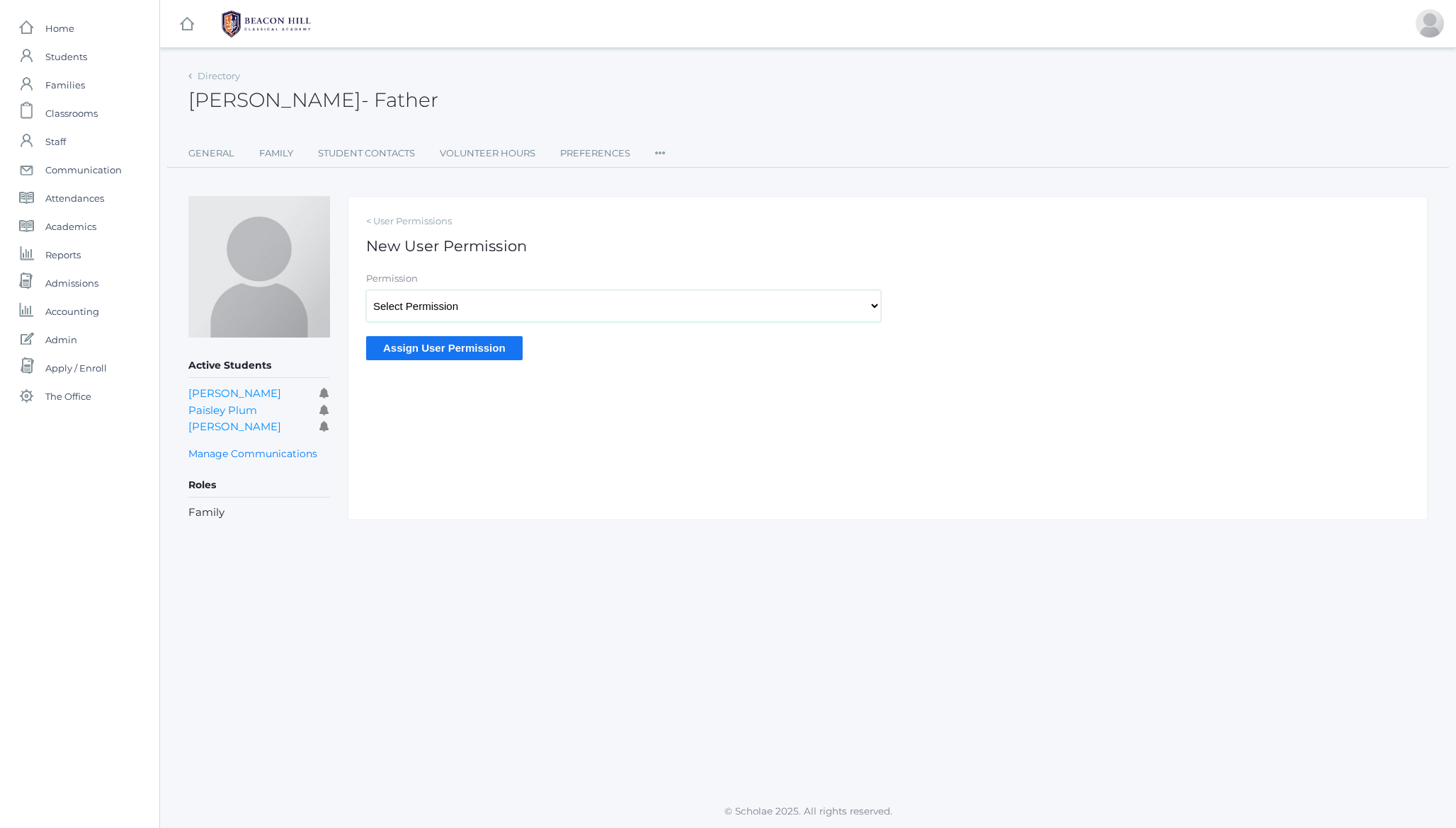
click at [416, 301] on select "Select Permission Scholae Scholae Admin Principal Accounting Admin Academic Adm…" at bounding box center [624, 306] width 515 height 32
select select "9"
click at [435, 354] on input "Assign User Permission" at bounding box center [444, 347] width 157 height 23
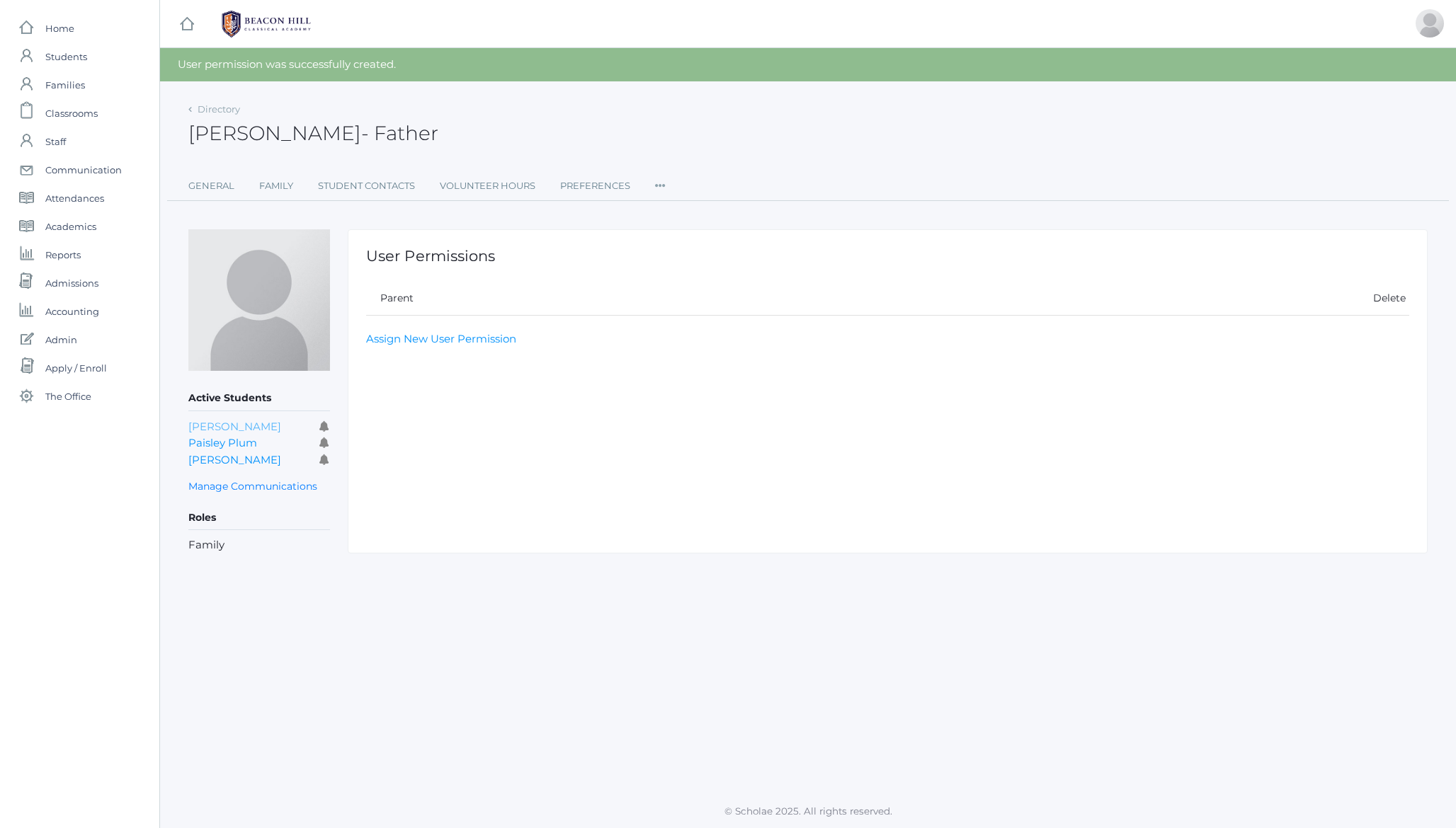
click at [226, 428] on link "[PERSON_NAME]" at bounding box center [235, 426] width 93 height 13
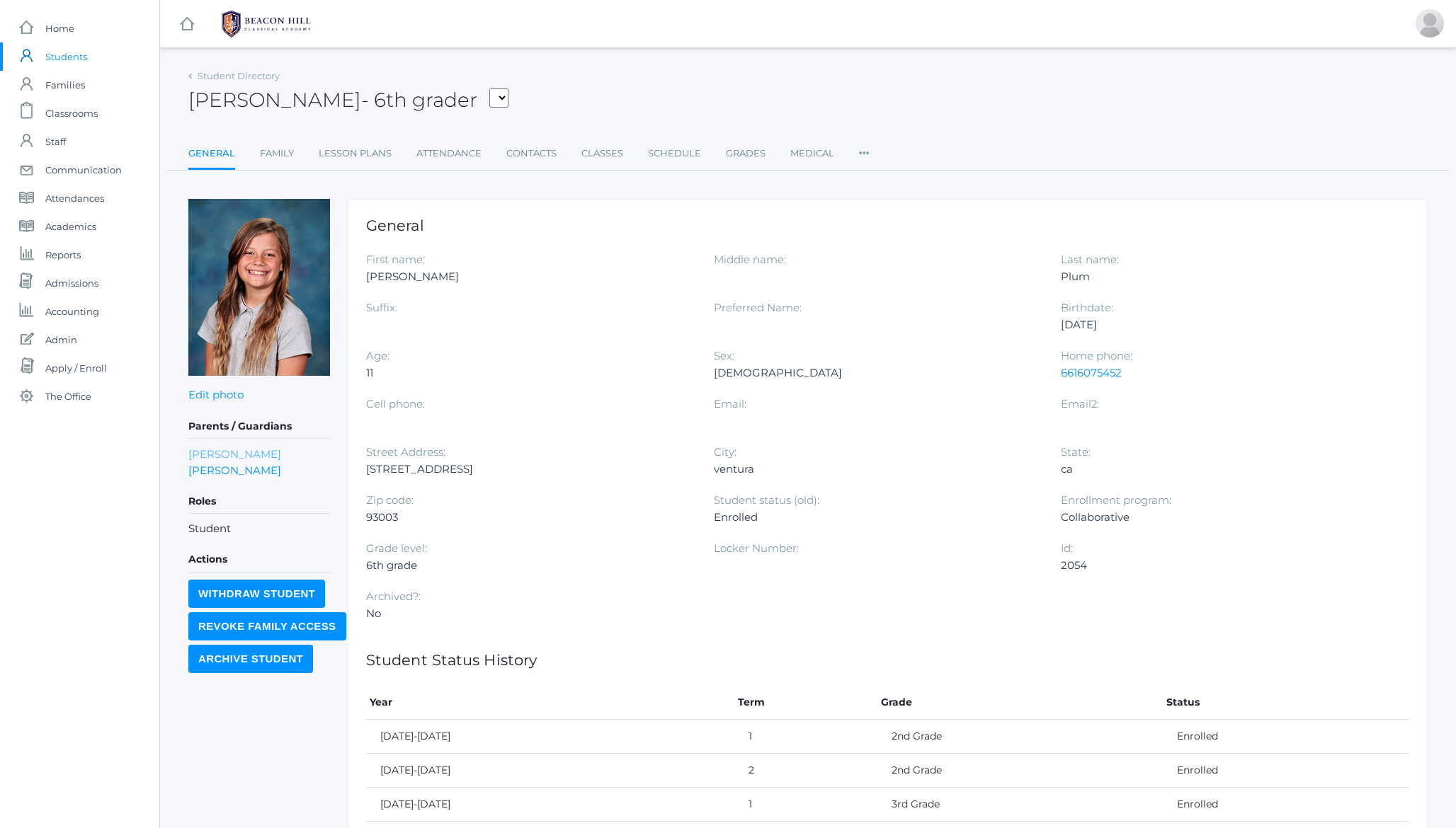
click at [233, 449] on link "Sarah Plum" at bounding box center [235, 454] width 93 height 16
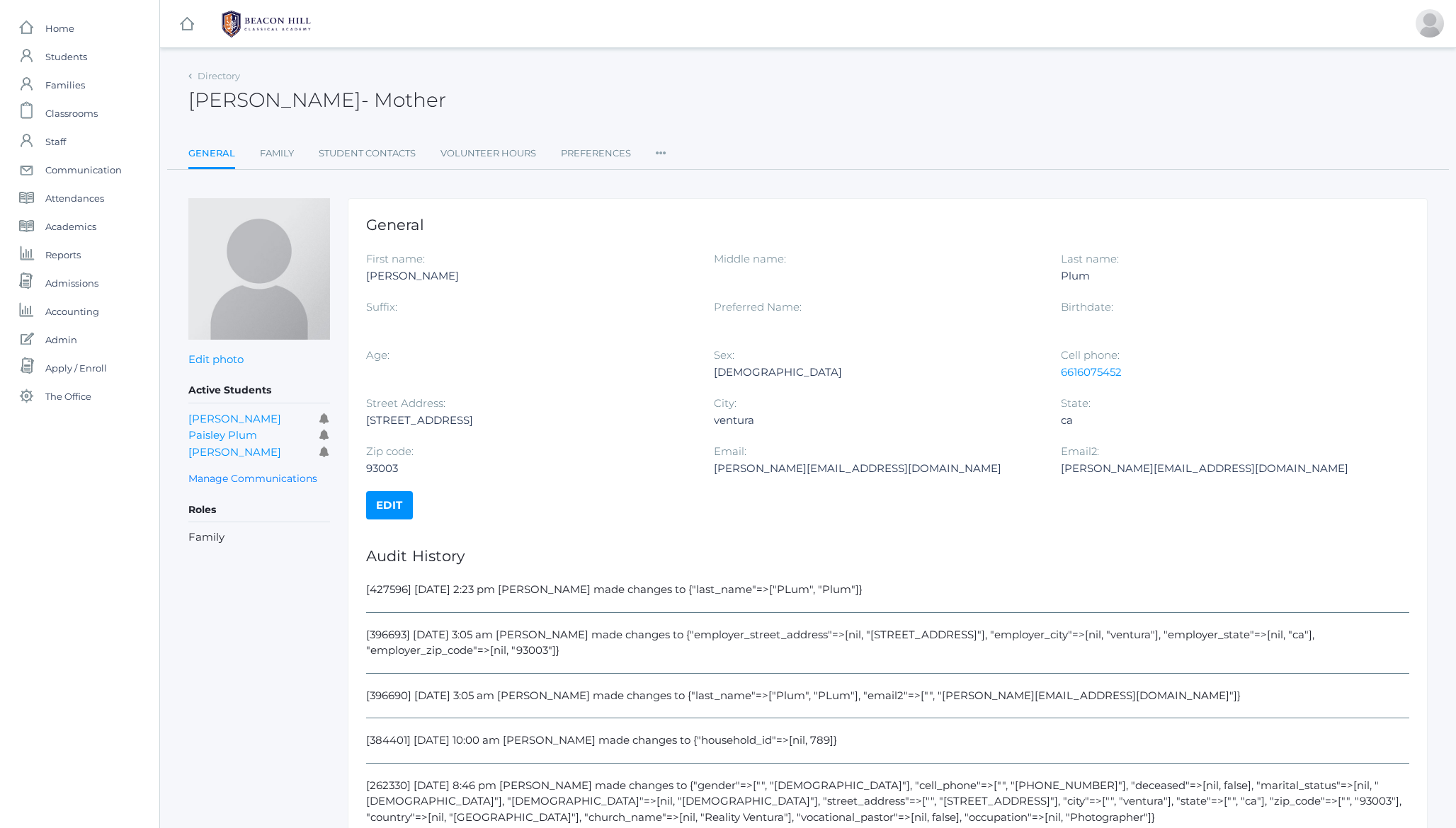
click at [660, 155] on icon at bounding box center [661, 149] width 11 height 19
click at [697, 242] on link "Permissions" at bounding box center [712, 238] width 85 height 28
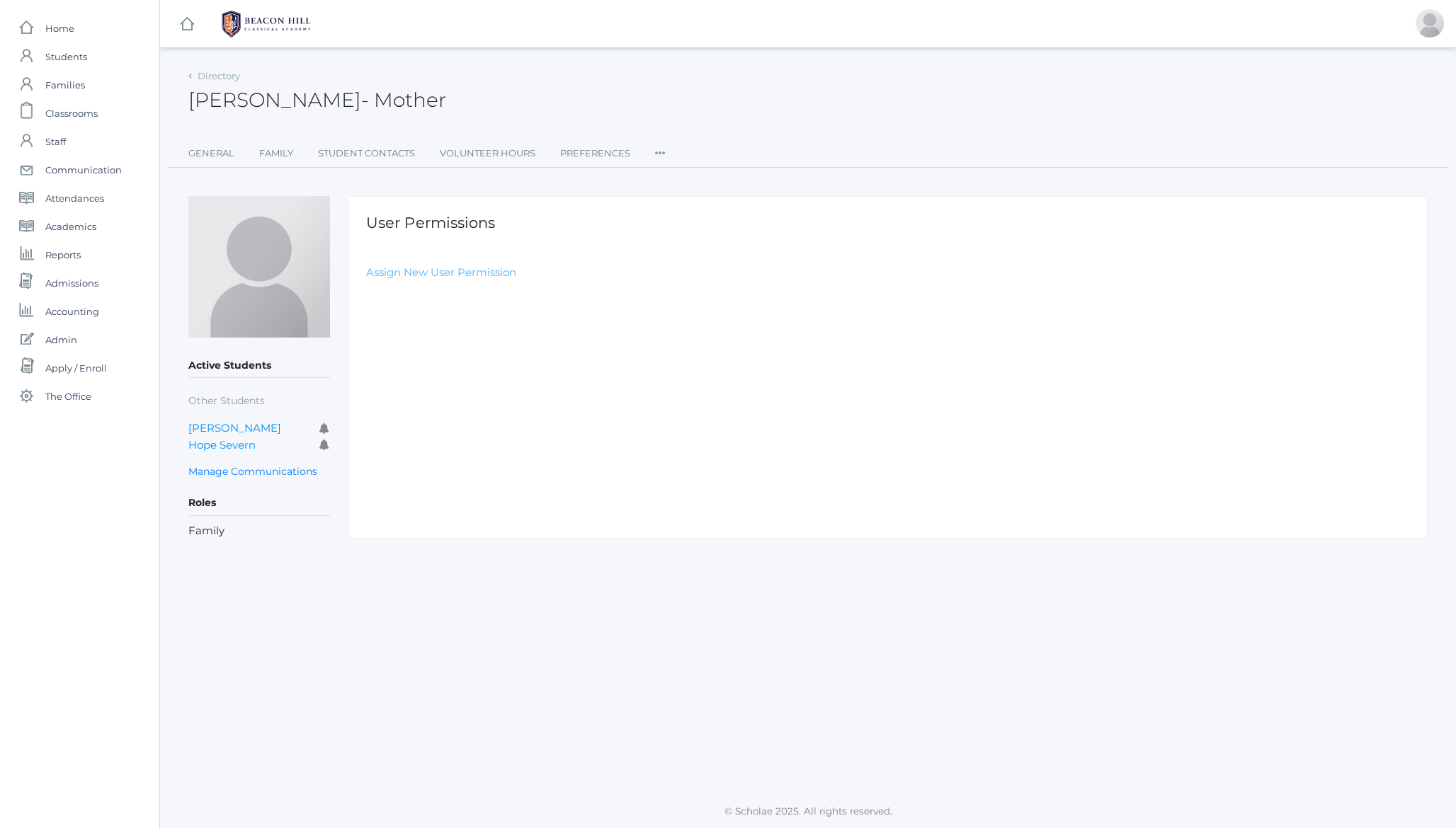
click at [408, 276] on link "Assign New User Permission" at bounding box center [441, 271] width 150 height 13
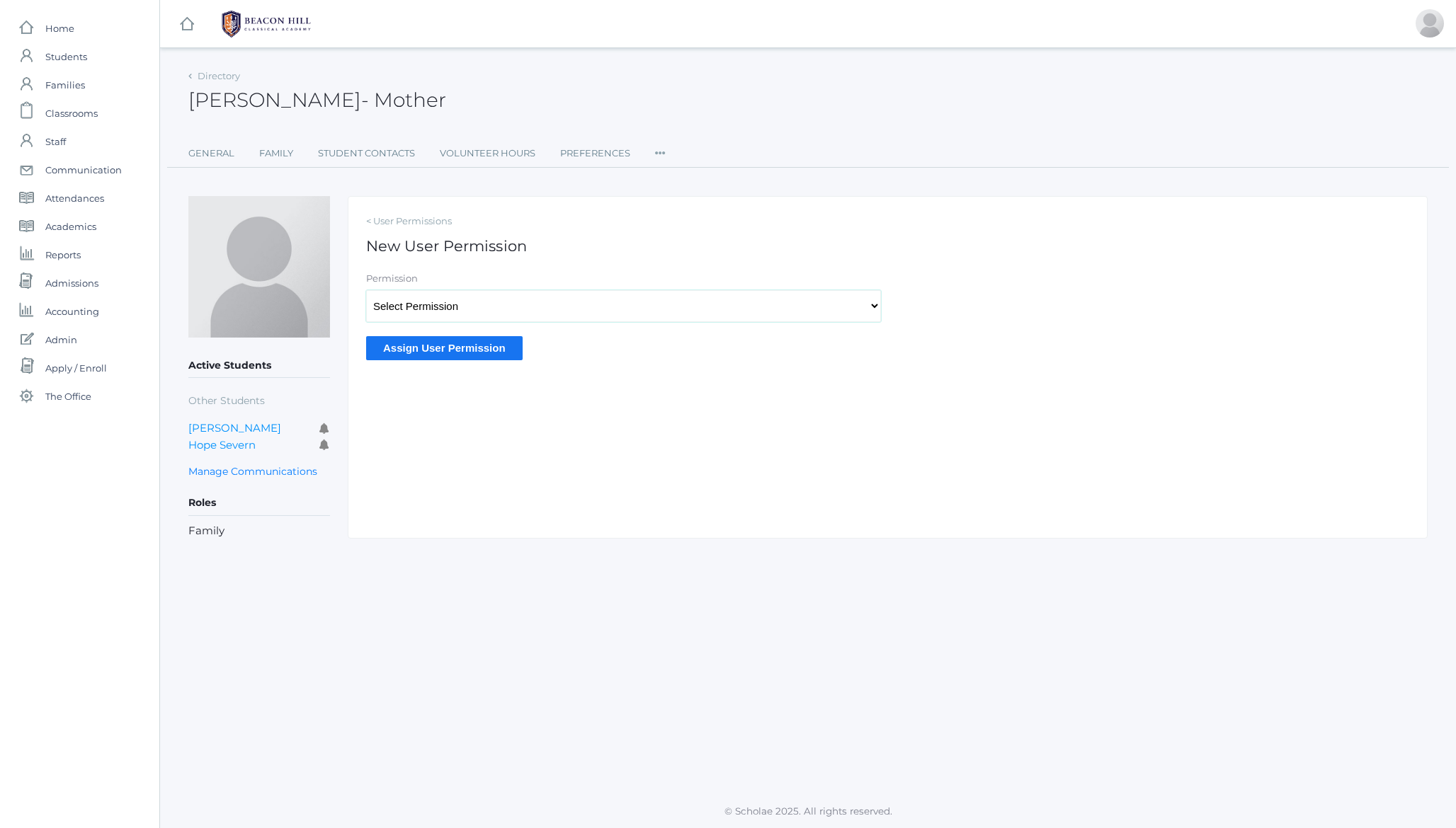
click at [433, 300] on select "Select Permission Scholae Scholae Admin Principal Accounting Admin Academic Adm…" at bounding box center [624, 306] width 515 height 32
select select "9"
click at [432, 356] on input "Assign User Permission" at bounding box center [444, 347] width 157 height 23
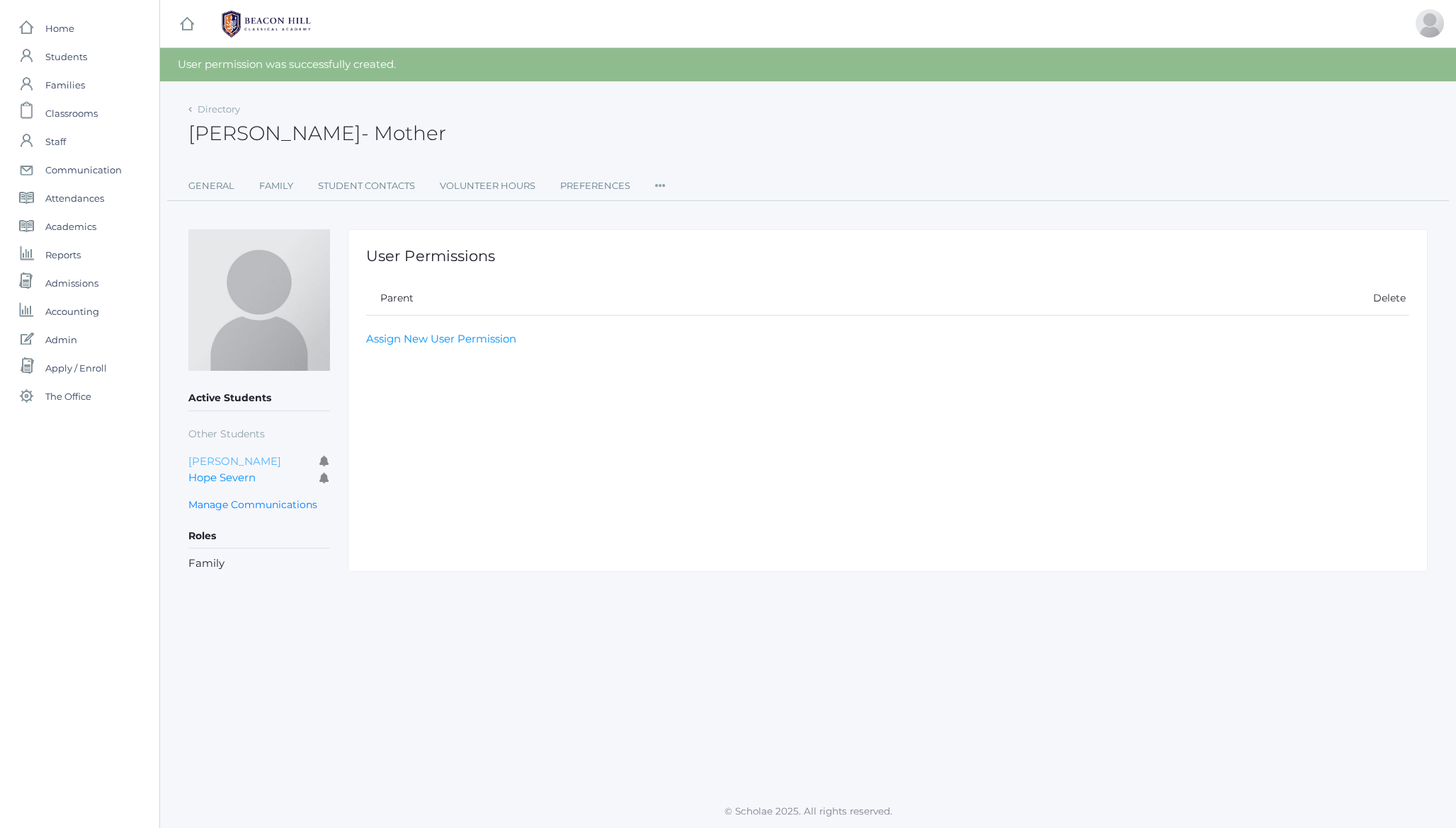
click at [212, 460] on link "Ava Severn" at bounding box center [235, 461] width 93 height 13
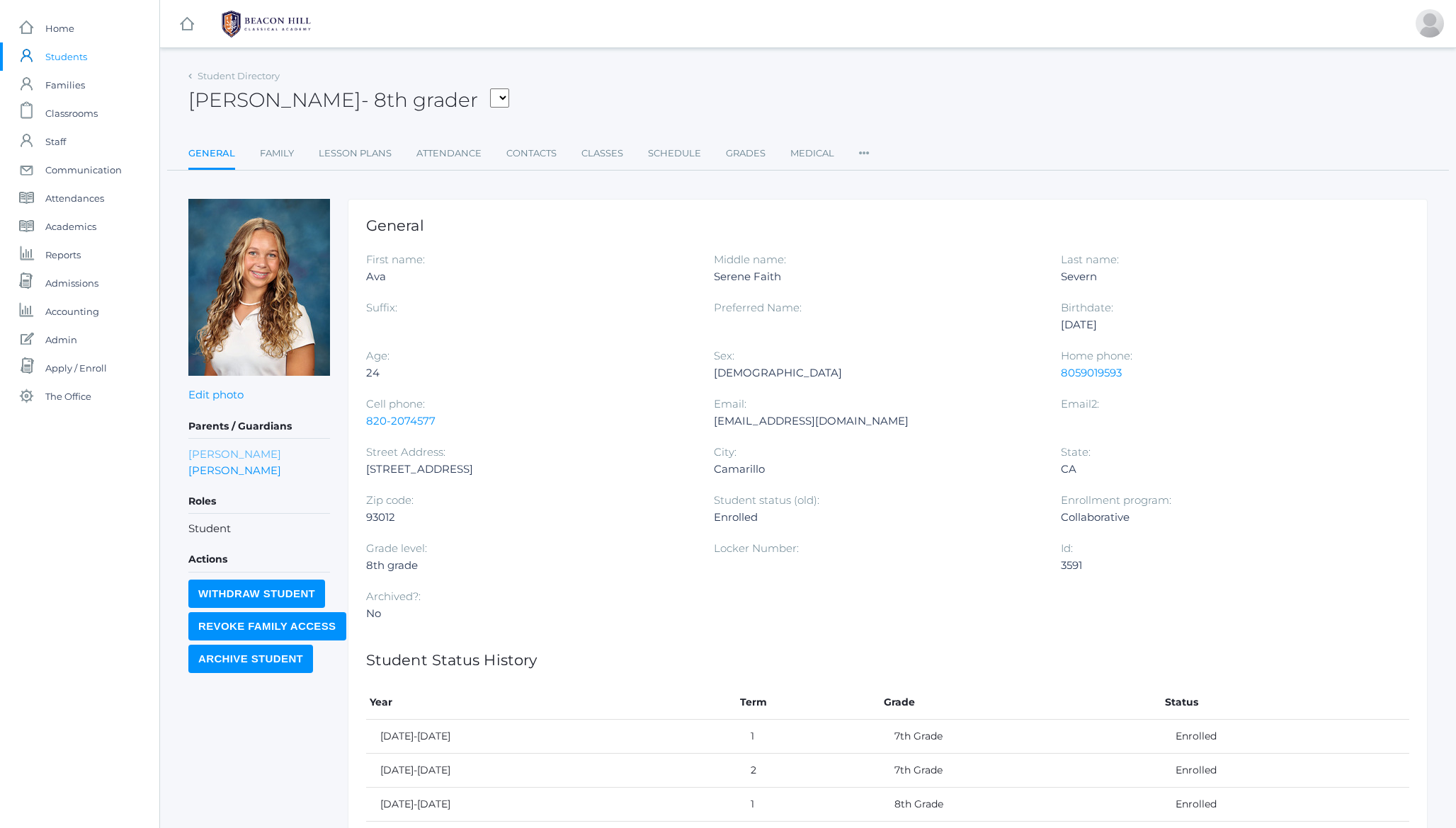
click at [228, 450] on link "Danielle Severn" at bounding box center [235, 454] width 93 height 16
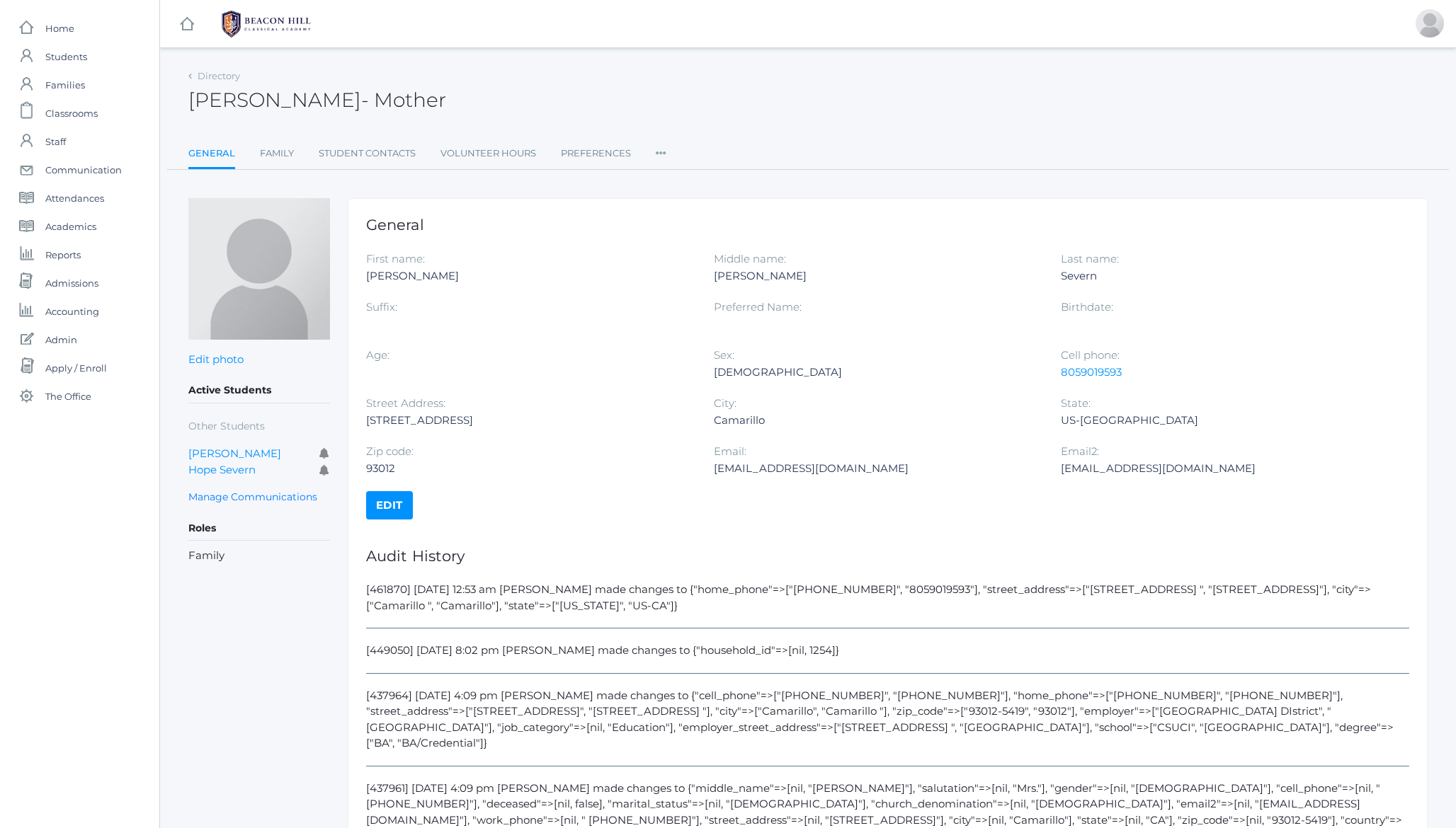
click at [228, 450] on link "[PERSON_NAME]" at bounding box center [235, 453] width 93 height 13
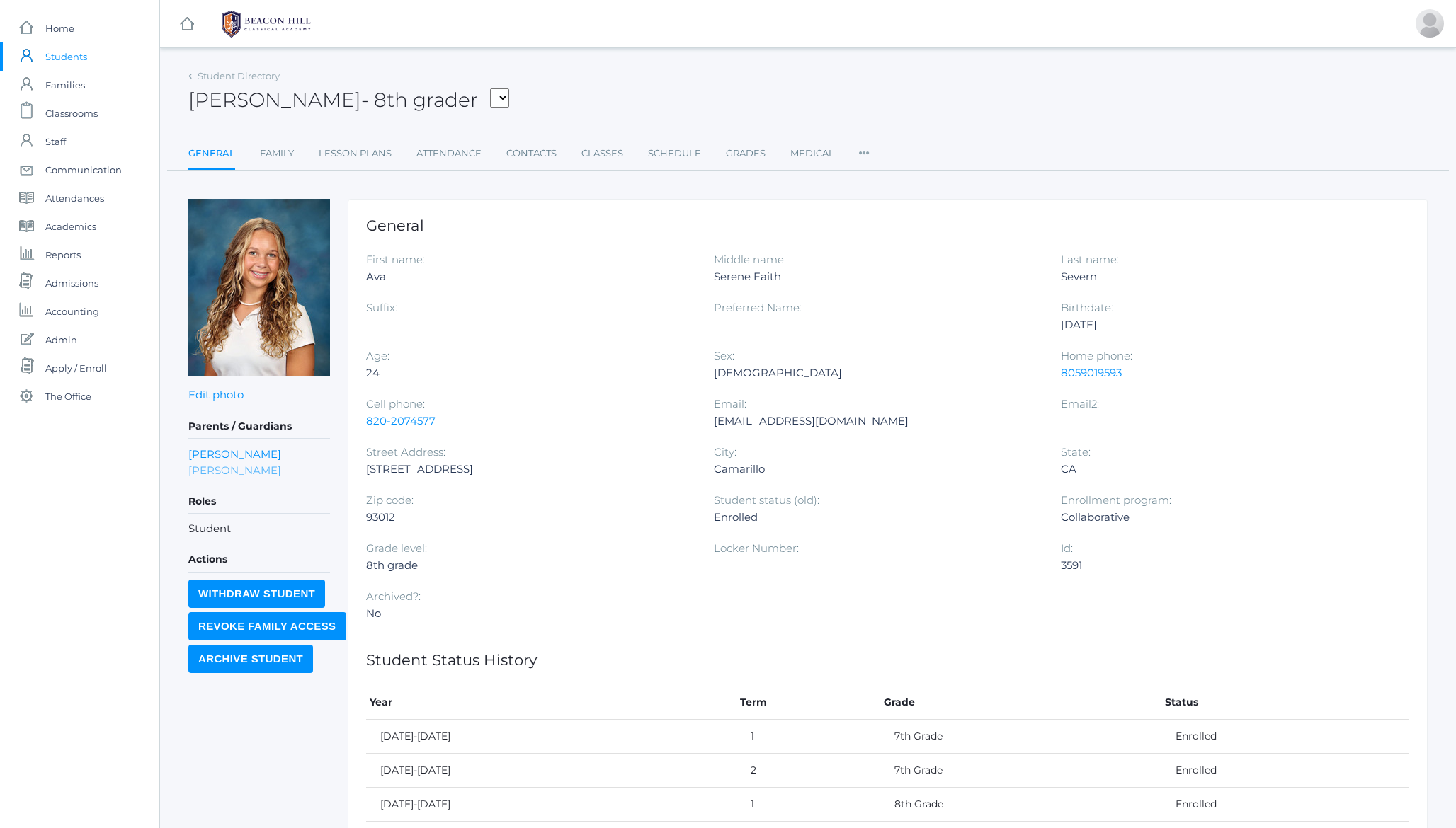
click at [217, 470] on link "[PERSON_NAME]" at bounding box center [235, 470] width 93 height 16
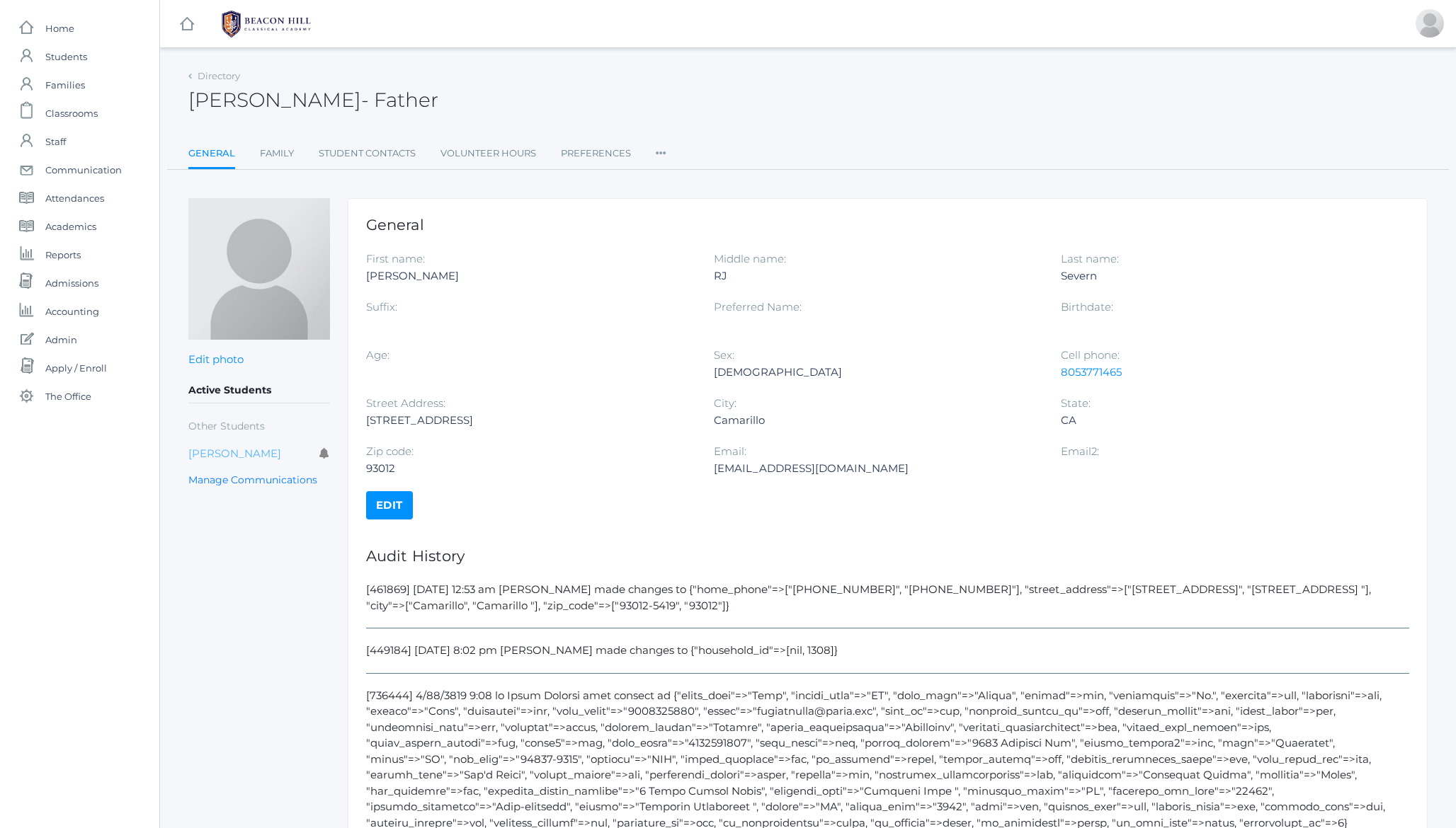
click at [224, 455] on link "[PERSON_NAME]" at bounding box center [235, 453] width 93 height 13
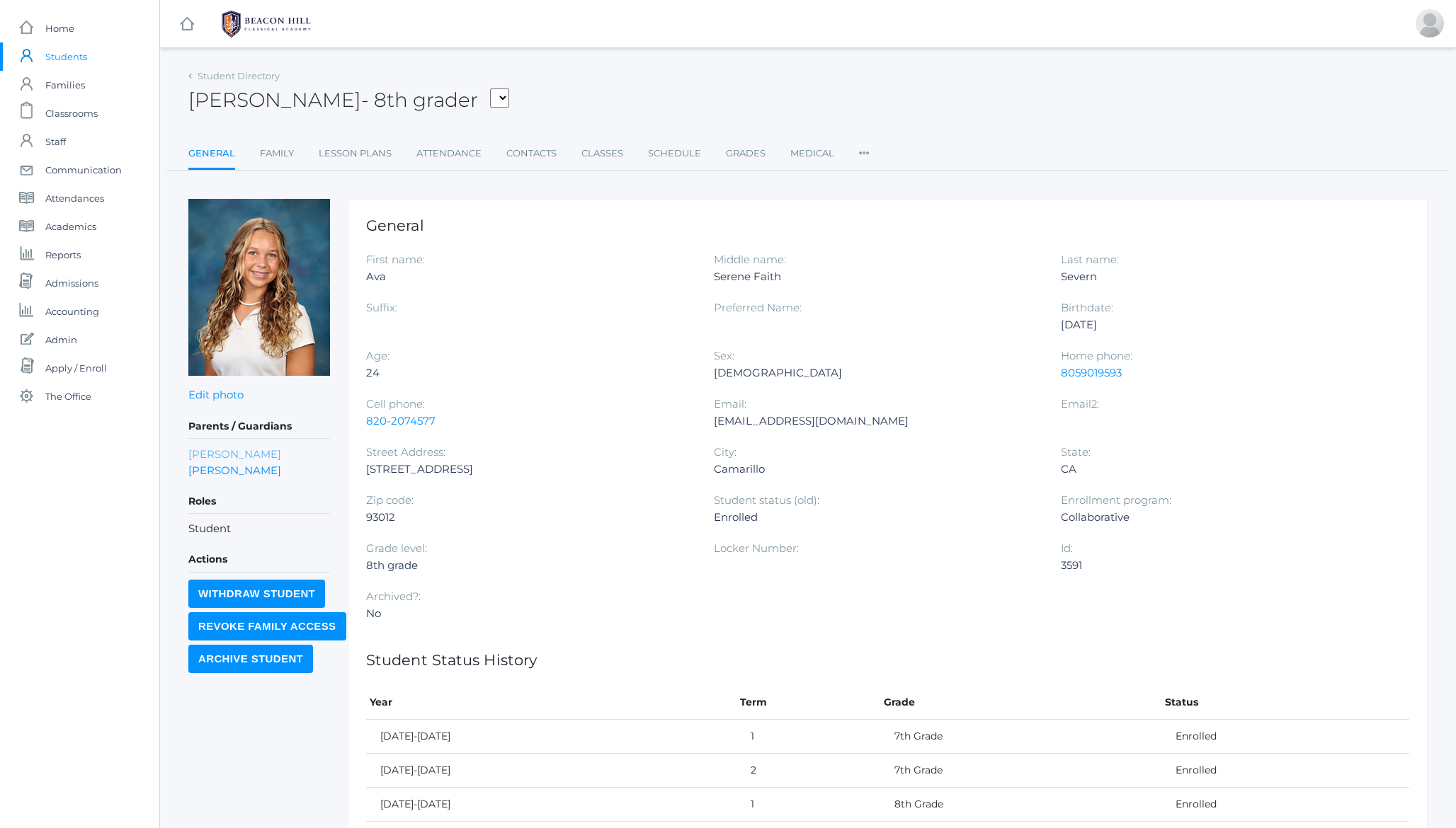
click at [219, 455] on link "[PERSON_NAME]" at bounding box center [235, 454] width 93 height 16
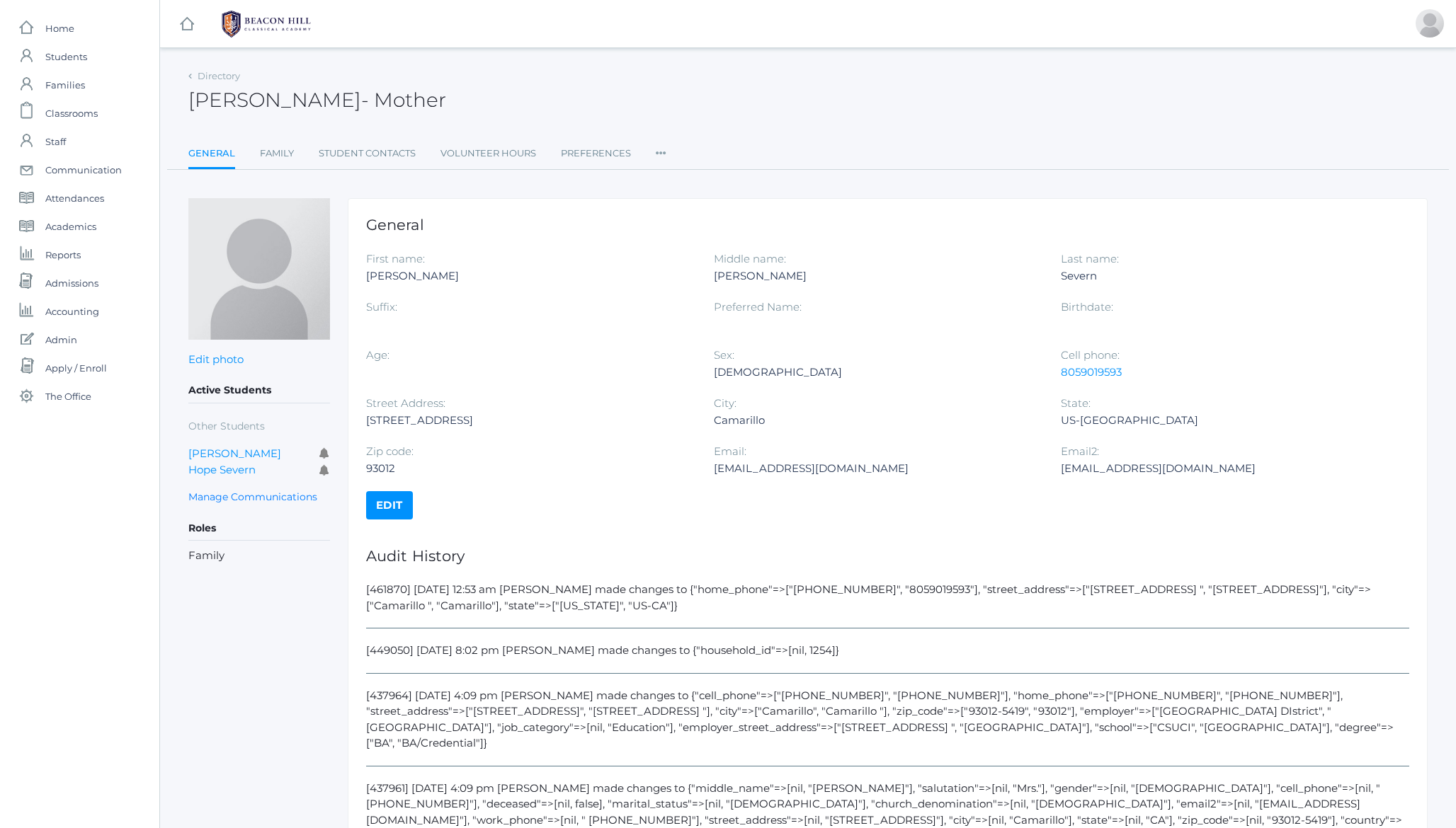
click at [226, 423] on h5 "Other Students" at bounding box center [259, 426] width 142 height 23
click at [224, 393] on h5 "Active Students" at bounding box center [259, 387] width 142 height 24
click at [229, 385] on h5 "Active Students" at bounding box center [259, 387] width 142 height 24
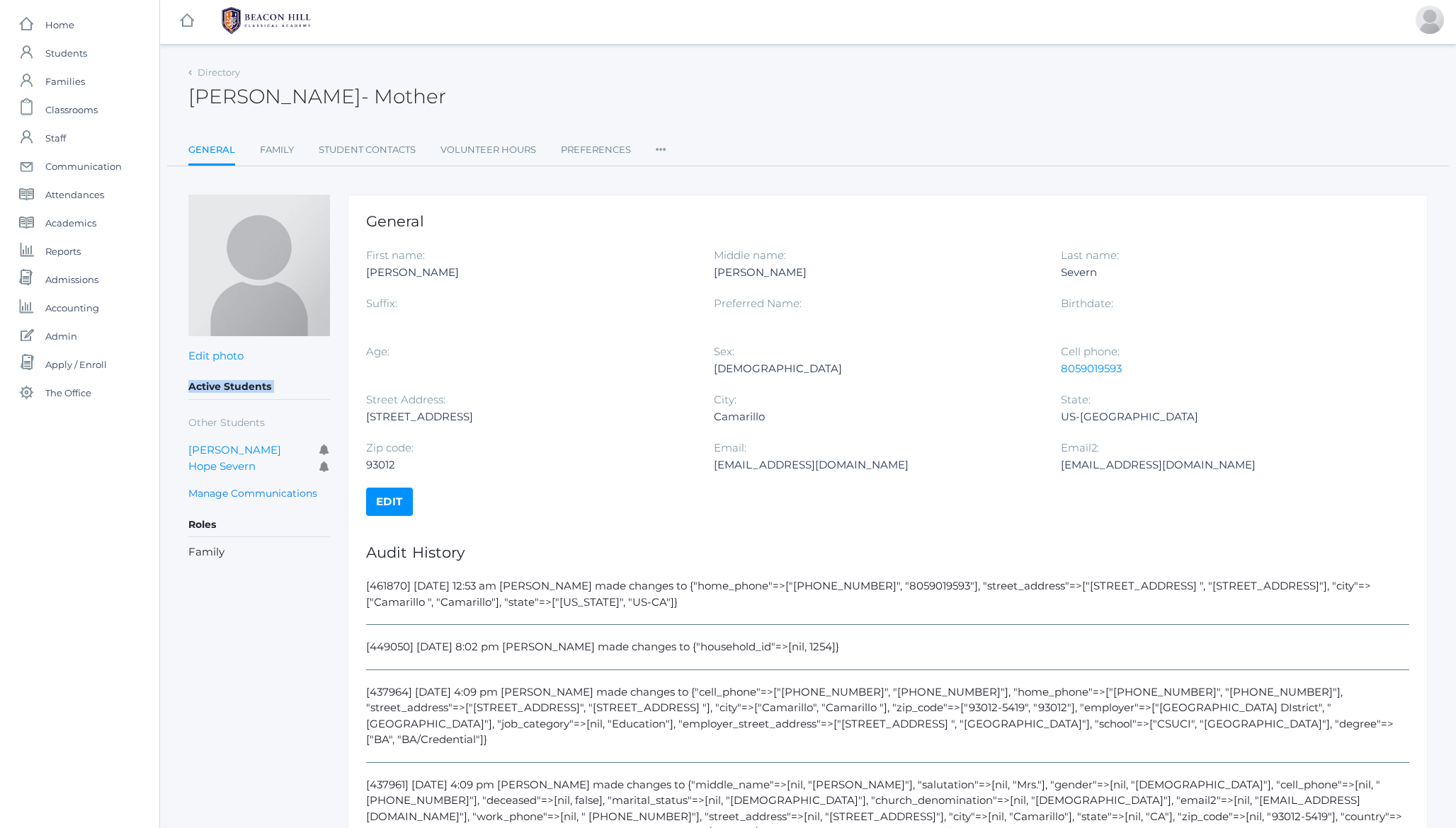
click at [229, 385] on h5 "Active Students" at bounding box center [259, 387] width 142 height 24
click at [224, 401] on div "Active Students Other Students Ava Severn Hope Severn Manage Communications Rol…" at bounding box center [259, 467] width 142 height 185
click at [228, 415] on h5 "Other Students" at bounding box center [259, 422] width 142 height 23
click at [234, 489] on link "Manage Communications" at bounding box center [252, 494] width 129 height 16
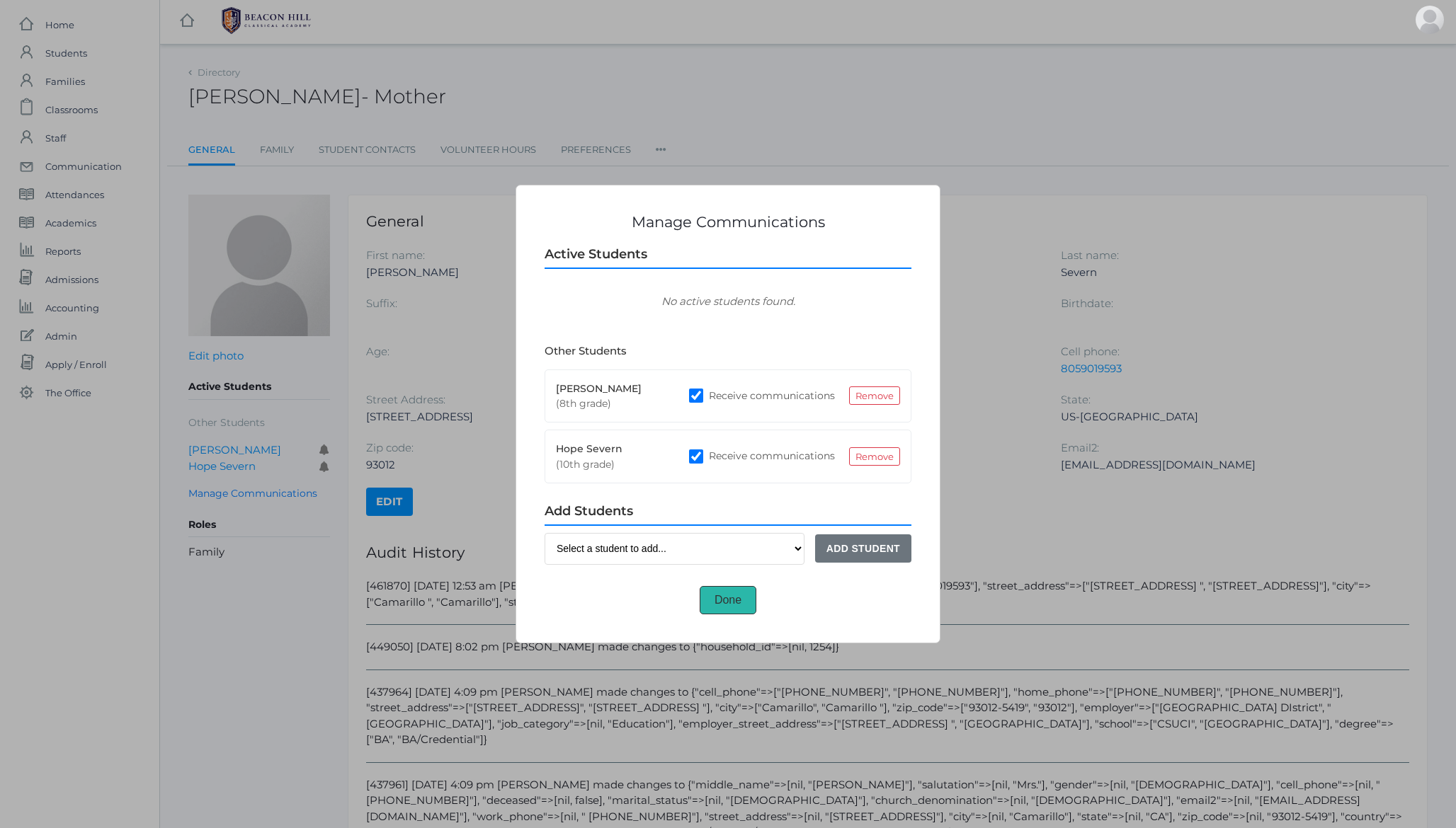
click at [726, 604] on button "Done" at bounding box center [728, 601] width 57 height 28
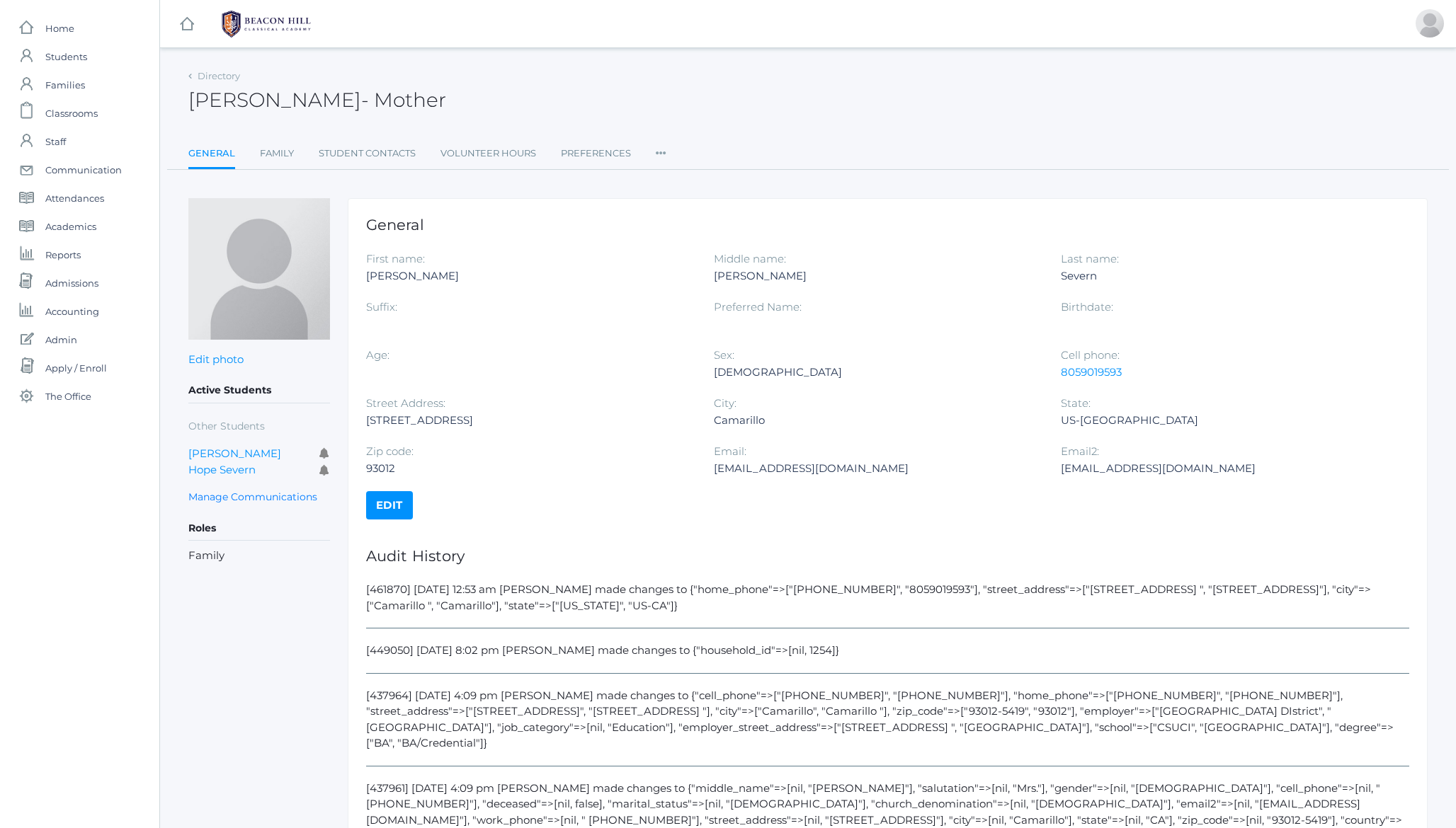
scroll to position [4, 0]
click at [241, 599] on div "Edit photo Save or cancel Active Students Other Students [PERSON_NAME] [GEOGRAP…" at bounding box center [259, 635] width 142 height 882
click at [225, 448] on link "[PERSON_NAME]" at bounding box center [235, 449] width 93 height 13
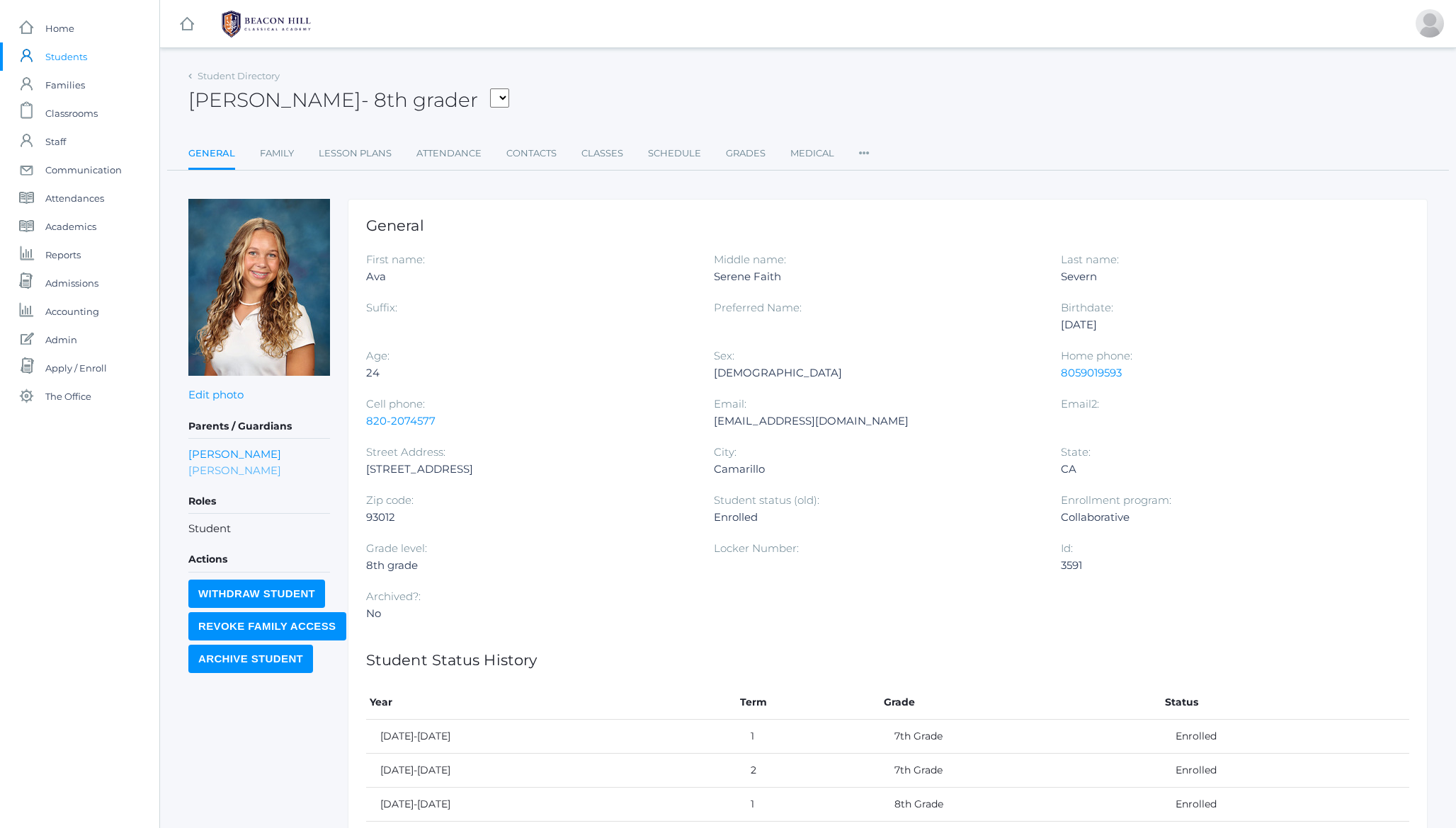
click at [209, 470] on link "[PERSON_NAME]" at bounding box center [235, 470] width 93 height 16
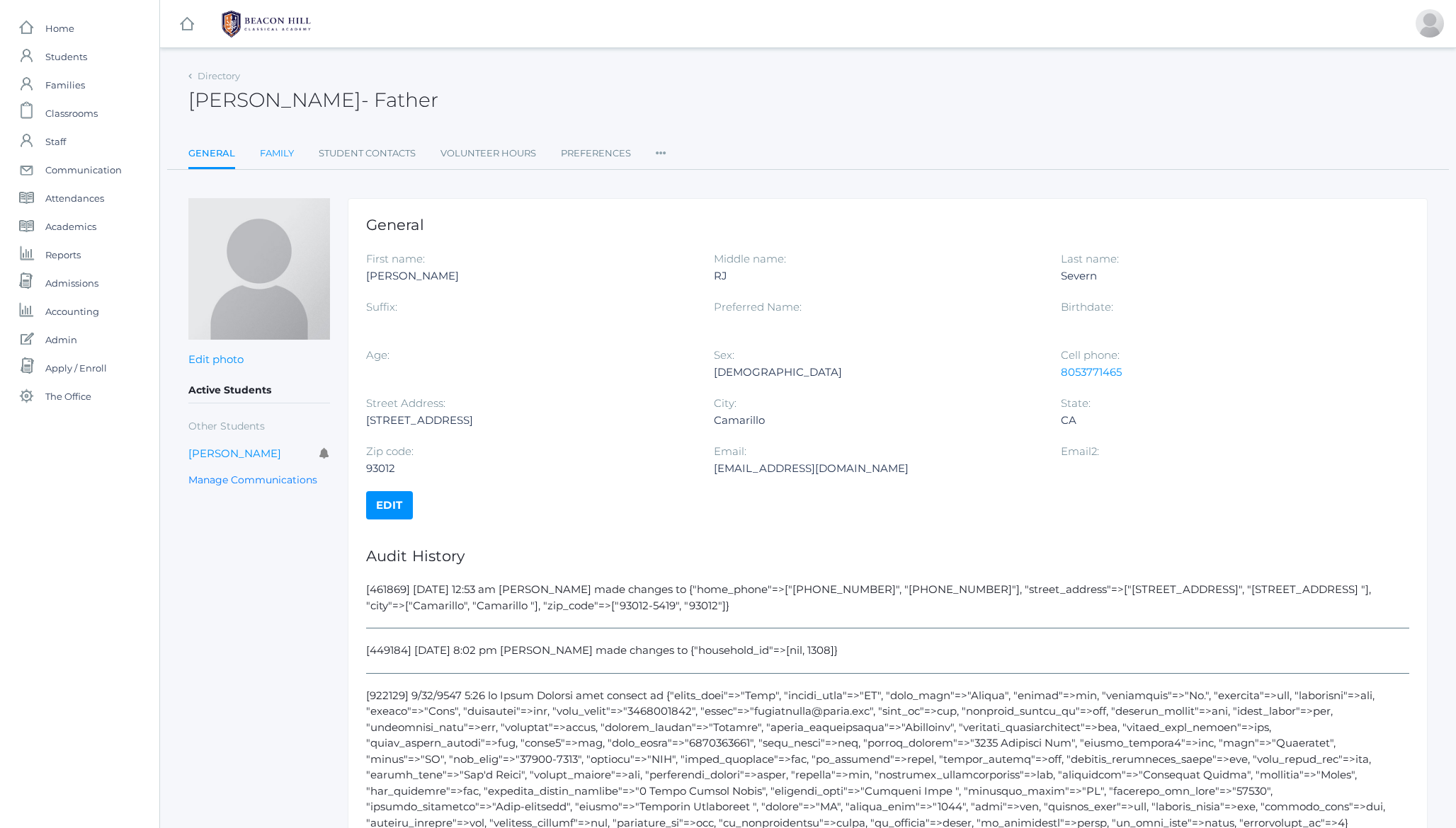
click at [276, 160] on link "Family" at bounding box center [276, 154] width 34 height 28
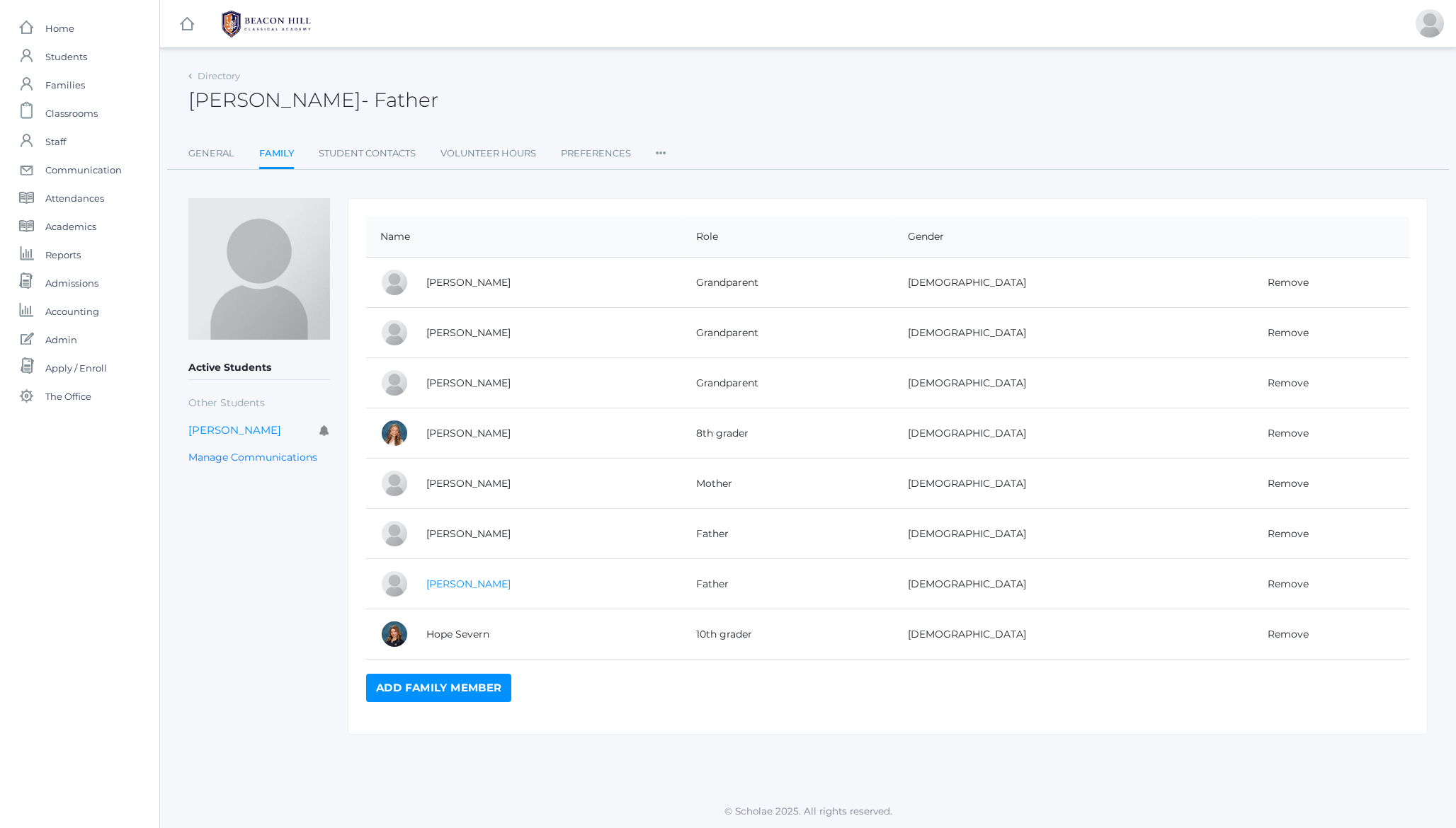
click at [449, 579] on link "[PERSON_NAME]" at bounding box center [468, 584] width 84 height 13
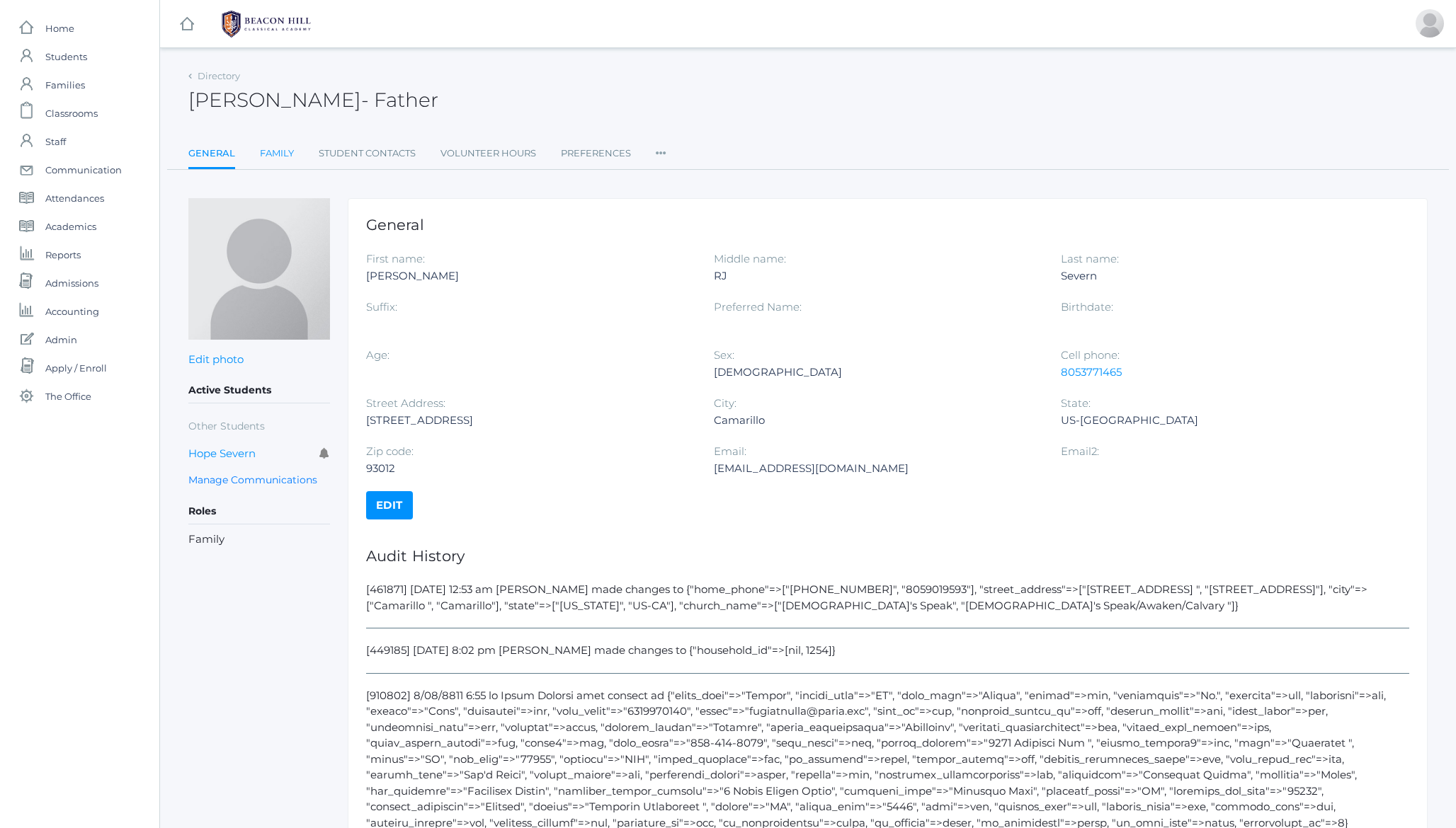
click at [279, 156] on link "Family" at bounding box center [276, 154] width 34 height 28
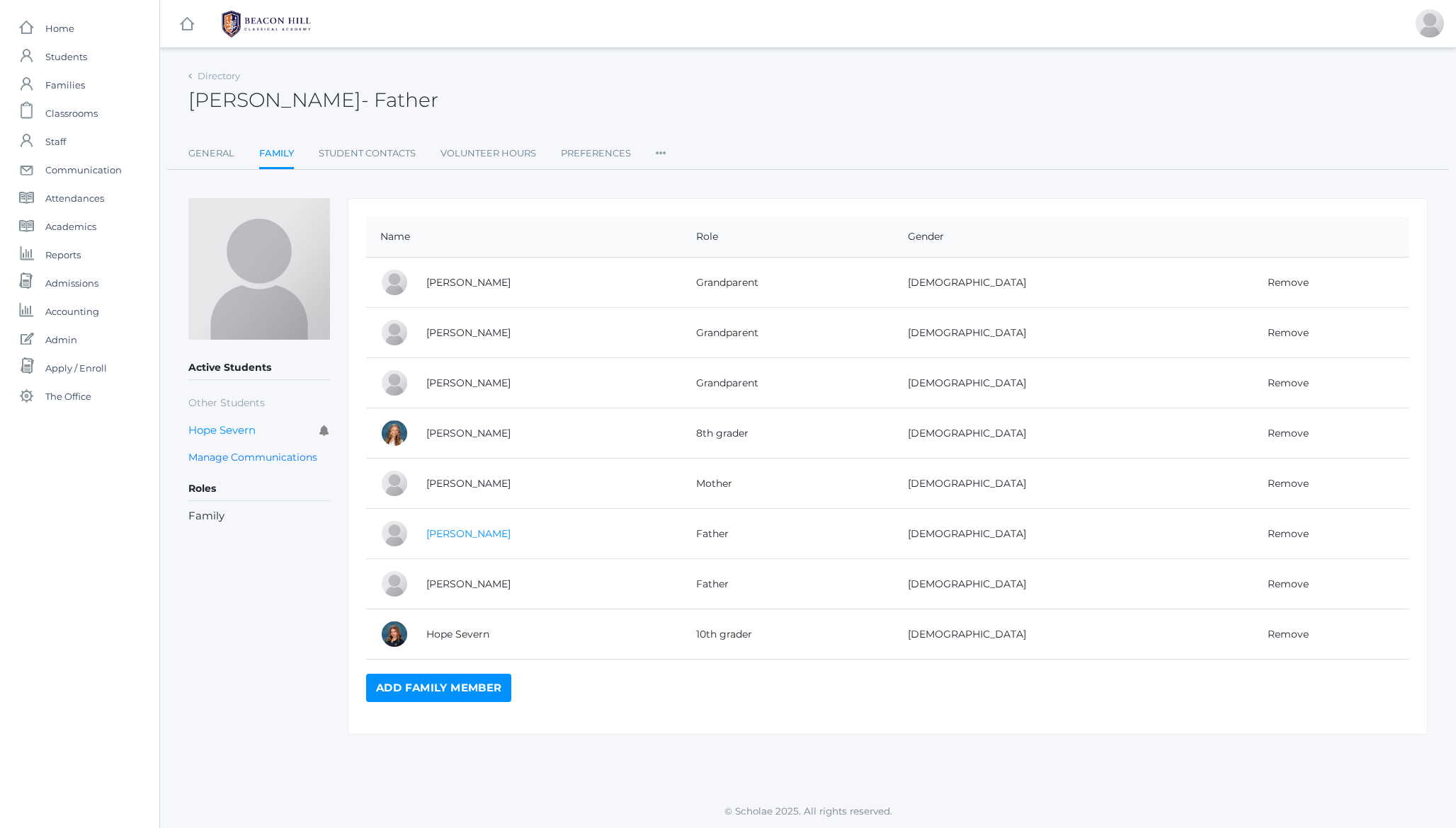
click at [438, 535] on link "[PERSON_NAME]" at bounding box center [468, 534] width 84 height 13
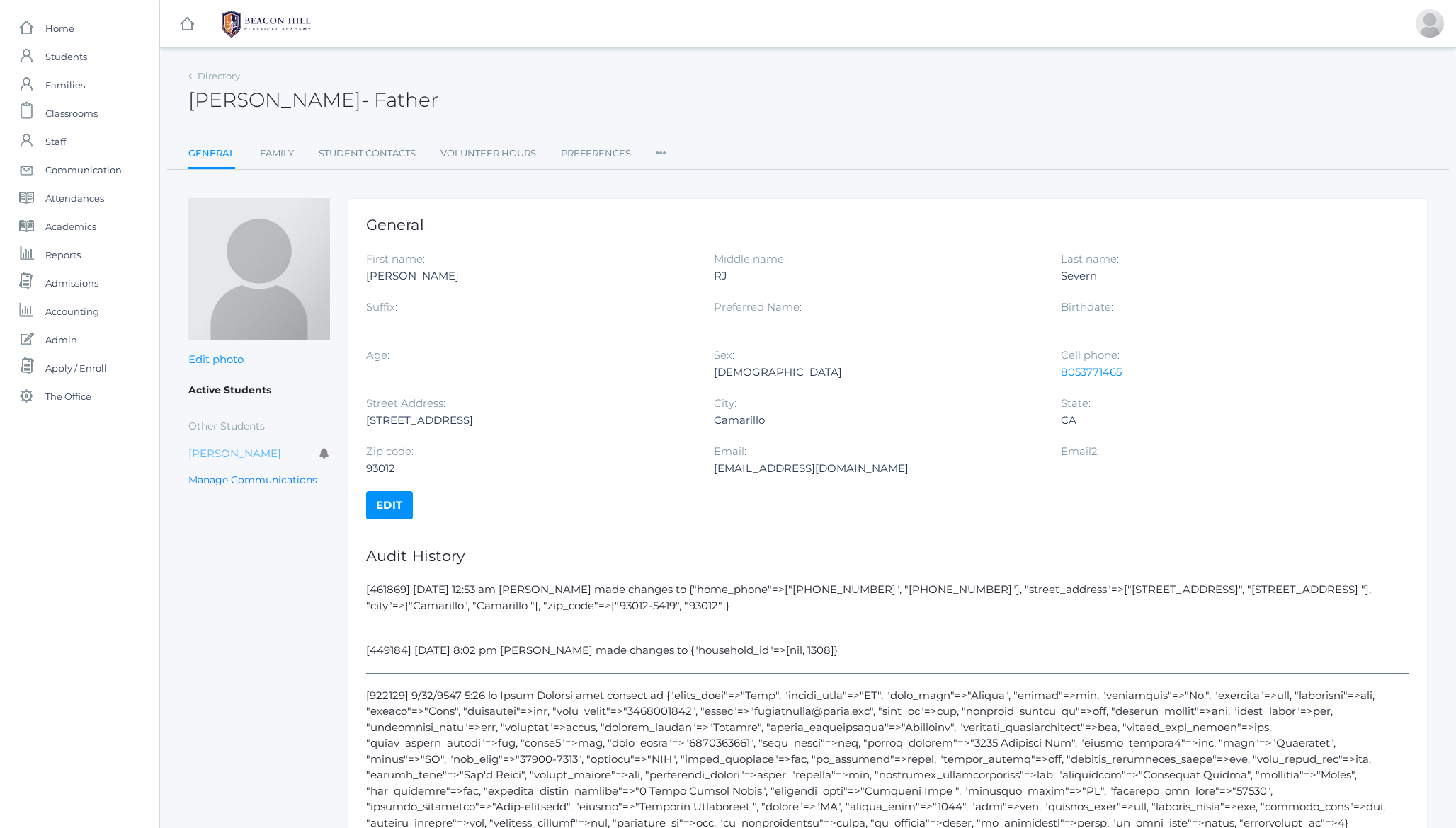
click at [210, 450] on link "Ava Severn" at bounding box center [235, 453] width 93 height 13
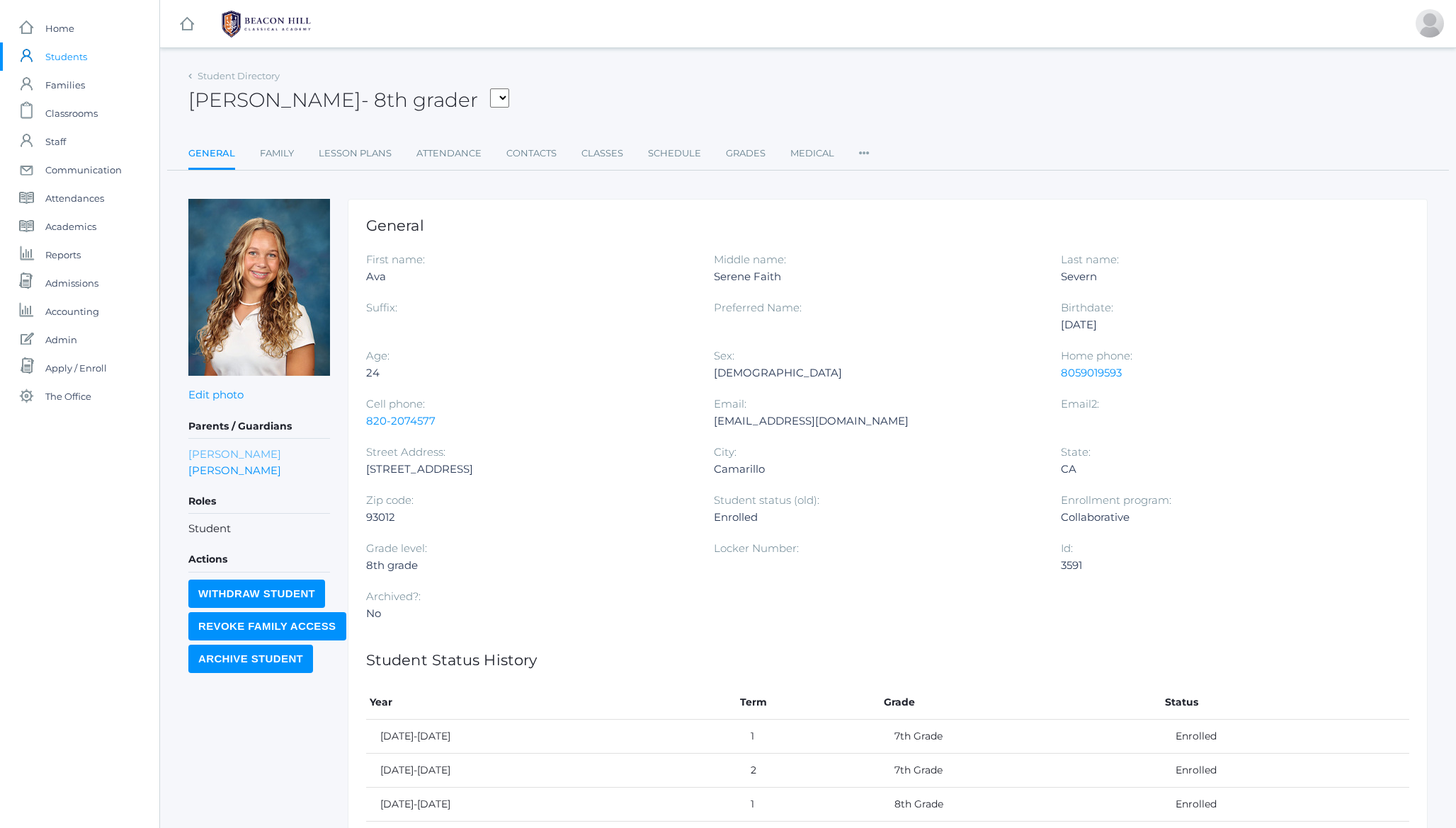
click at [238, 453] on link "Danielle Severn" at bounding box center [235, 454] width 93 height 16
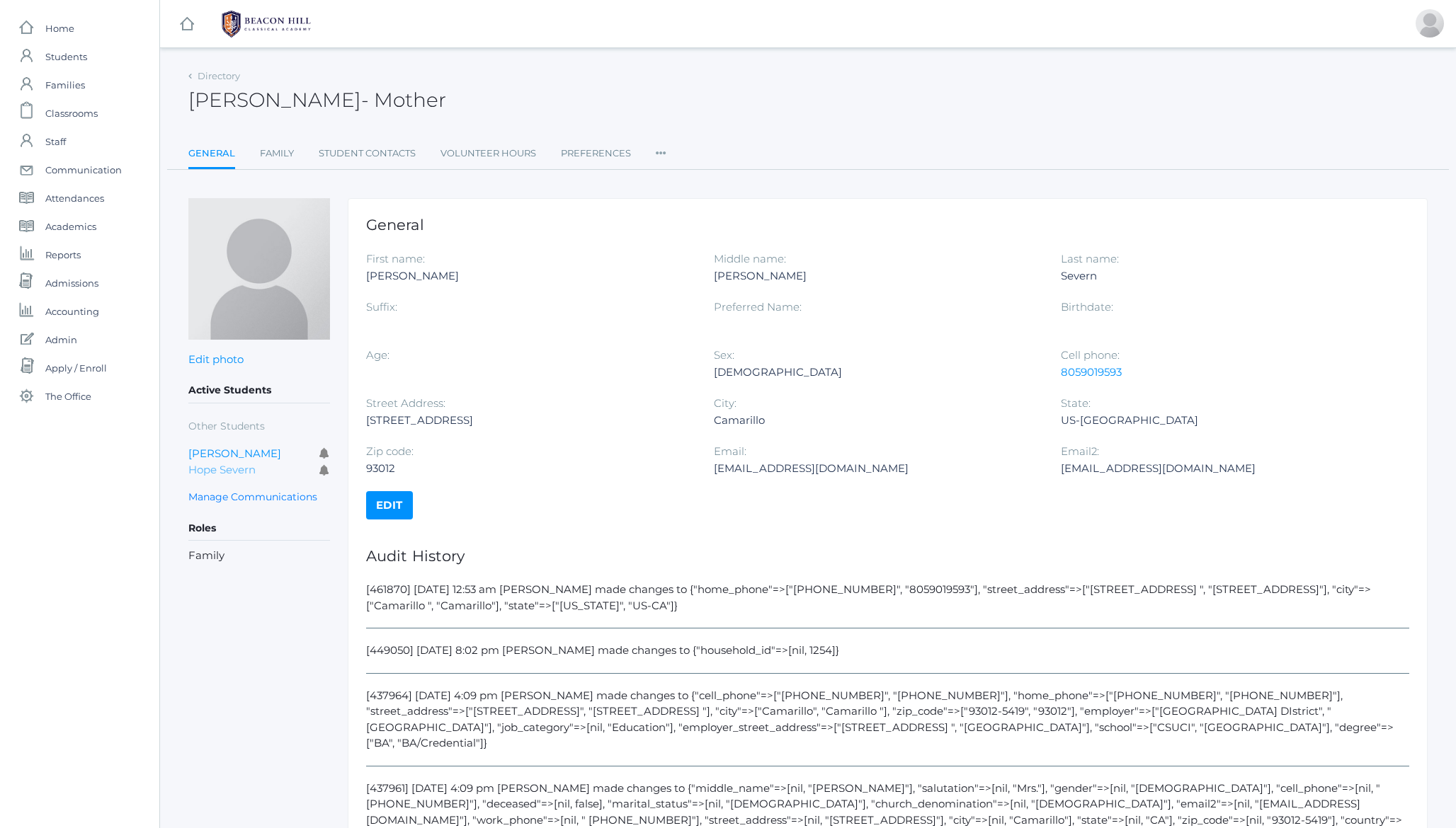
click at [210, 472] on link "Hope Severn" at bounding box center [222, 469] width 67 height 13
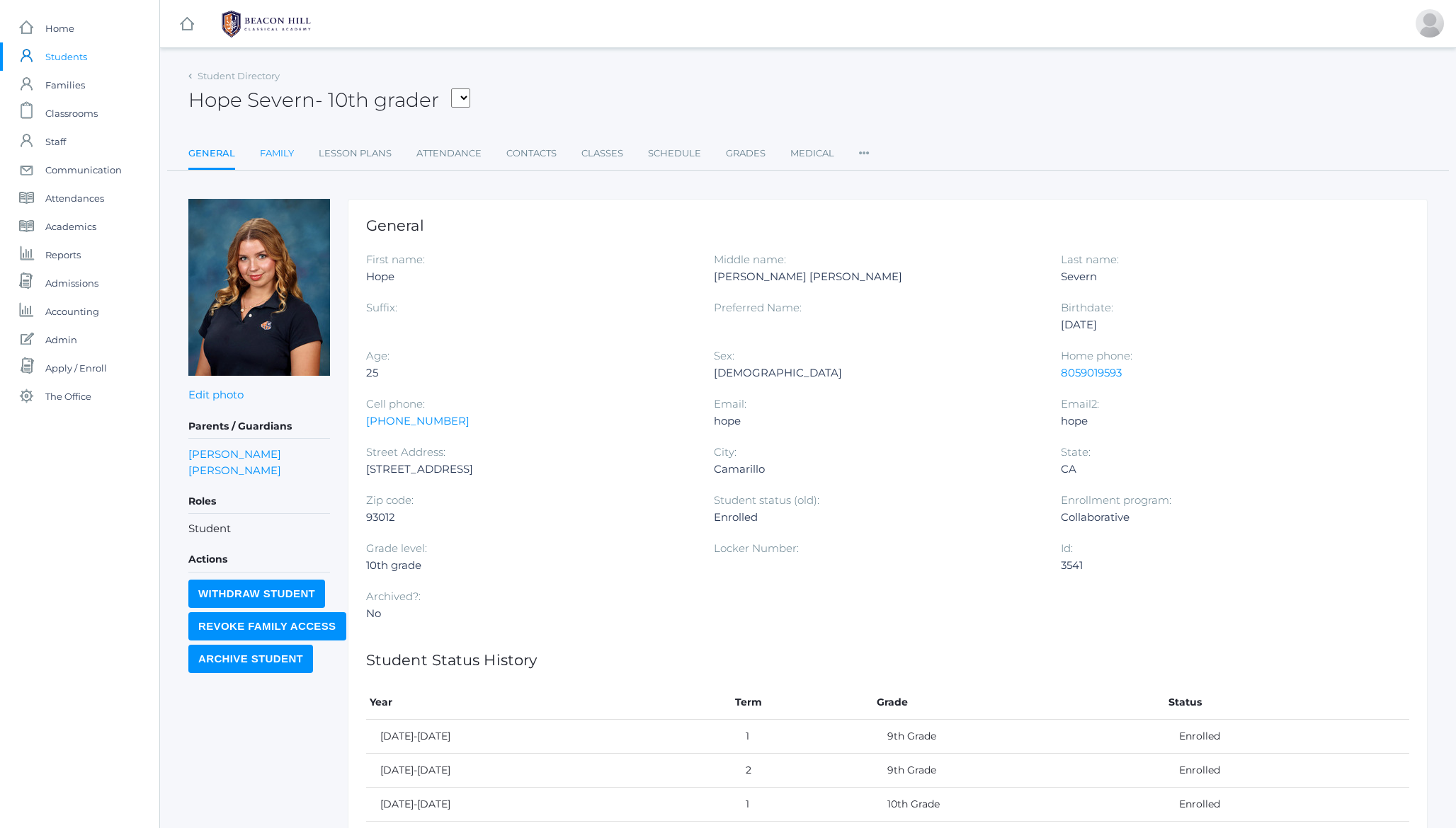
click at [281, 152] on link "Family" at bounding box center [276, 154] width 34 height 28
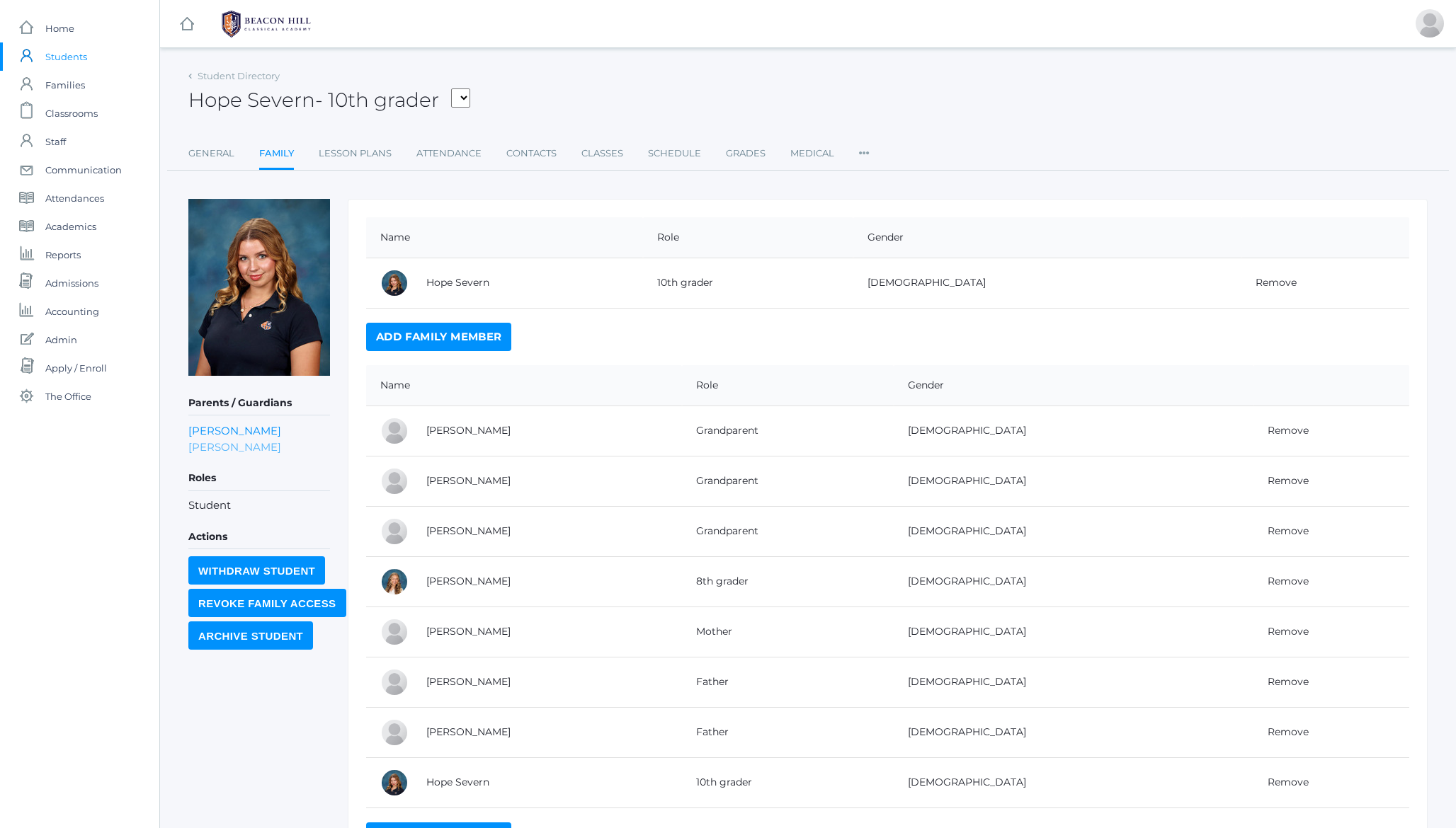
click at [206, 447] on link "Danielle Severn" at bounding box center [235, 447] width 93 height 16
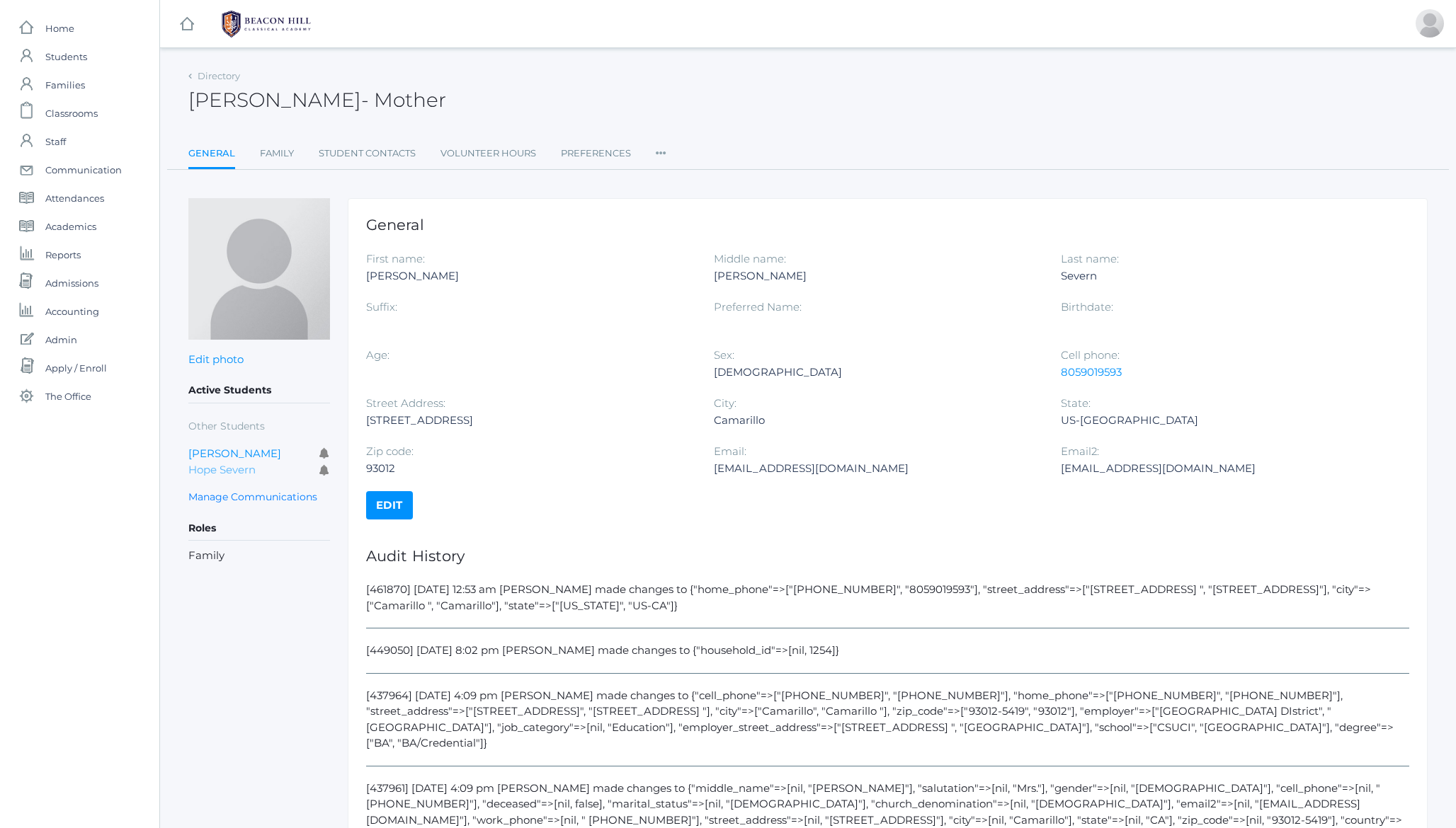
click at [218, 469] on link "Hope Severn" at bounding box center [222, 469] width 67 height 13
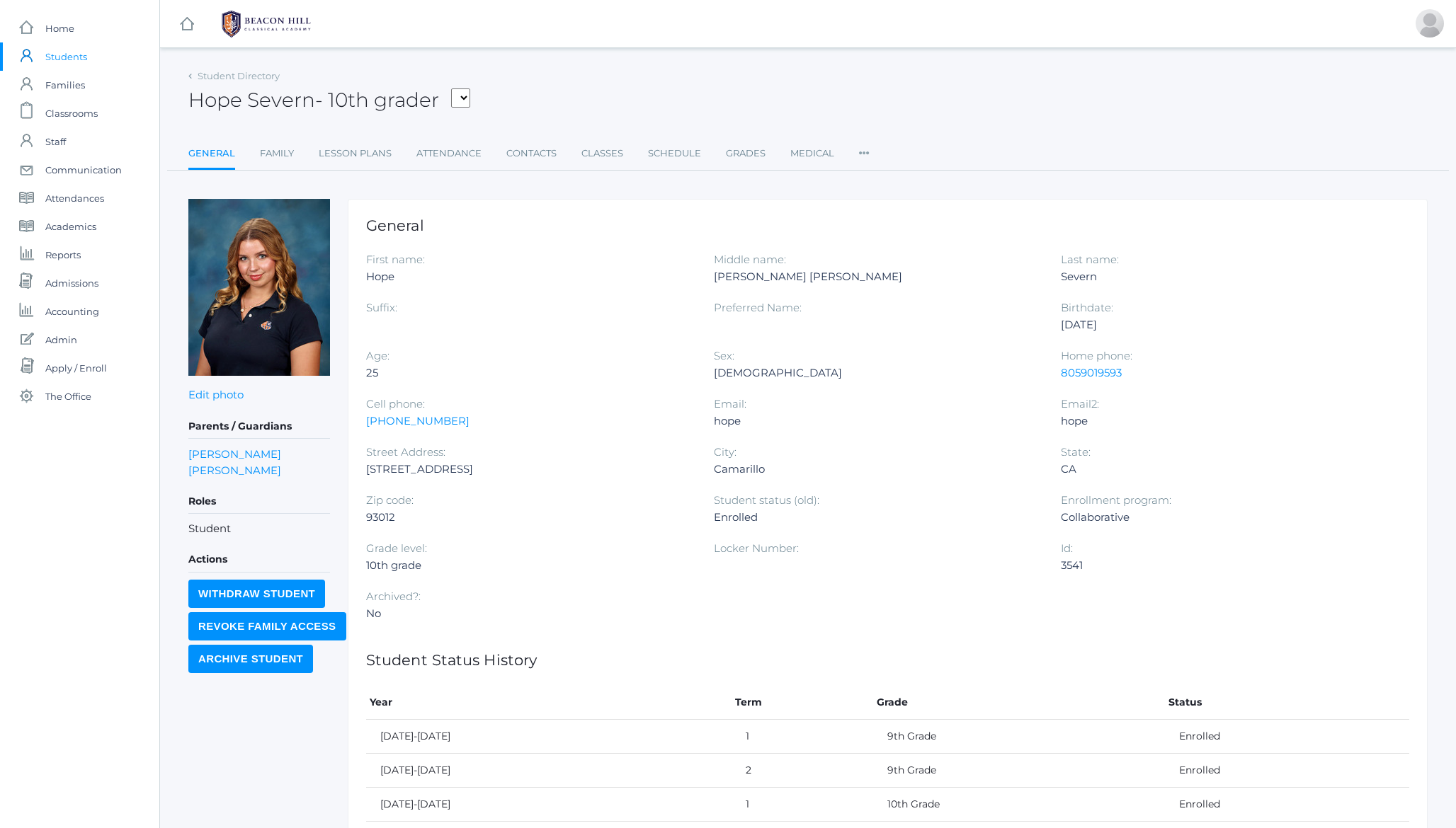
click at [276, 99] on h2 "Hope Severn - 10th grader Benson, Maximillian Bernardi, Ella Boucher, Elias Bra…" at bounding box center [329, 100] width 281 height 22
copy h2 "Severn"
click at [62, 282] on span "Admissions" at bounding box center [71, 282] width 53 height 28
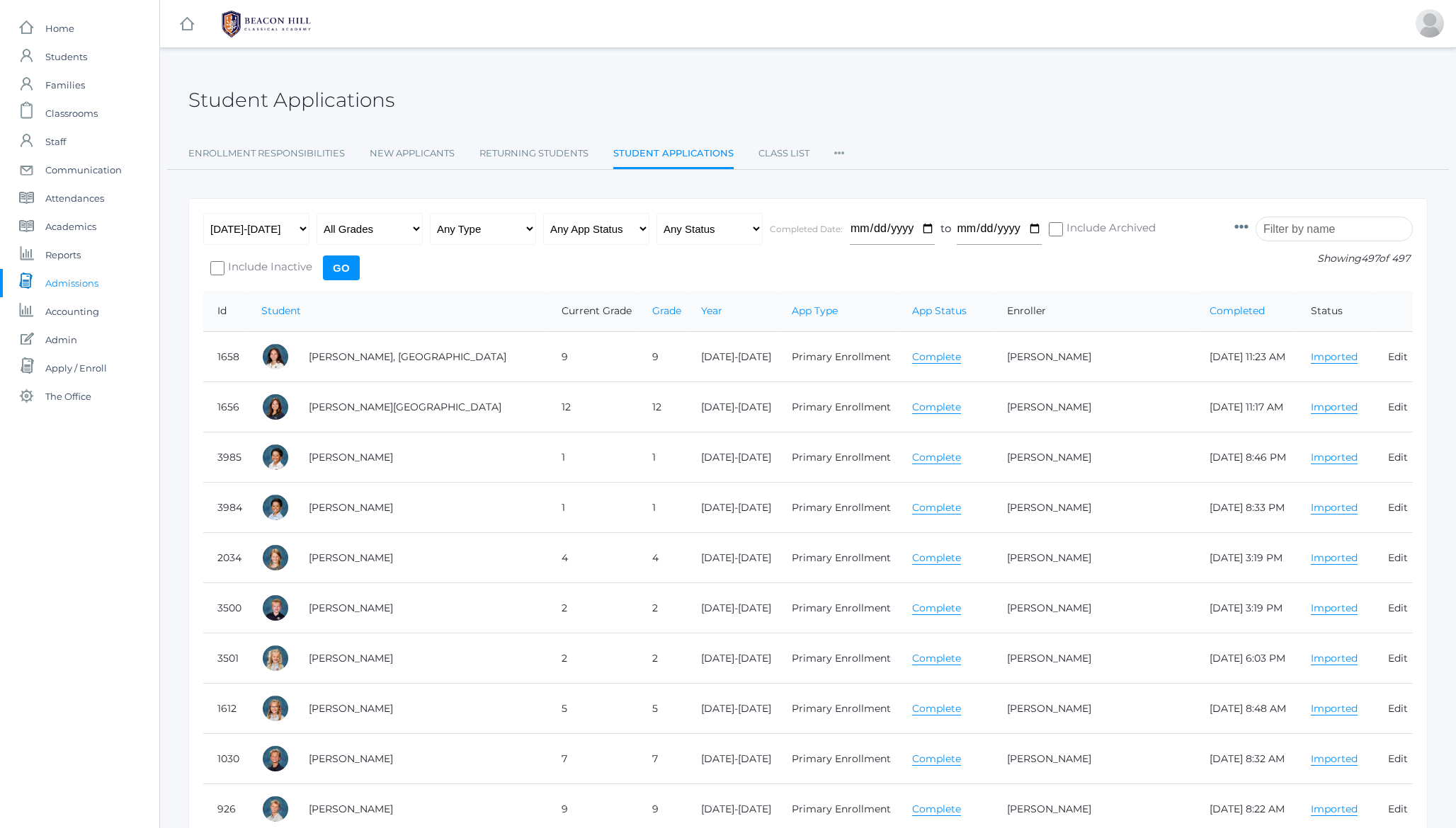
click at [1361, 221] on input "search" at bounding box center [1334, 228] width 158 height 25
paste input "Severn"
type input "Severn"
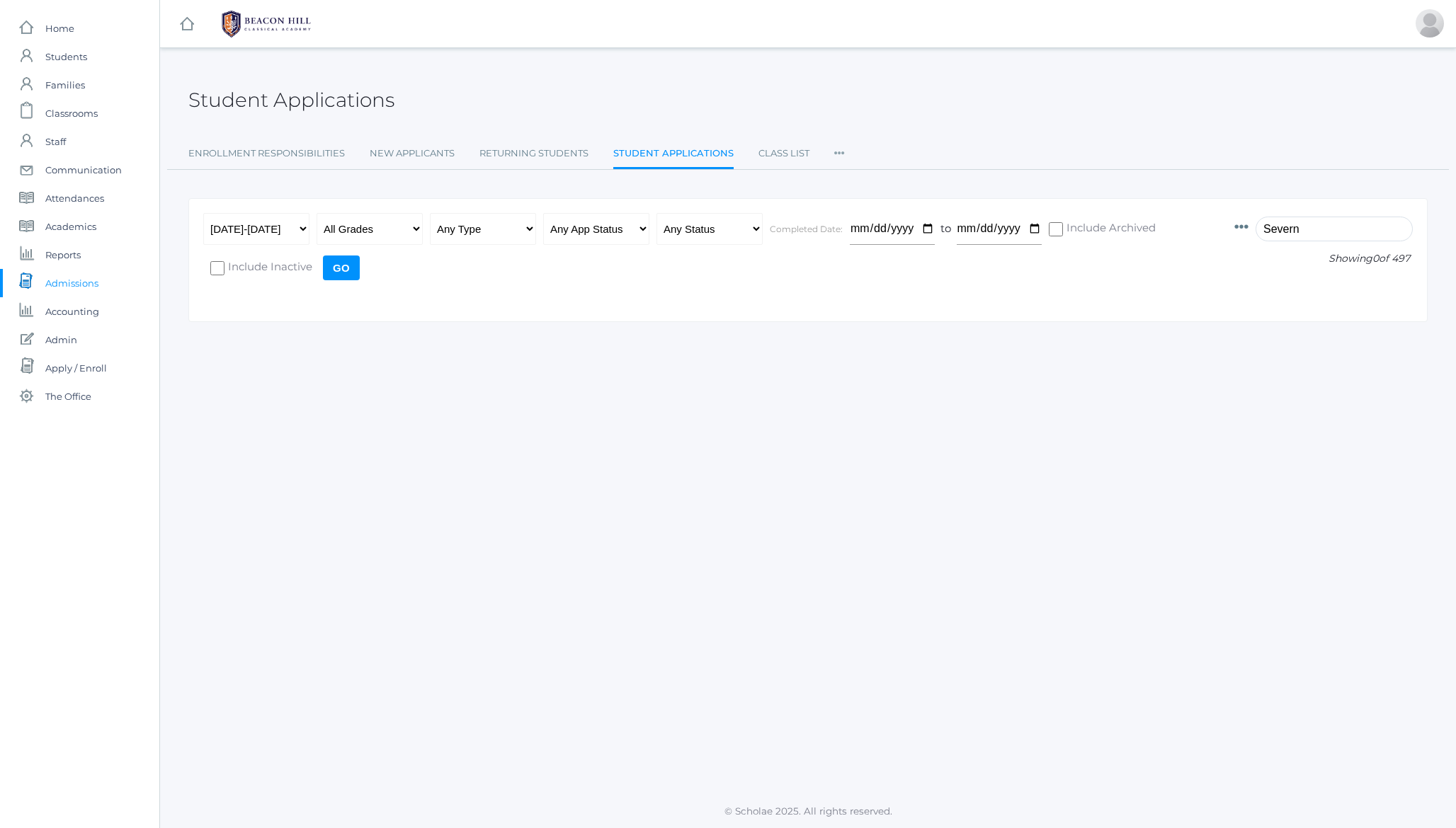
click at [1354, 224] on input "Severn" at bounding box center [1334, 228] width 158 height 25
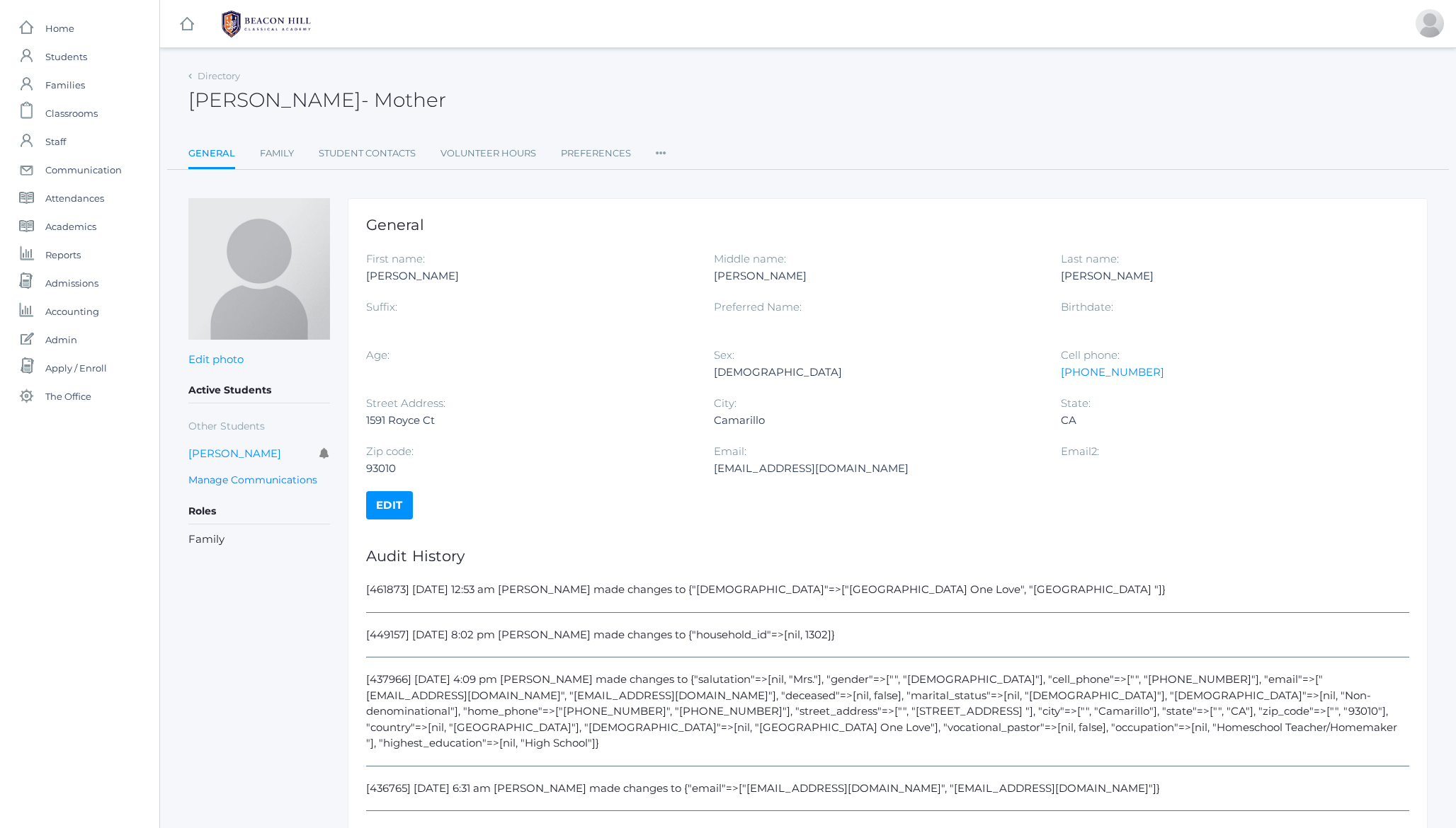
click at [219, 96] on h2 "Megan Shepard - Mother" at bounding box center [317, 100] width 257 height 22
drag, startPoint x: 219, startPoint y: 96, endPoint x: 389, endPoint y: 94, distance: 170.0
click at [389, 94] on h2 "Megan Shepard - Mother" at bounding box center [317, 100] width 257 height 22
click at [389, 94] on span "- Mother" at bounding box center [403, 100] width 85 height 24
drag, startPoint x: 389, startPoint y: 94, endPoint x: 207, endPoint y: 101, distance: 182.1
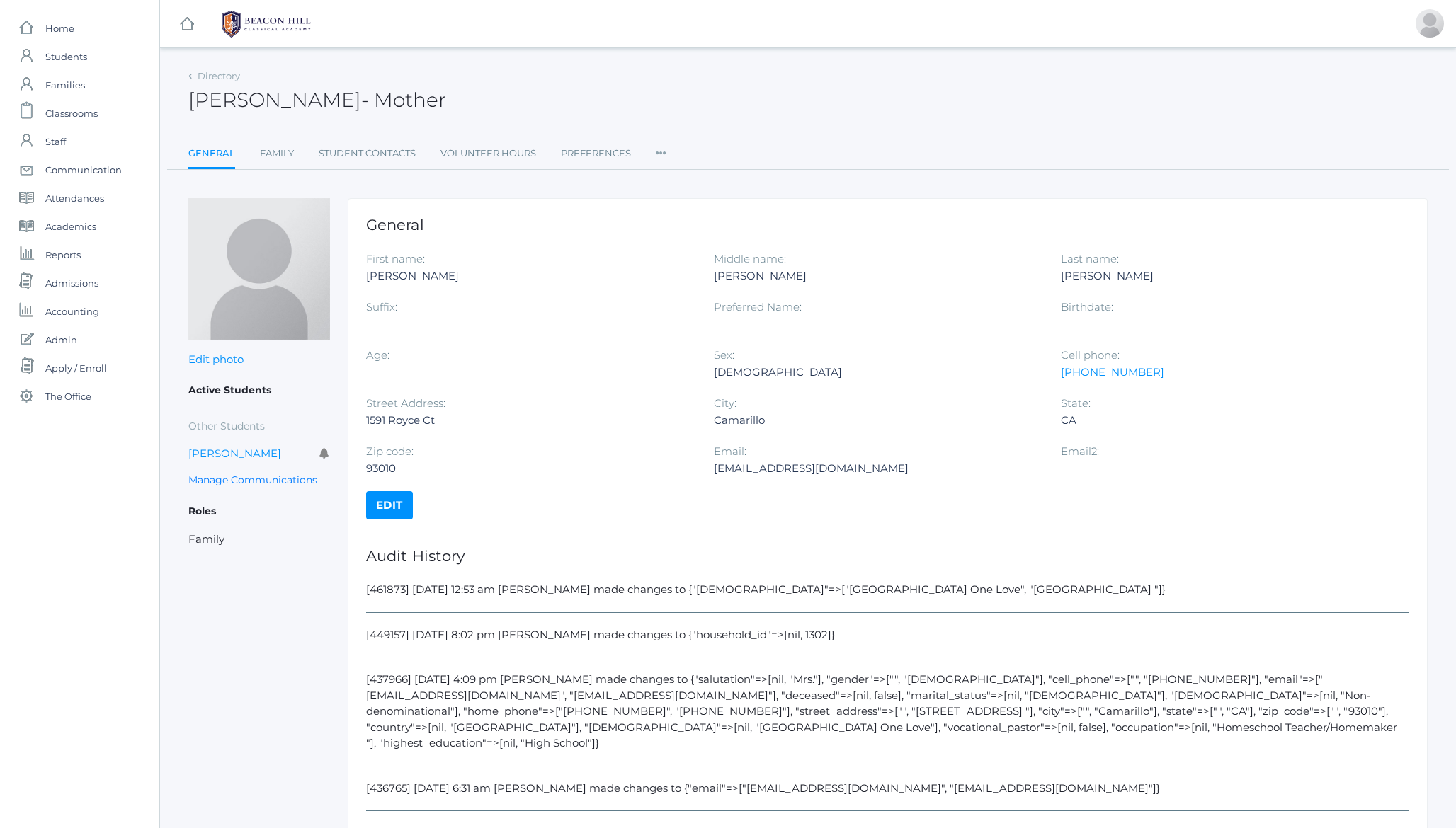
click at [207, 101] on h2 "Megan Shepard - Mother" at bounding box center [317, 100] width 257 height 22
click at [273, 144] on link "Family" at bounding box center [276, 154] width 34 height 28
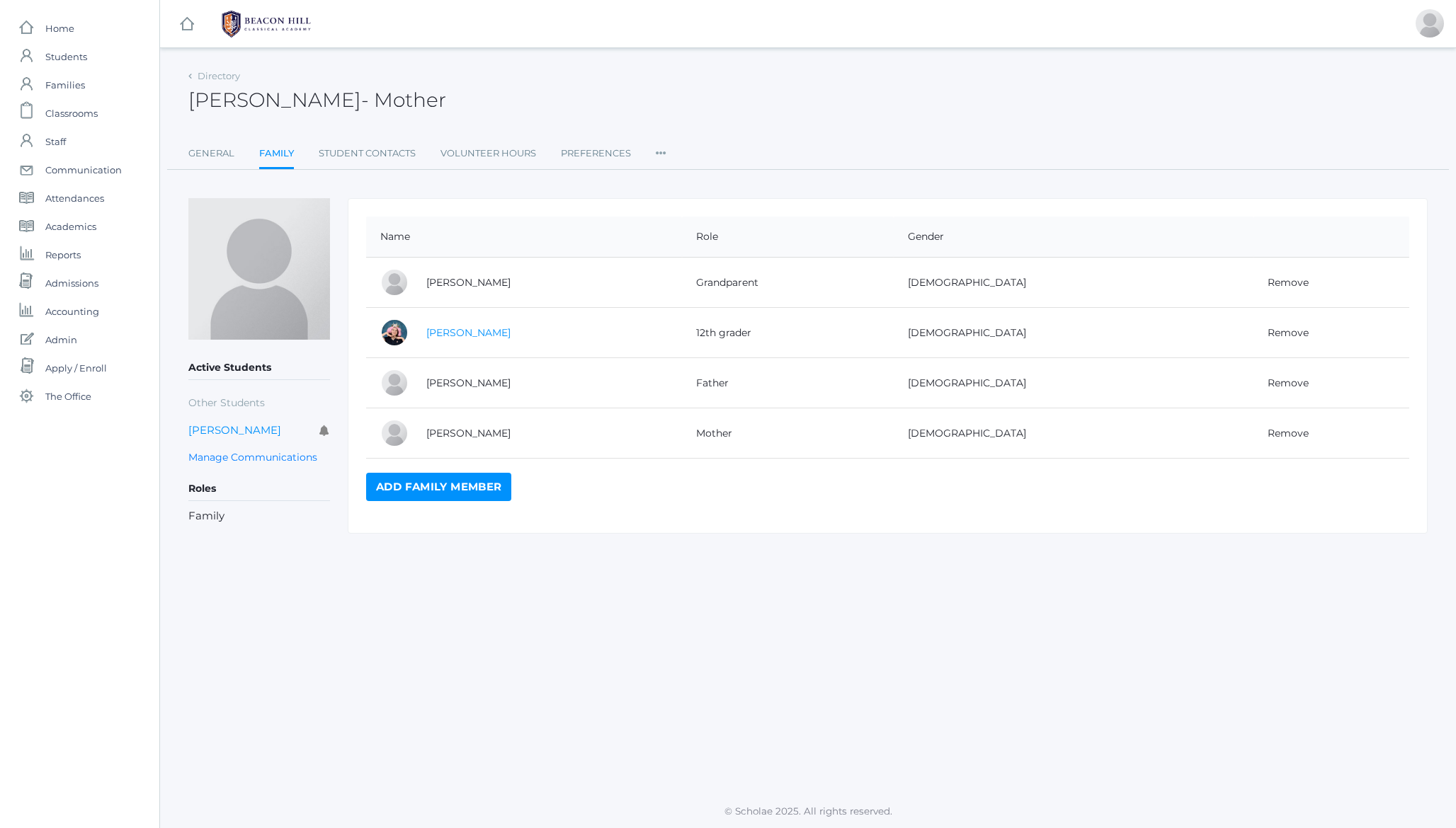
click at [467, 336] on link "Grace Shepard" at bounding box center [468, 332] width 84 height 13
click at [219, 156] on link "General" at bounding box center [212, 154] width 46 height 28
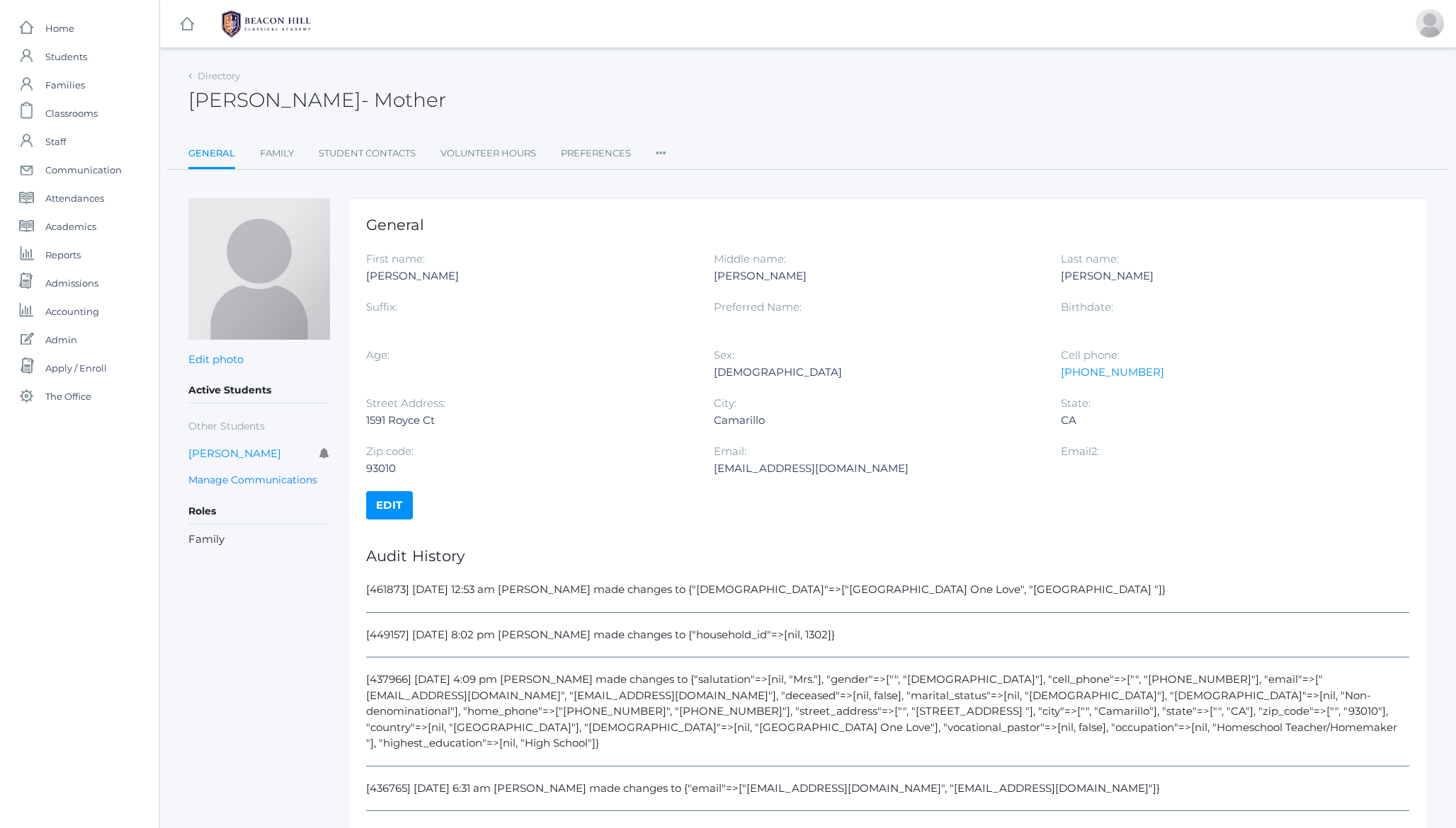
click at [662, 151] on icon at bounding box center [661, 149] width 11 height 19
click at [699, 235] on link "Permissions" at bounding box center [712, 238] width 85 height 28
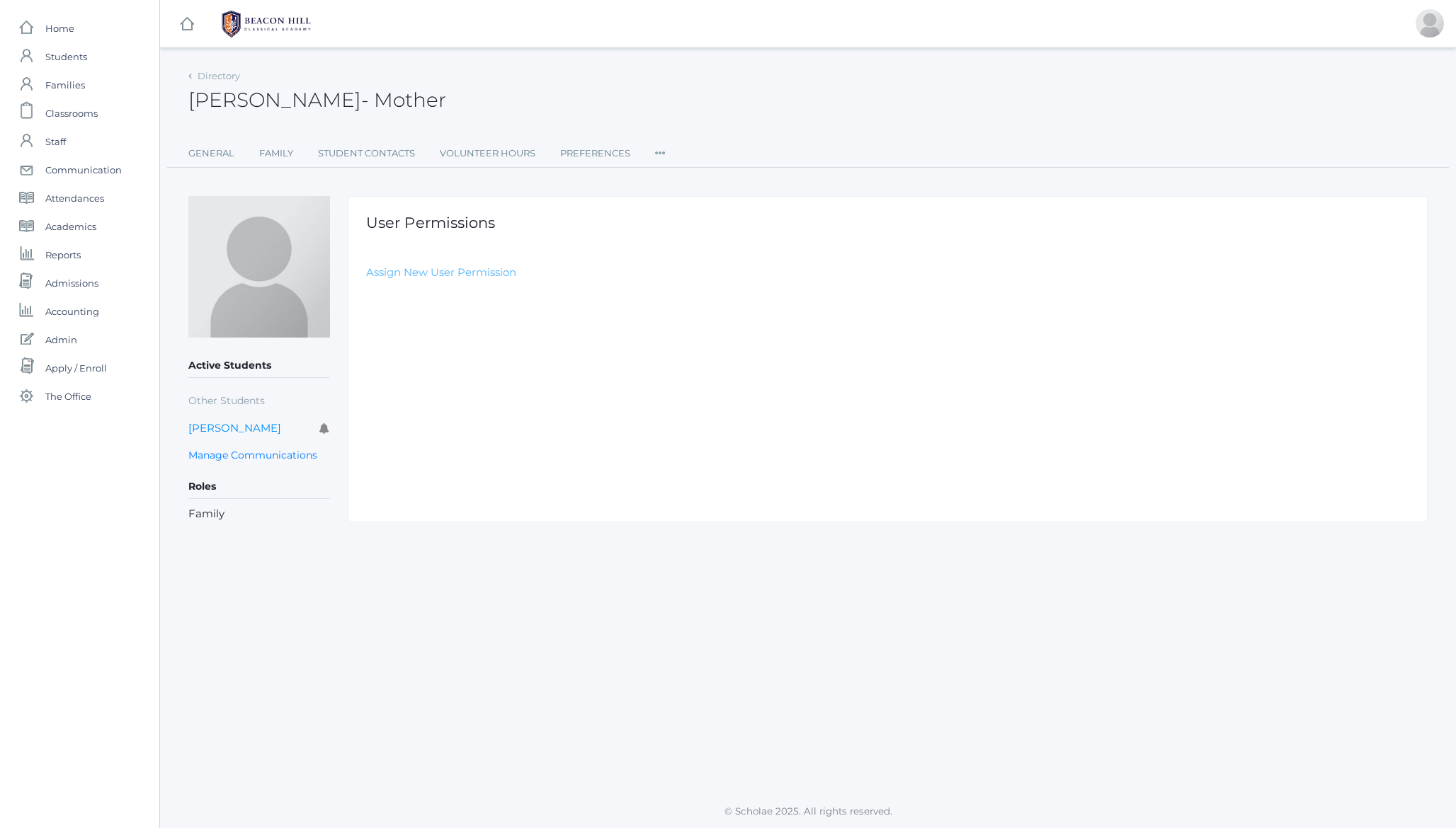
drag, startPoint x: 467, startPoint y: 257, endPoint x: 454, endPoint y: 271, distance: 19.1
click at [460, 266] on div "User Permissions Assign New User Permission" at bounding box center [887, 359] width 1080 height 325
click at [454, 271] on link "Assign New User Permission" at bounding box center [441, 271] width 150 height 13
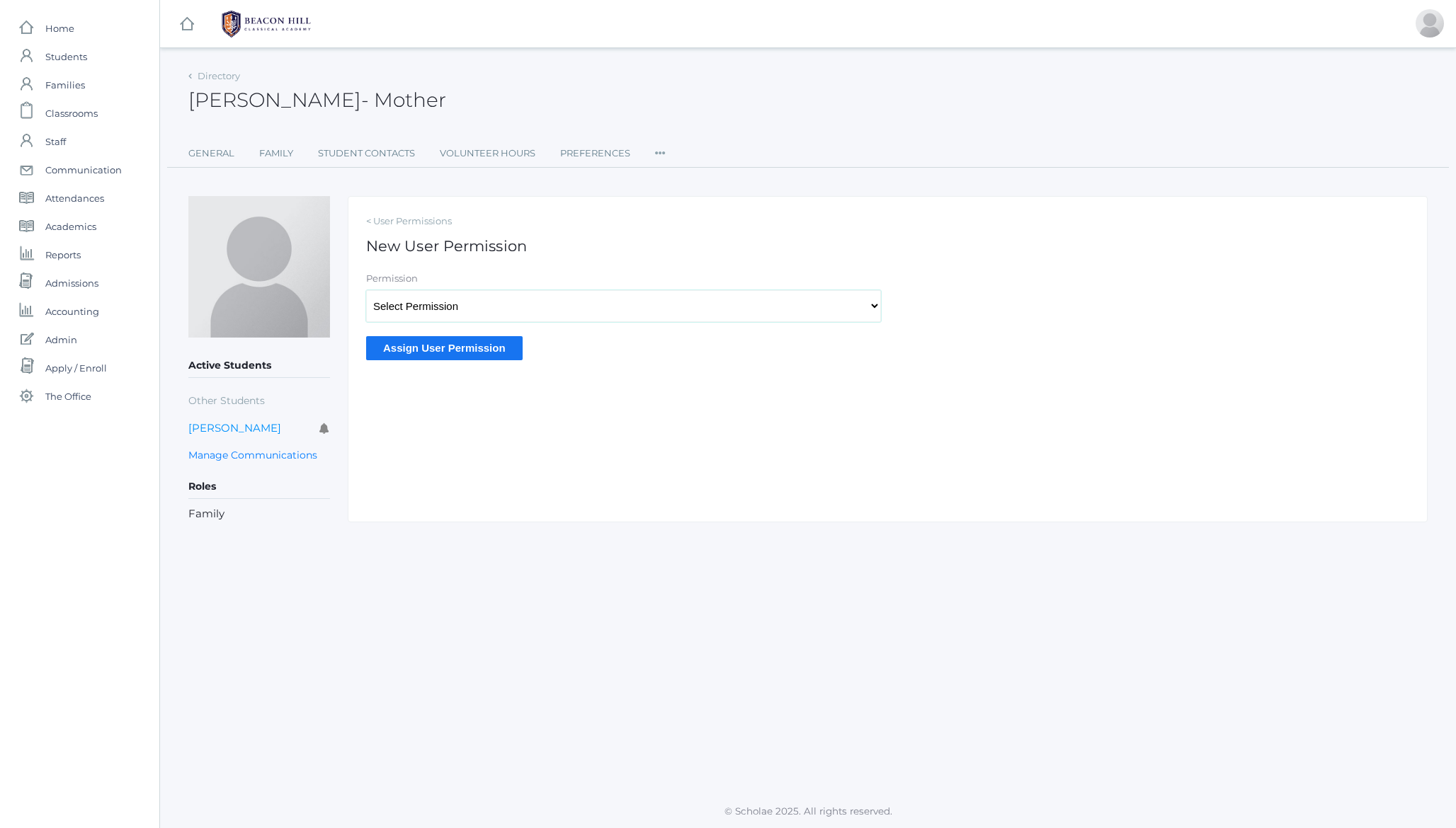
click at [456, 297] on select "Select Permission Scholae Scholae Admin Principal Accounting Admin Academic Adm…" at bounding box center [624, 306] width 515 height 32
select select "9"
click at [423, 346] on input "Assign User Permission" at bounding box center [444, 347] width 157 height 23
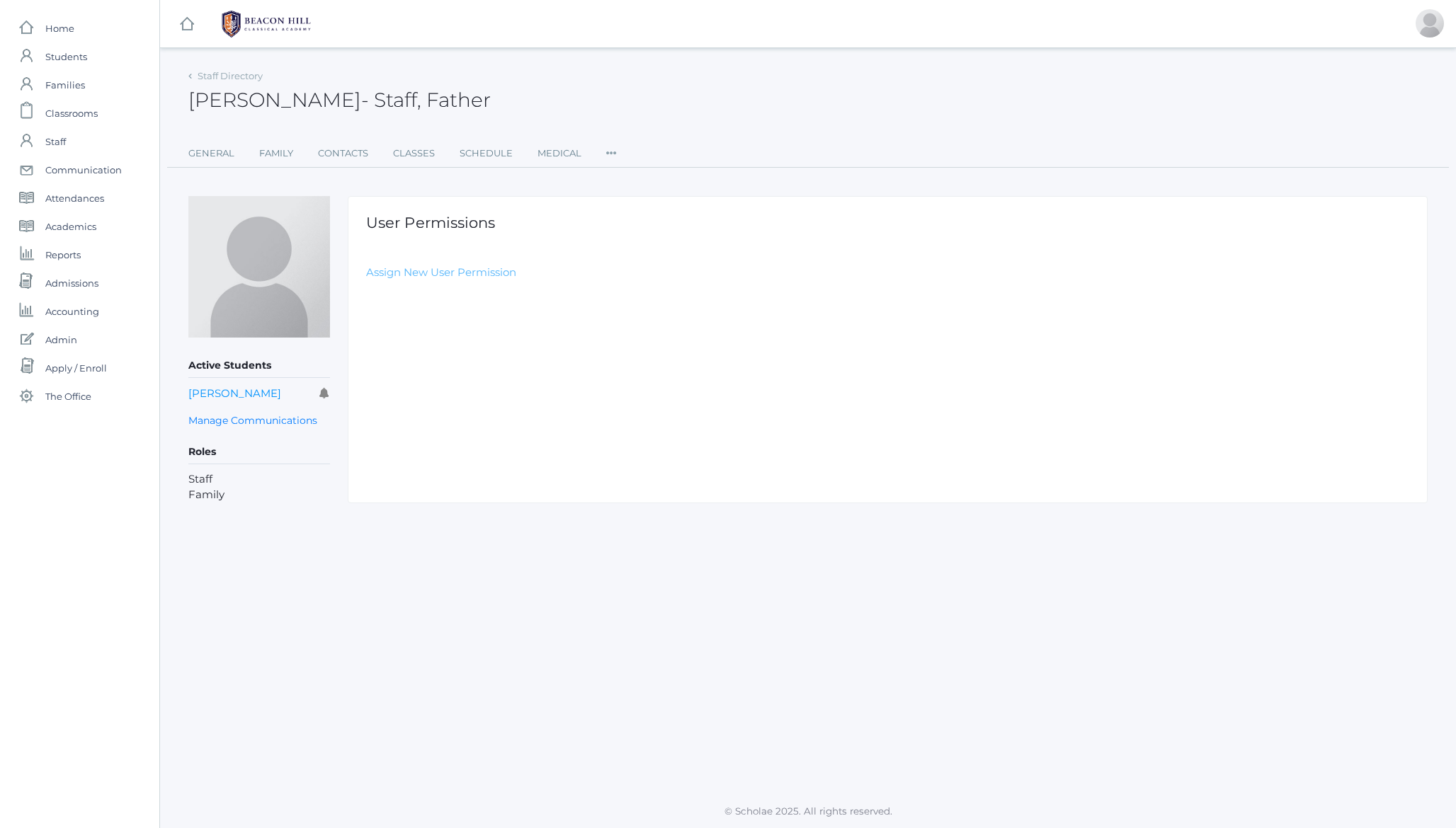
click at [419, 276] on link "Assign New User Permission" at bounding box center [441, 271] width 150 height 13
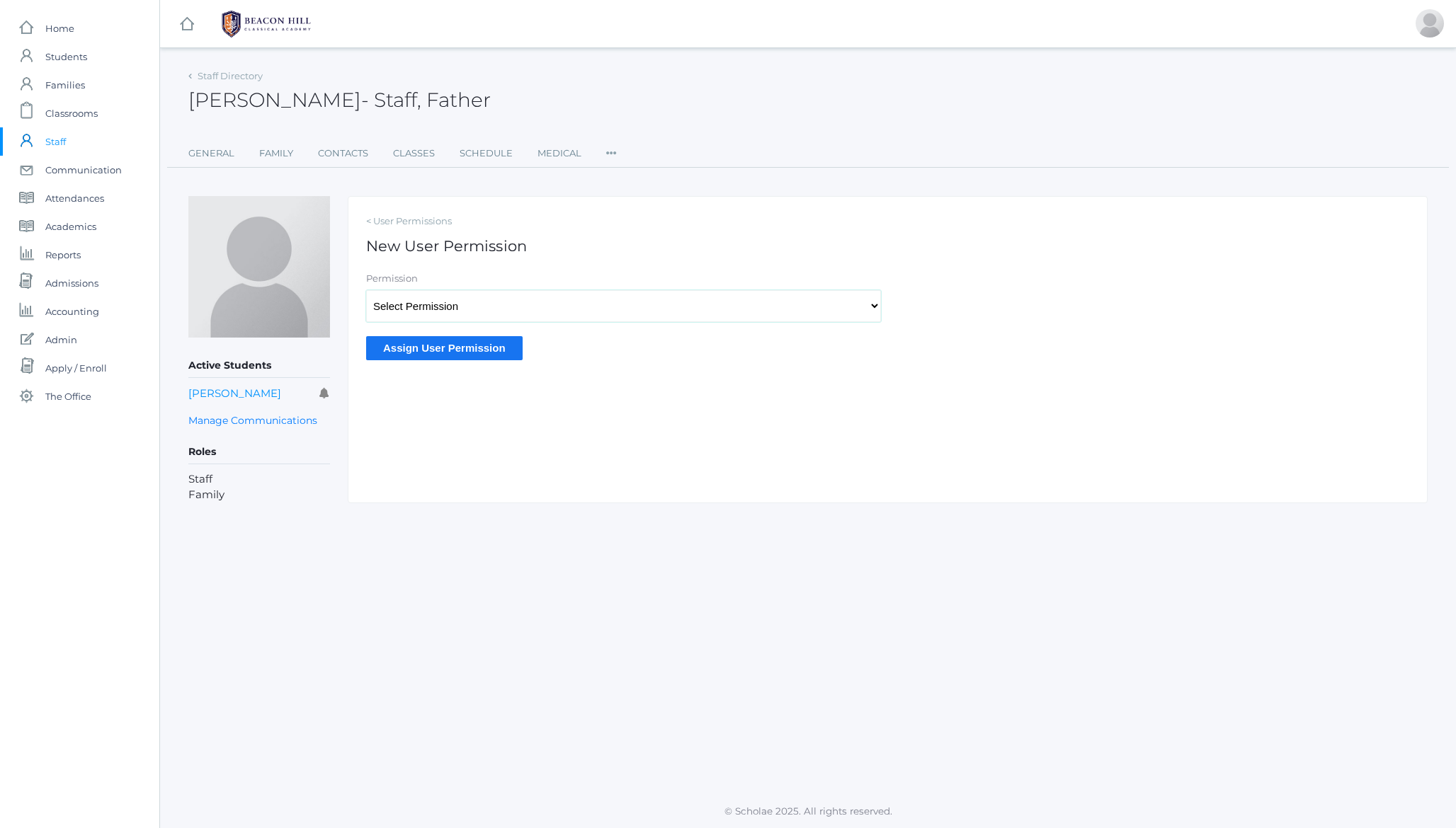
click at [420, 315] on select "Select Permission Scholae Scholae Admin Principal Accounting Admin Academic Adm…" at bounding box center [624, 306] width 515 height 32
select select "9"
click at [408, 348] on input "Assign User Permission" at bounding box center [444, 347] width 157 height 23
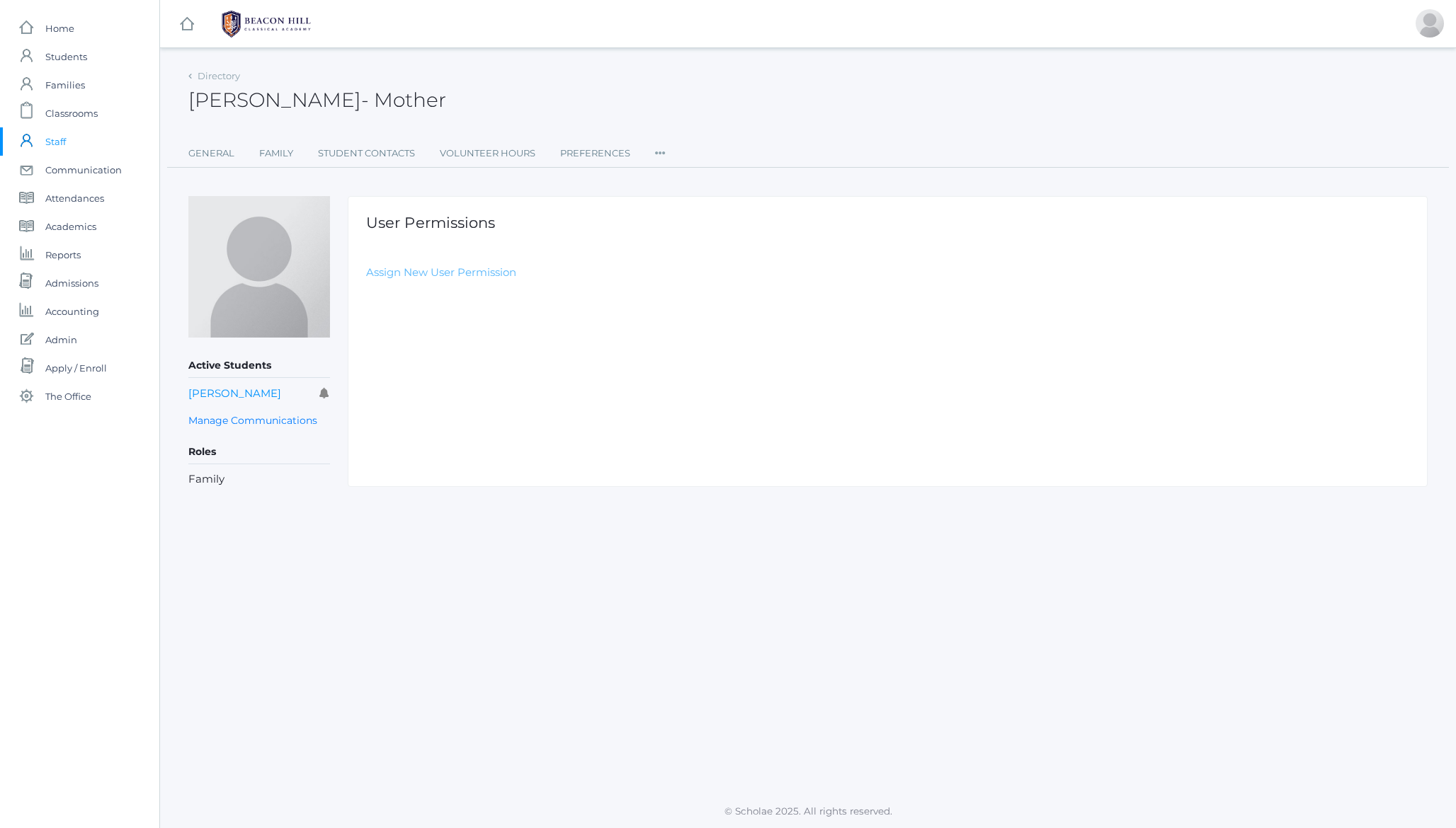
click at [425, 271] on link "Assign New User Permission" at bounding box center [441, 271] width 150 height 13
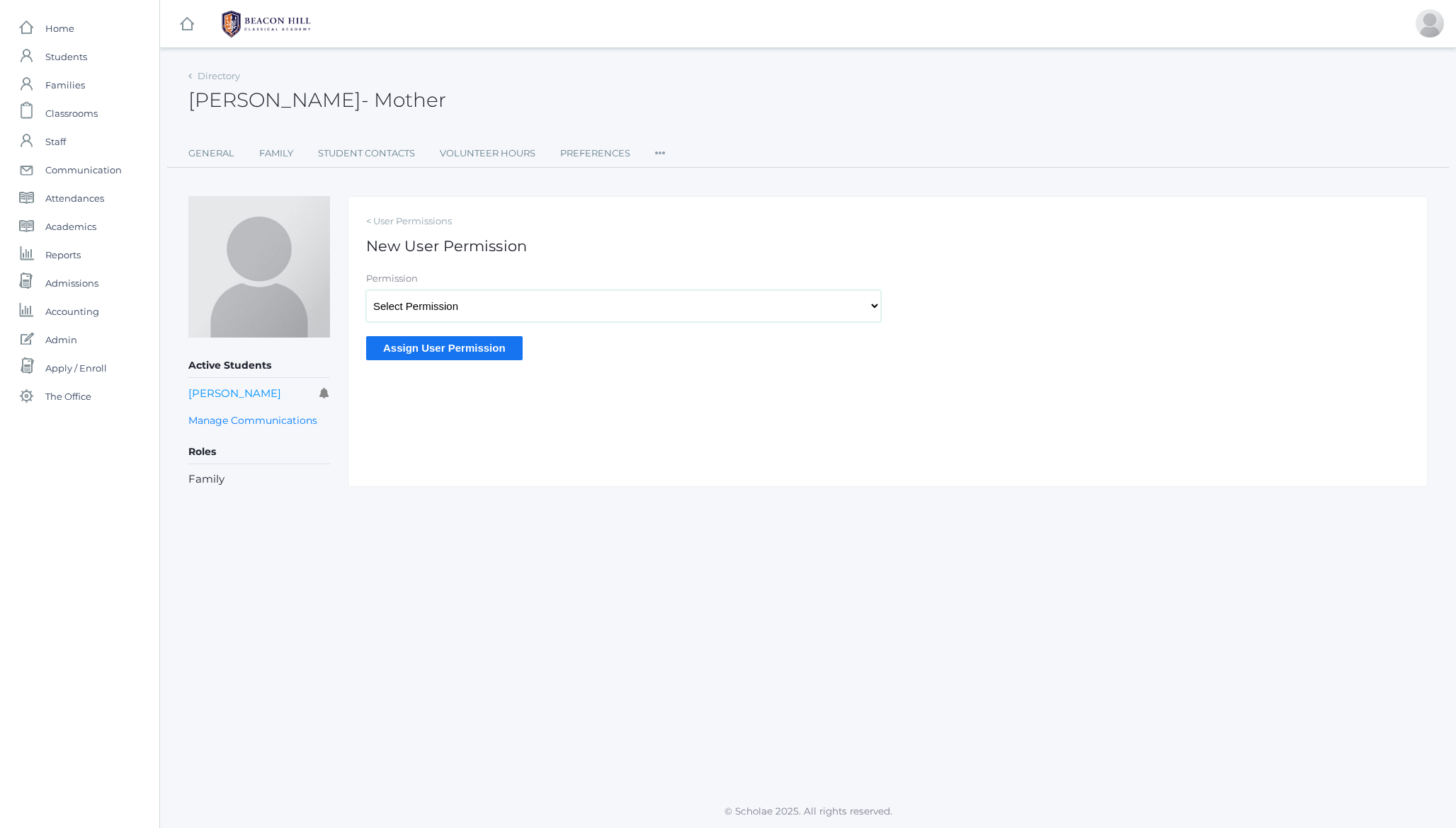
click at [425, 309] on select "Select Permission Scholae Scholae Admin Principal Accounting Admin Academic Adm…" at bounding box center [624, 306] width 515 height 32
select select "9"
click at [426, 345] on input "Assign User Permission" at bounding box center [444, 347] width 157 height 23
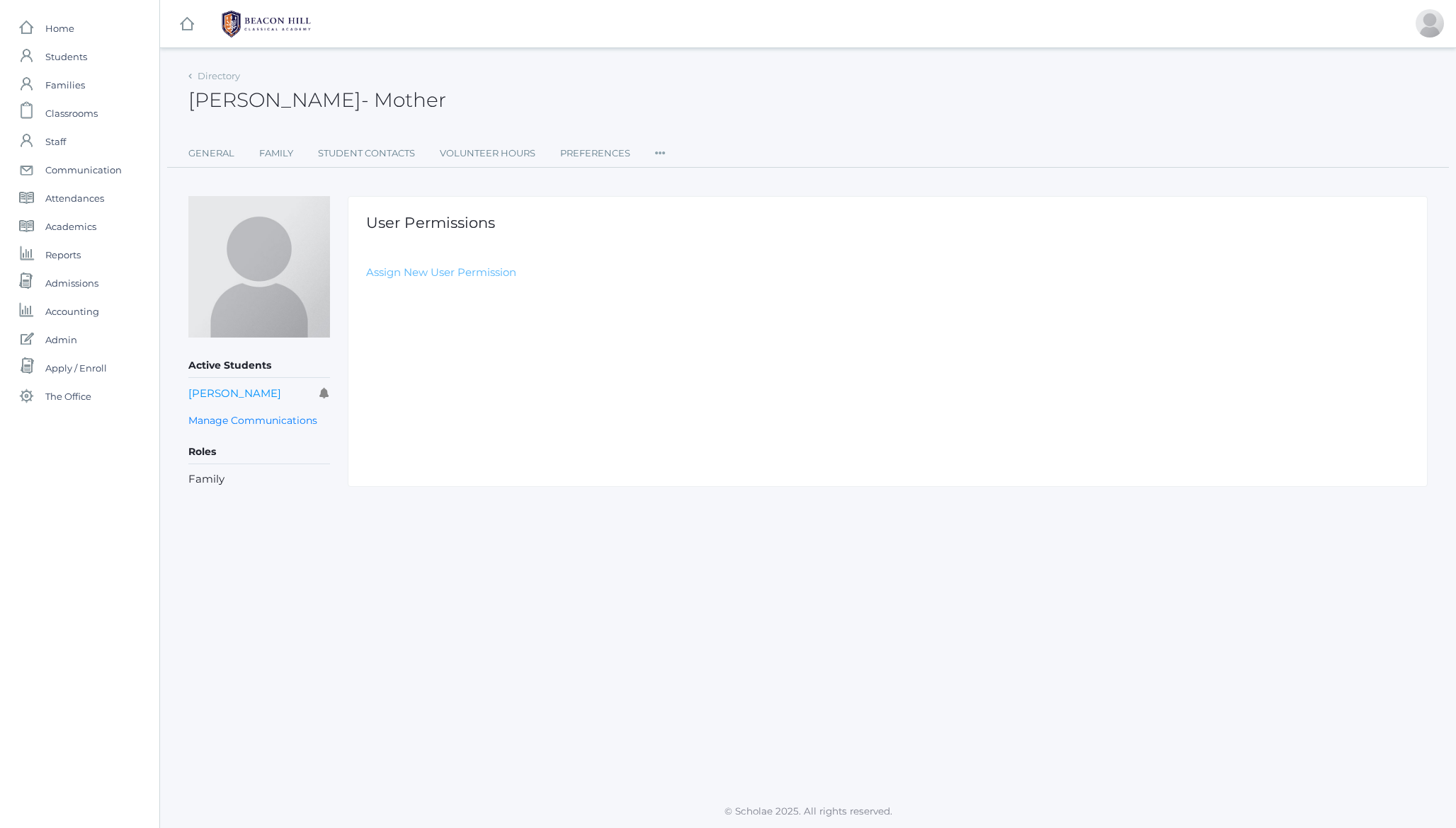
click at [424, 271] on link "Assign New User Permission" at bounding box center [441, 271] width 150 height 13
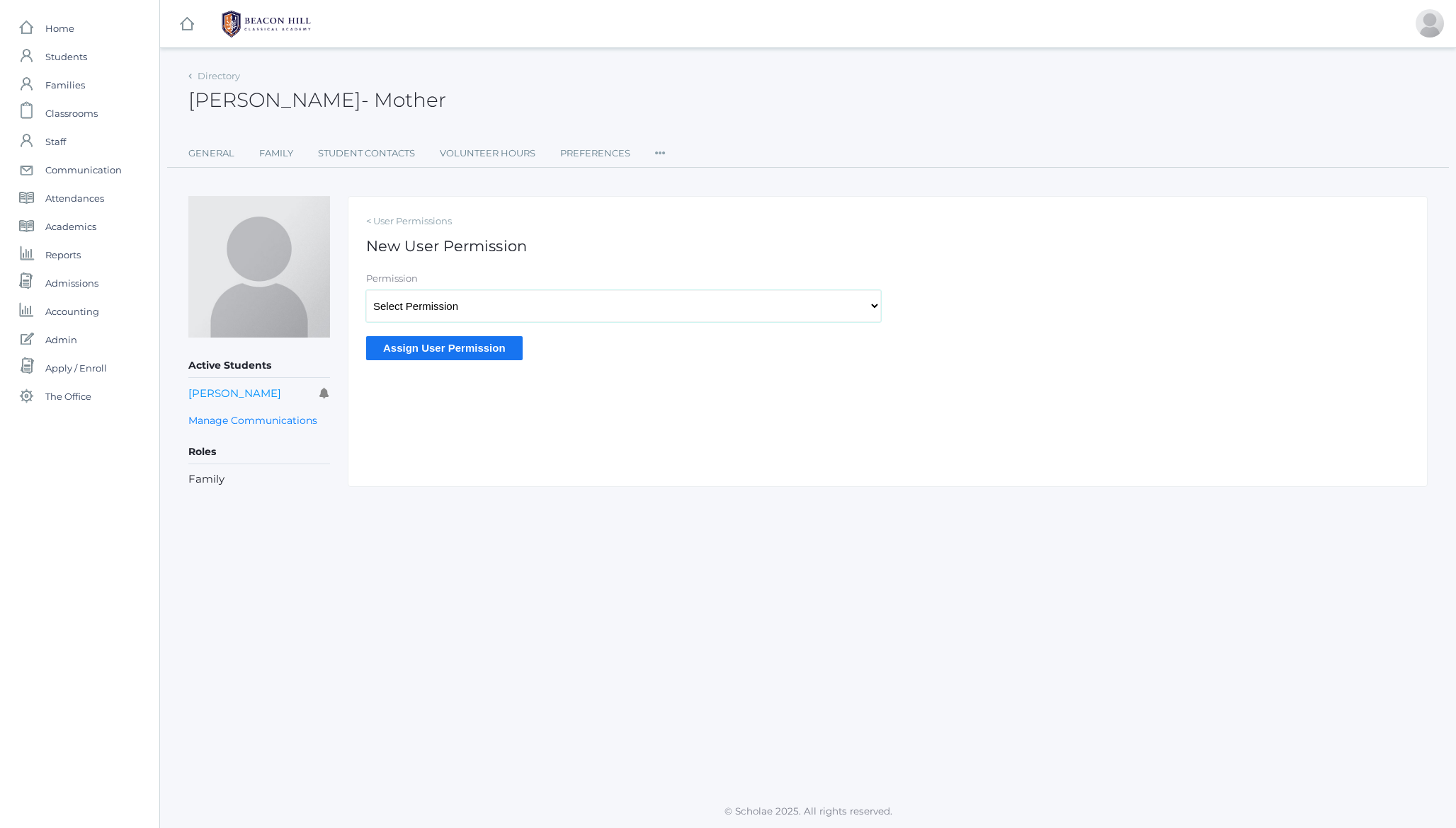
click at [440, 301] on select "Select Permission Scholae Scholae Admin Principal Accounting Admin Academic Adm…" at bounding box center [624, 306] width 515 height 32
select select "9"
click at [444, 346] on input "Assign User Permission" at bounding box center [444, 347] width 157 height 23
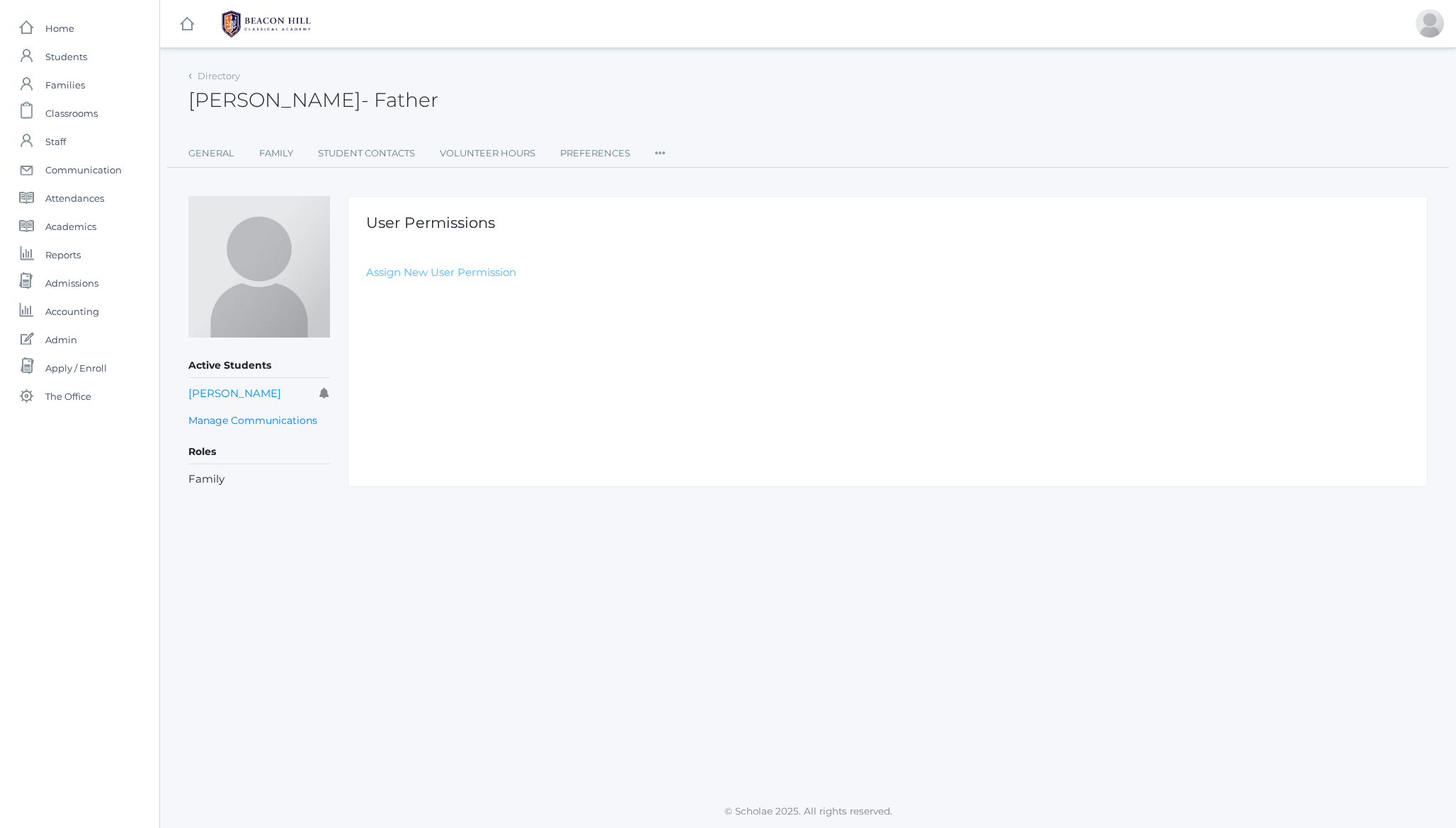
click at [457, 269] on link "Assign New User Permission" at bounding box center [441, 271] width 150 height 13
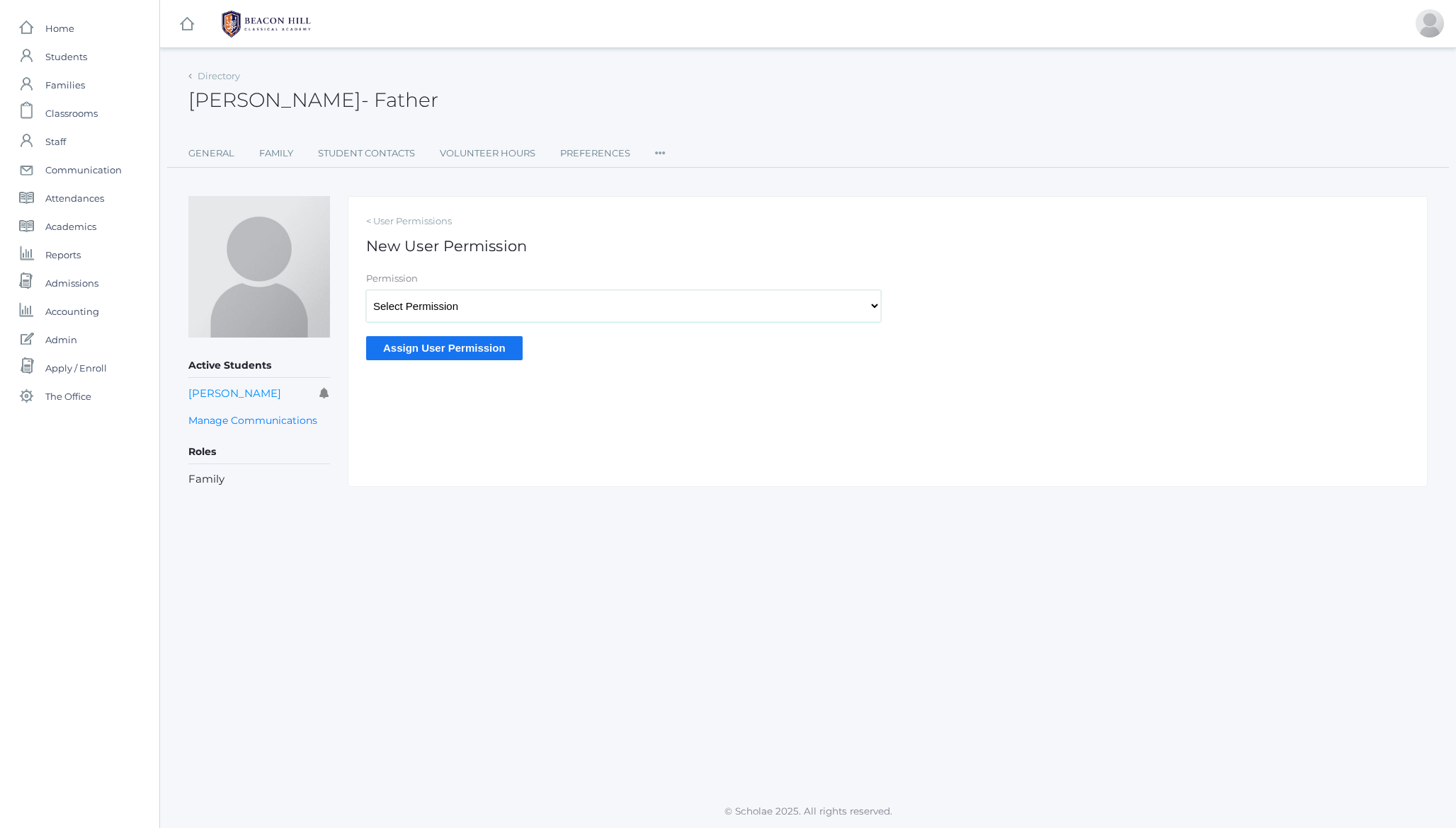
click at [455, 303] on select "Select Permission Scholae Scholae Admin Principal Accounting Admin Academic Adm…" at bounding box center [624, 306] width 515 height 32
select select "9"
click at [436, 347] on input "Assign User Permission" at bounding box center [444, 347] width 157 height 23
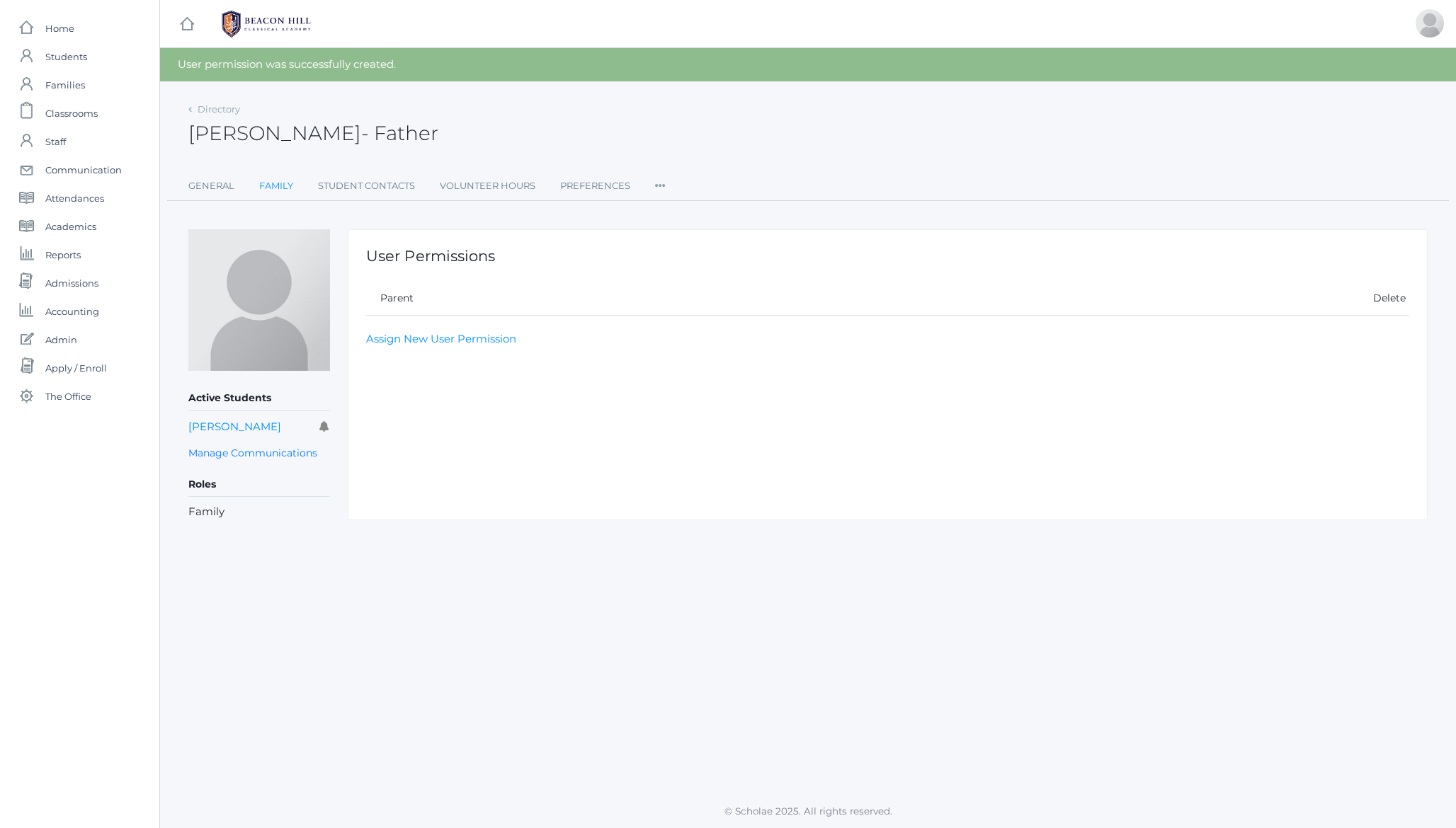
click at [264, 189] on link "Family" at bounding box center [276, 186] width 34 height 28
